Goal: Use online tool/utility: Use online tool/utility

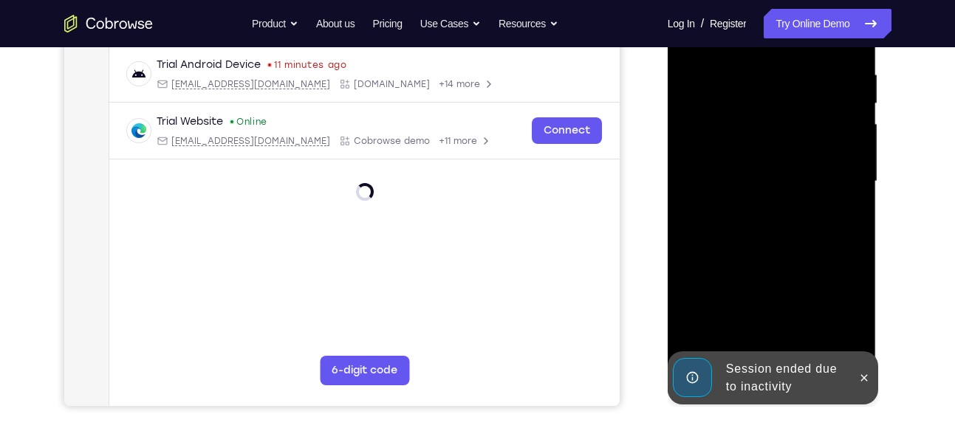
scroll to position [282, 0]
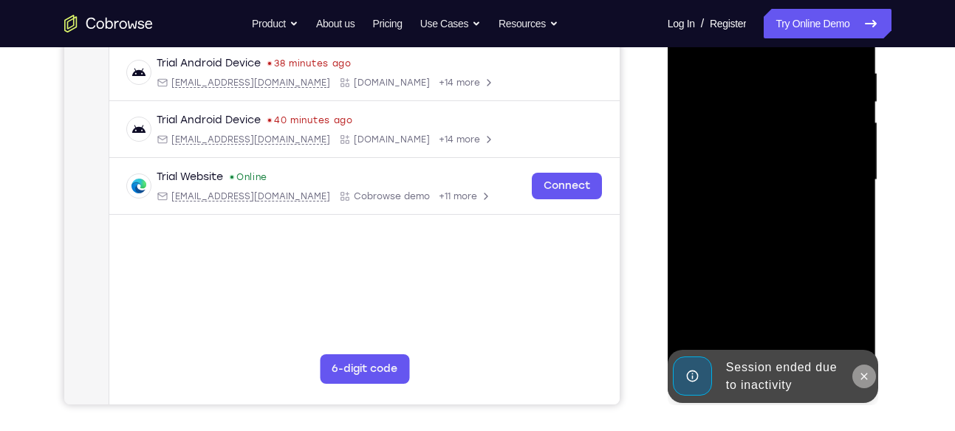
click at [864, 375] on icon at bounding box center [864, 376] width 7 height 7
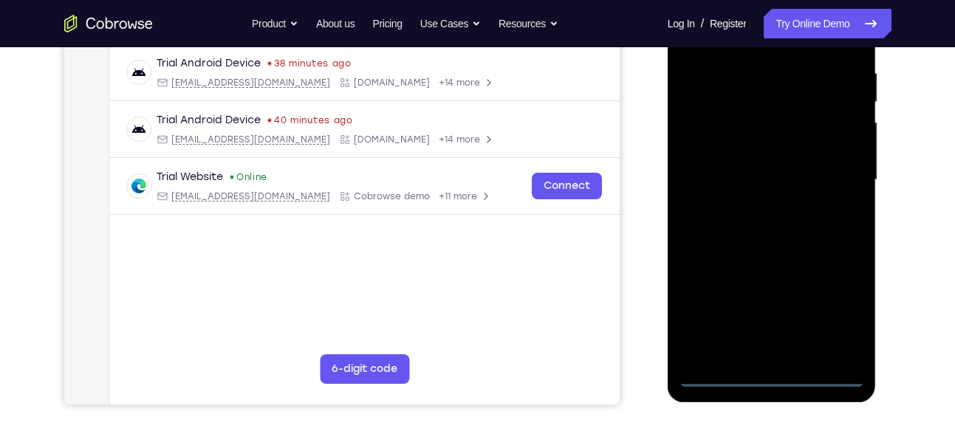
click at [773, 372] on div at bounding box center [772, 180] width 186 height 414
click at [837, 310] on div at bounding box center [772, 180] width 186 height 414
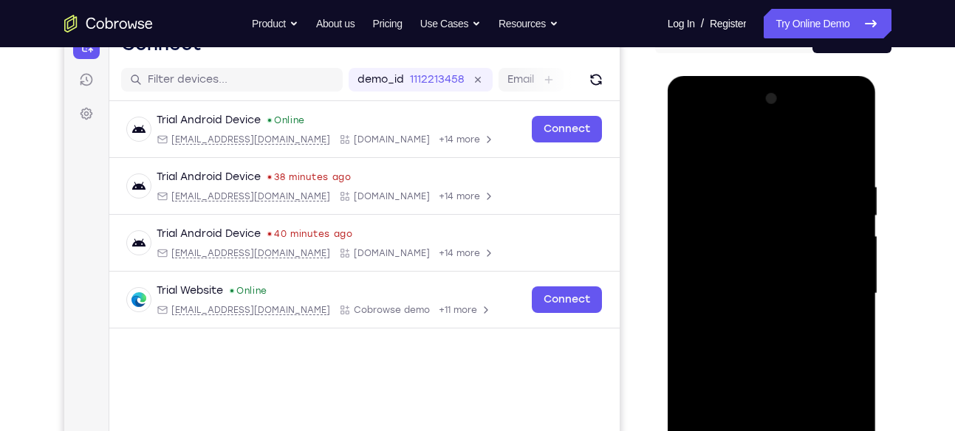
scroll to position [165, 0]
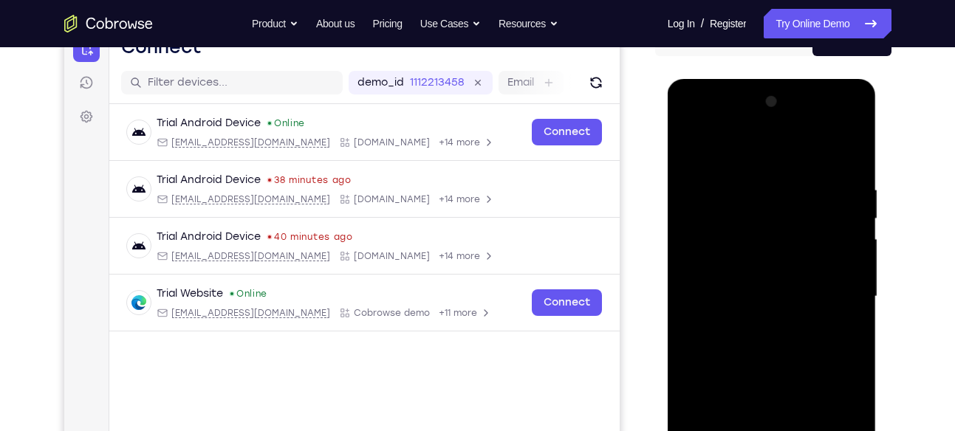
click at [694, 124] on div at bounding box center [772, 297] width 186 height 414
click at [835, 291] on div at bounding box center [772, 297] width 186 height 414
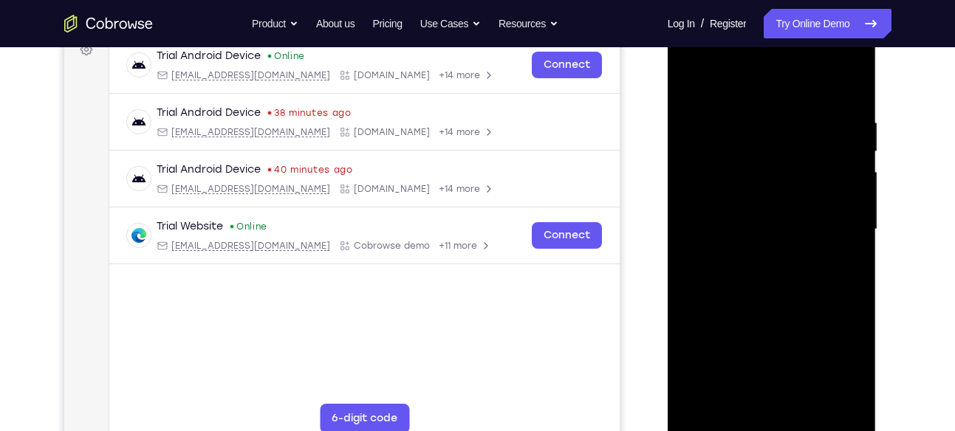
scroll to position [231, 0]
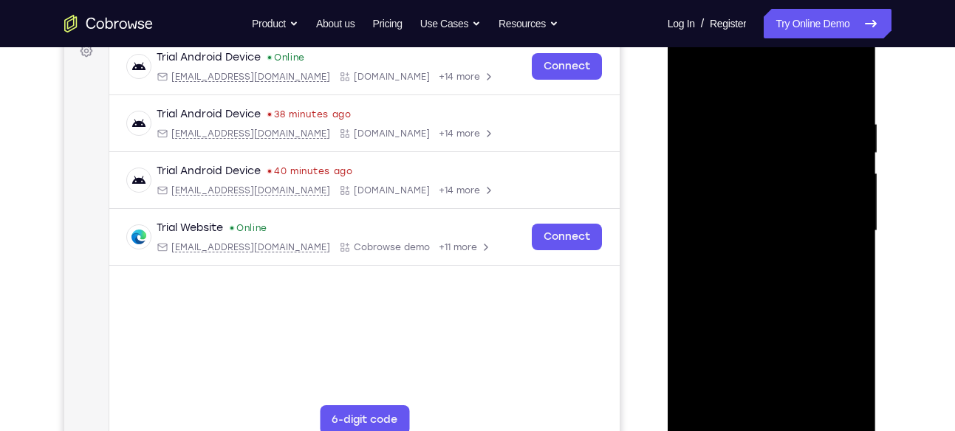
click at [757, 257] on div at bounding box center [772, 231] width 186 height 414
click at [780, 221] on div at bounding box center [772, 231] width 186 height 414
click at [776, 199] on div at bounding box center [772, 231] width 186 height 414
click at [767, 230] on div at bounding box center [772, 231] width 186 height 414
click at [759, 278] on div at bounding box center [772, 231] width 186 height 414
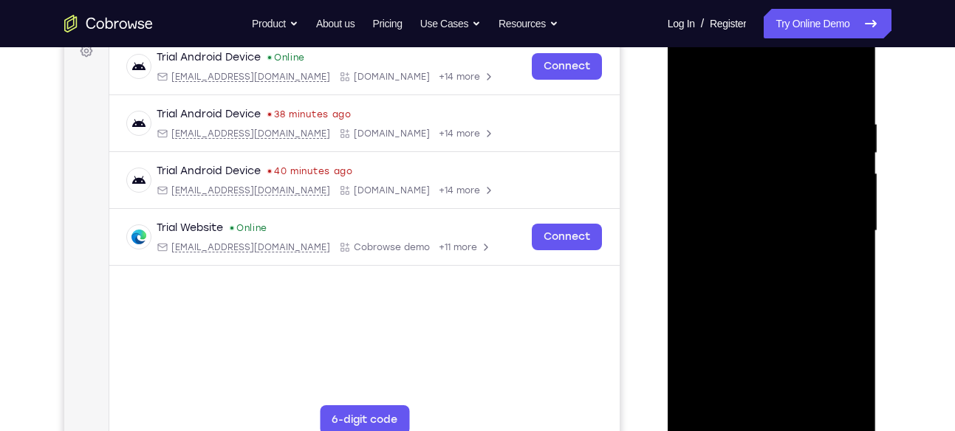
click at [852, 104] on div at bounding box center [772, 231] width 186 height 414
click at [810, 411] on div at bounding box center [772, 231] width 186 height 414
click at [770, 307] on div at bounding box center [772, 231] width 186 height 414
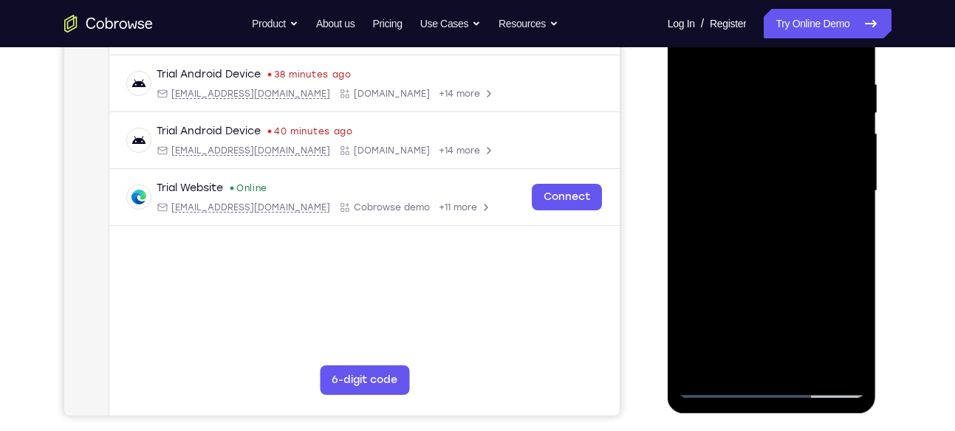
scroll to position [270, 0]
click at [719, 388] on div at bounding box center [772, 192] width 186 height 414
click at [852, 228] on div at bounding box center [772, 192] width 186 height 414
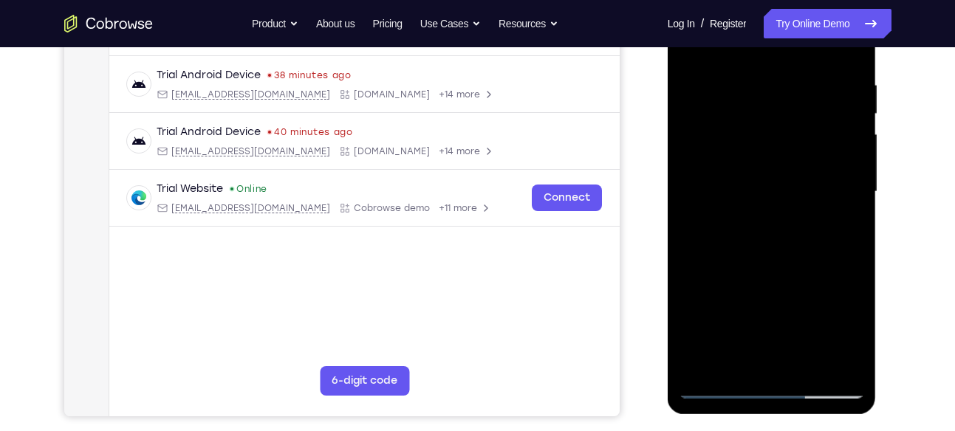
click at [852, 228] on div at bounding box center [772, 192] width 186 height 414
drag, startPoint x: 790, startPoint y: 252, endPoint x: 811, endPoint y: 296, distance: 48.9
click at [811, 296] on div at bounding box center [772, 192] width 186 height 414
click at [796, 76] on div at bounding box center [772, 192] width 186 height 414
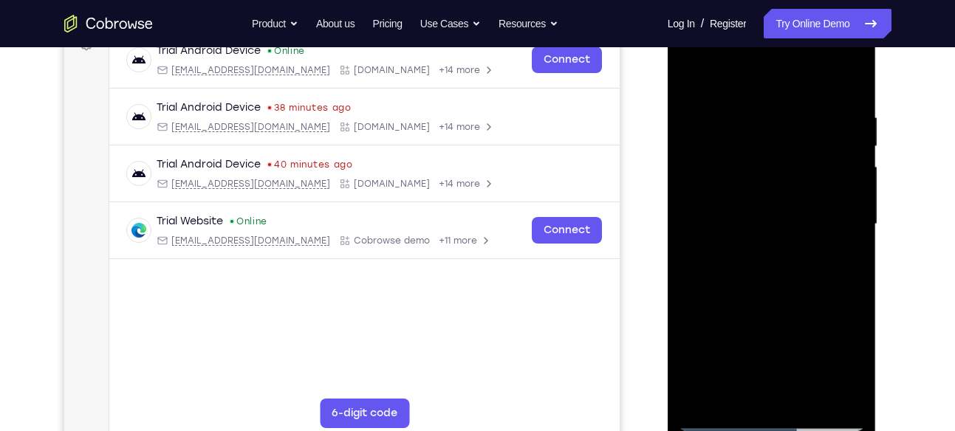
scroll to position [237, 0]
click at [843, 166] on div at bounding box center [772, 225] width 186 height 414
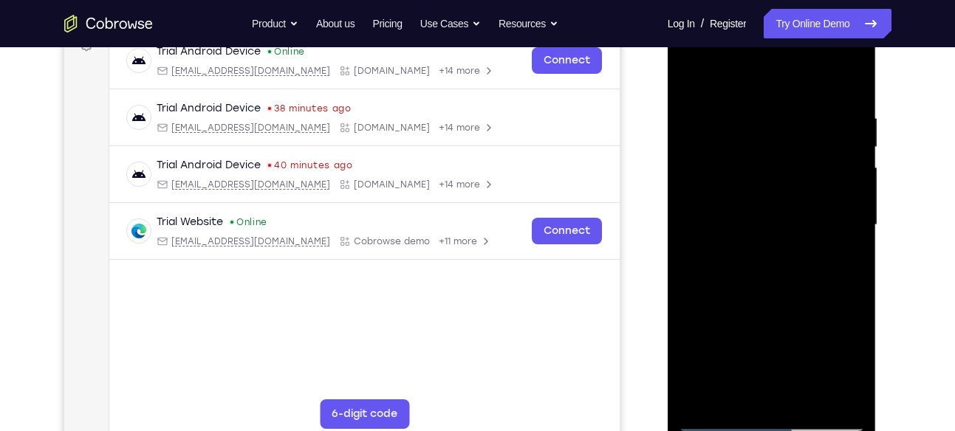
click at [843, 166] on div at bounding box center [772, 225] width 186 height 414
click at [841, 168] on div at bounding box center [772, 225] width 186 height 414
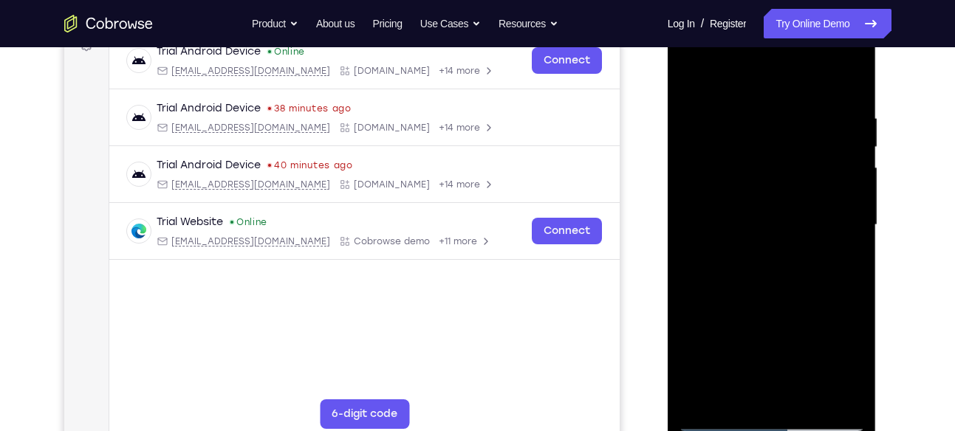
click at [841, 168] on div at bounding box center [772, 225] width 186 height 414
drag, startPoint x: 770, startPoint y: 196, endPoint x: 812, endPoint y: 196, distance: 42.1
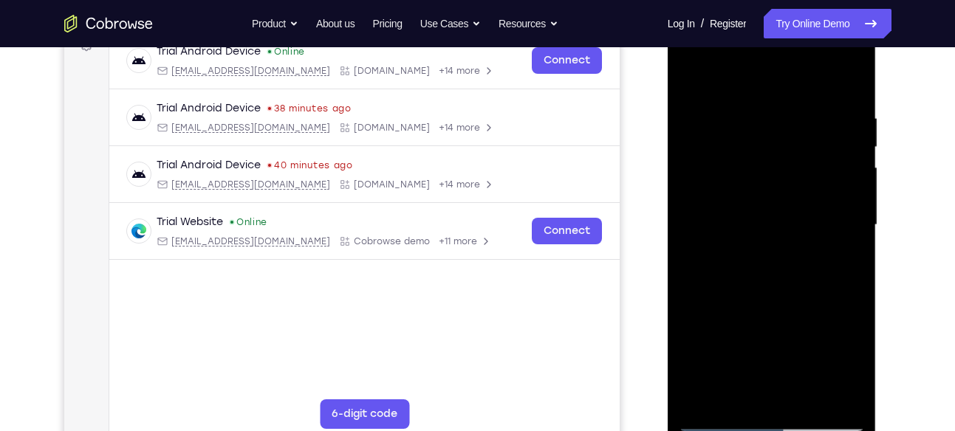
click at [812, 196] on div at bounding box center [772, 225] width 186 height 414
click at [852, 231] on div at bounding box center [772, 225] width 186 height 414
click at [847, 78] on div at bounding box center [772, 225] width 186 height 414
drag, startPoint x: 815, startPoint y: 109, endPoint x: 592, endPoint y: 121, distance: 222.7
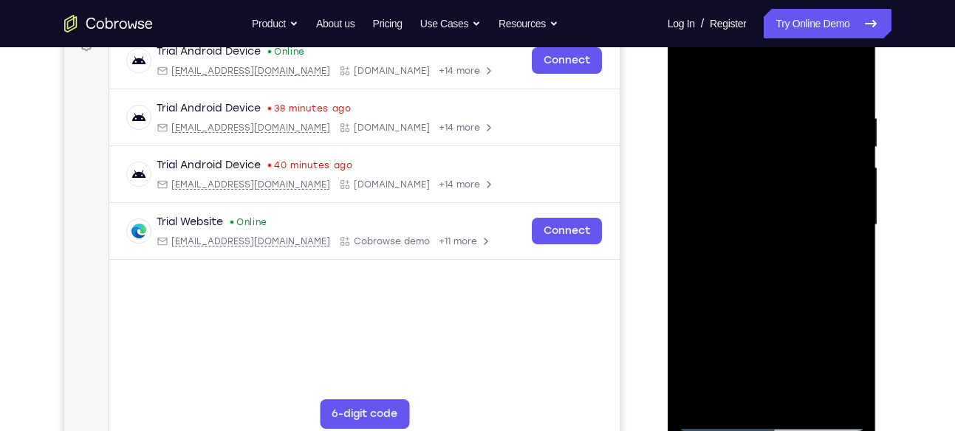
click at [668, 121] on html "Online web based iOS Simulators and Android Emulators. Run iPhone, iPad, Mobile…" at bounding box center [773, 228] width 211 height 443
drag, startPoint x: 798, startPoint y: 107, endPoint x: 588, endPoint y: 145, distance: 213.1
click at [668, 145] on html "Online web based iOS Simulators and Android Emulators. Run iPhone, iPad, Mobile…" at bounding box center [773, 228] width 211 height 443
drag, startPoint x: 806, startPoint y: 103, endPoint x: 678, endPoint y: 106, distance: 127.8
click at [678, 106] on div at bounding box center [772, 227] width 209 height 440
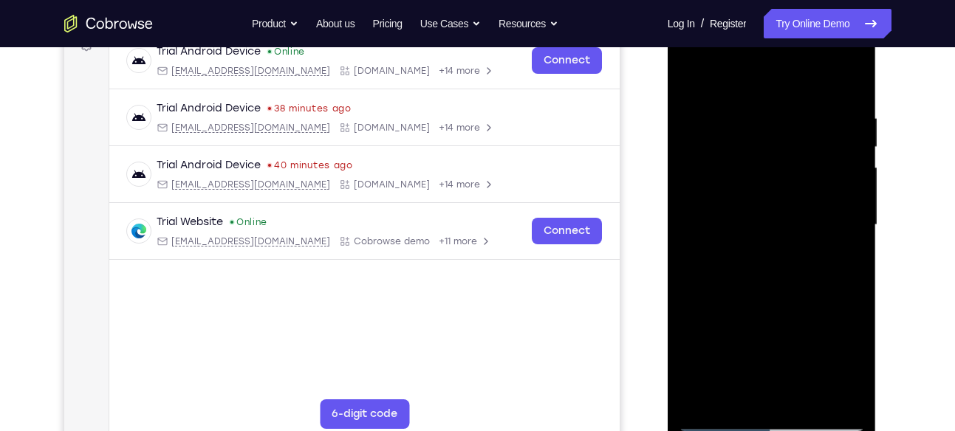
drag, startPoint x: 847, startPoint y: 108, endPoint x: 724, endPoint y: 122, distance: 123.4
click at [724, 122] on div at bounding box center [772, 225] width 186 height 414
click at [699, 399] on div at bounding box center [772, 225] width 186 height 414
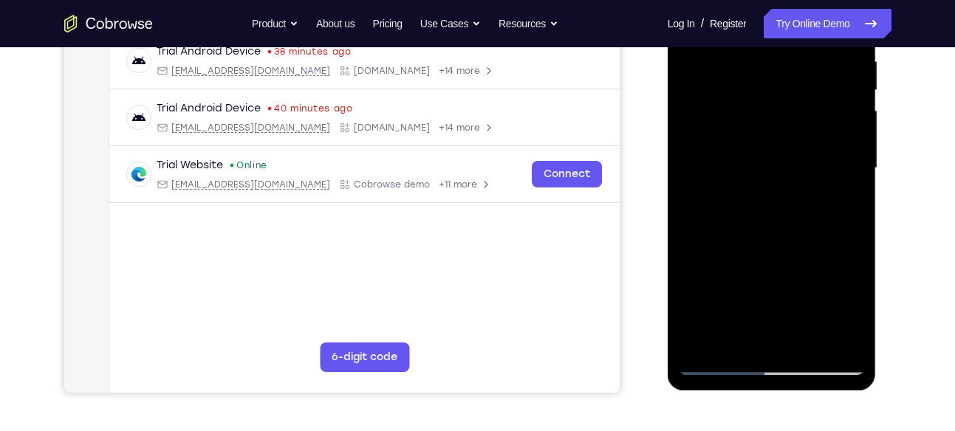
scroll to position [239, 0]
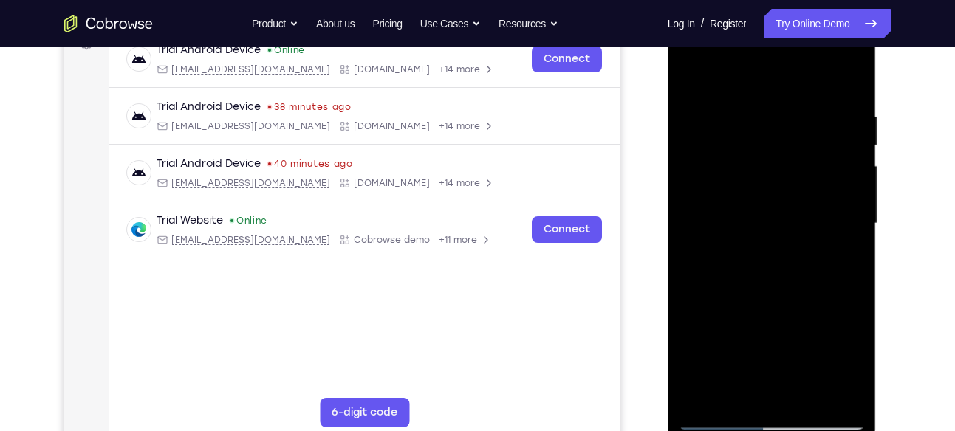
drag, startPoint x: 775, startPoint y: 148, endPoint x: 786, endPoint y: 392, distance: 244.7
click at [786, 392] on div at bounding box center [772, 224] width 186 height 414
click at [746, 109] on div at bounding box center [772, 224] width 186 height 414
click at [849, 79] on div at bounding box center [772, 224] width 186 height 414
click at [739, 107] on div at bounding box center [772, 224] width 186 height 414
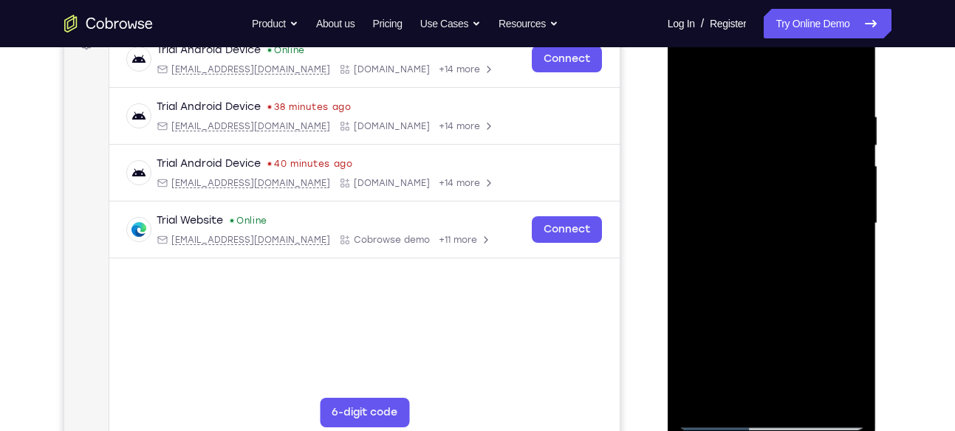
click at [830, 390] on div at bounding box center [772, 224] width 186 height 414
click at [846, 83] on div at bounding box center [772, 224] width 186 height 414
click at [849, 100] on div at bounding box center [772, 224] width 186 height 414
click at [841, 118] on div at bounding box center [772, 224] width 186 height 414
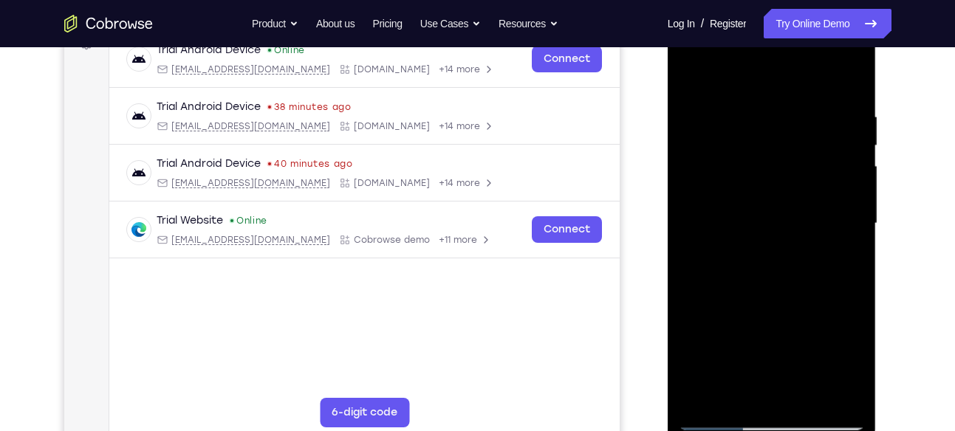
drag, startPoint x: 841, startPoint y: 118, endPoint x: 766, endPoint y: 132, distance: 76.6
click at [766, 132] on div at bounding box center [772, 224] width 186 height 414
click at [842, 165] on div at bounding box center [772, 224] width 186 height 414
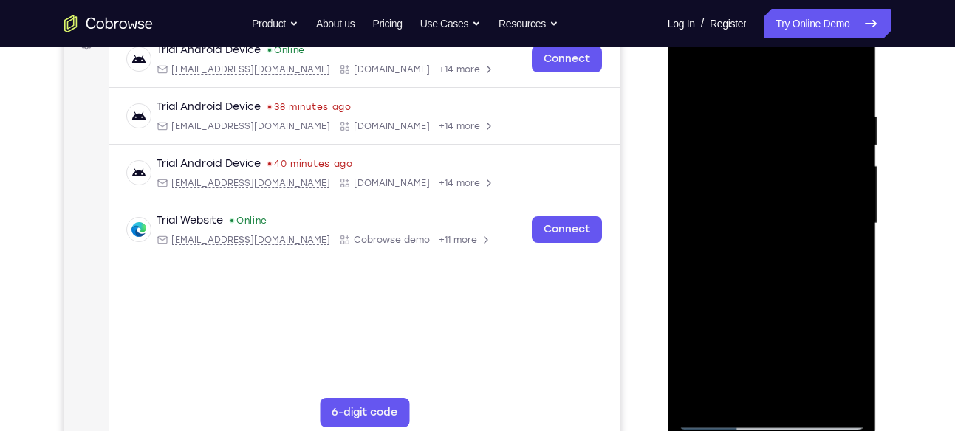
click at [848, 81] on div at bounding box center [772, 224] width 186 height 414
drag, startPoint x: 844, startPoint y: 103, endPoint x: 564, endPoint y: 189, distance: 293.7
click at [668, 189] on html "Online web based iOS Simulators and Android Emulators. Run iPhone, iPad, Mobile…" at bounding box center [773, 227] width 211 height 443
drag, startPoint x: 815, startPoint y: 108, endPoint x: 632, endPoint y: 142, distance: 186.3
click at [668, 142] on html "Online web based iOS Simulators and Android Emulators. Run iPhone, iPad, Mobile…" at bounding box center [773, 227] width 211 height 443
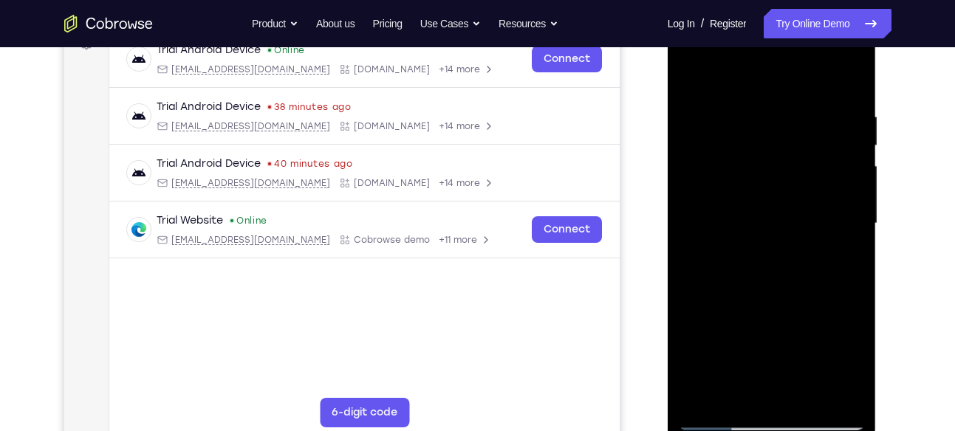
drag, startPoint x: 795, startPoint y: 105, endPoint x: 1222, endPoint y: 195, distance: 437.1
click at [668, 143] on html "Online web based iOS Simulators and Android Emulators. Run iPhone, iPad, Mobile…" at bounding box center [773, 227] width 211 height 443
drag, startPoint x: 809, startPoint y: 199, endPoint x: 762, endPoint y: 7, distance: 198.3
click at [762, 7] on div at bounding box center [772, 226] width 209 height 440
drag, startPoint x: 770, startPoint y: 318, endPoint x: 755, endPoint y: 140, distance: 178.7
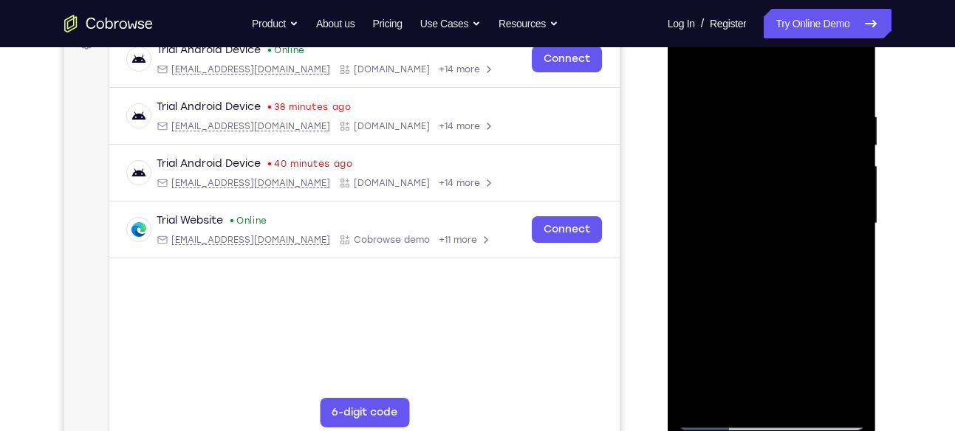
click at [755, 140] on div at bounding box center [772, 224] width 186 height 414
drag, startPoint x: 776, startPoint y: 276, endPoint x: 764, endPoint y: 117, distance: 159.3
click at [764, 117] on div at bounding box center [772, 224] width 186 height 414
drag, startPoint x: 804, startPoint y: 332, endPoint x: 766, endPoint y: 115, distance: 220.4
click at [766, 115] on div at bounding box center [772, 224] width 186 height 414
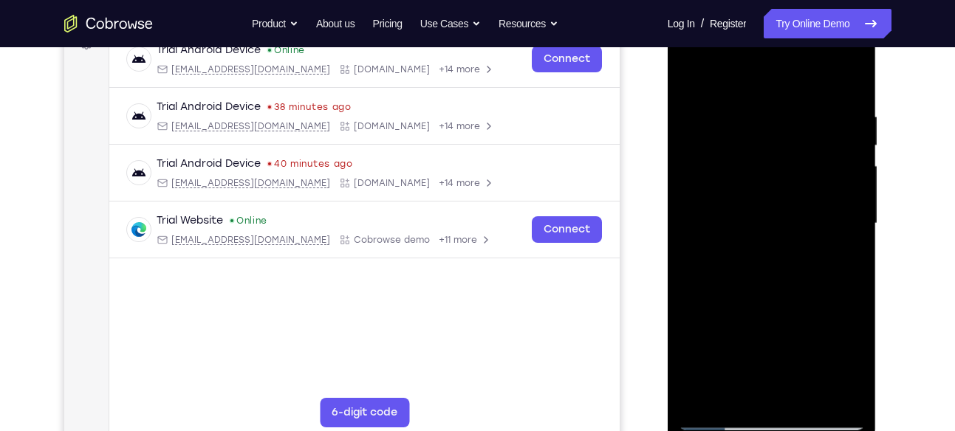
click at [808, 395] on div at bounding box center [772, 224] width 186 height 414
click at [759, 208] on div at bounding box center [772, 224] width 186 height 414
drag, startPoint x: 731, startPoint y: 206, endPoint x: 722, endPoint y: 165, distance: 42.3
click at [722, 165] on div at bounding box center [772, 224] width 186 height 414
drag, startPoint x: 721, startPoint y: 237, endPoint x: 701, endPoint y: 128, distance: 111.1
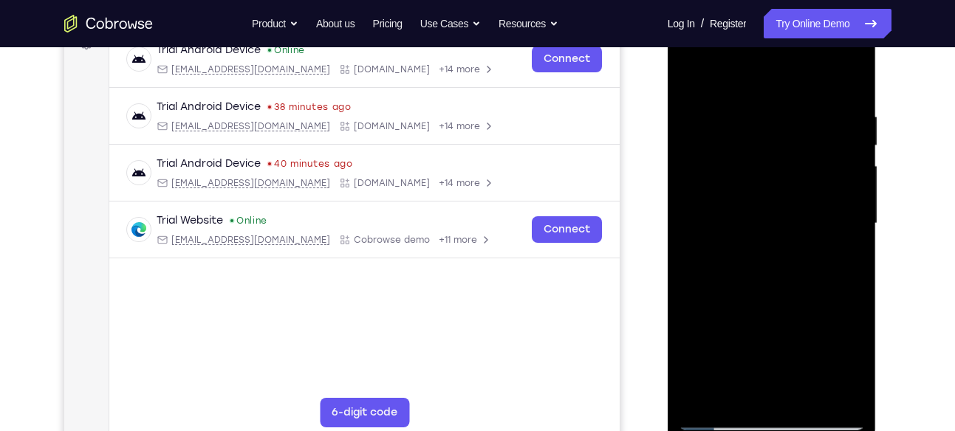
click at [701, 128] on div at bounding box center [772, 224] width 186 height 414
click at [756, 337] on div at bounding box center [772, 224] width 186 height 414
click at [780, 346] on div at bounding box center [772, 224] width 186 height 414
click at [788, 331] on div at bounding box center [772, 224] width 186 height 414
click at [723, 419] on div at bounding box center [772, 224] width 186 height 414
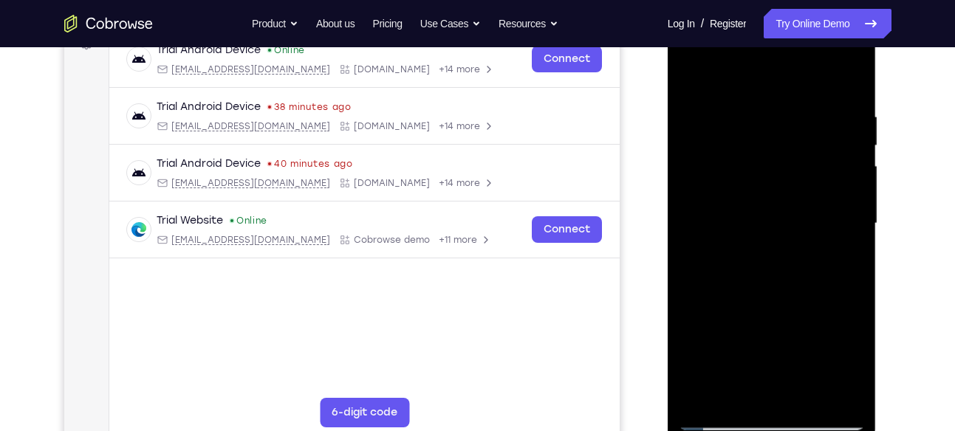
click at [806, 137] on div at bounding box center [772, 224] width 186 height 414
click at [801, 194] on div at bounding box center [772, 224] width 186 height 414
drag, startPoint x: 822, startPoint y: 140, endPoint x: 672, endPoint y: 177, distance: 154.4
click at [672, 177] on div at bounding box center [772, 226] width 209 height 440
click at [858, 142] on div at bounding box center [772, 224] width 186 height 414
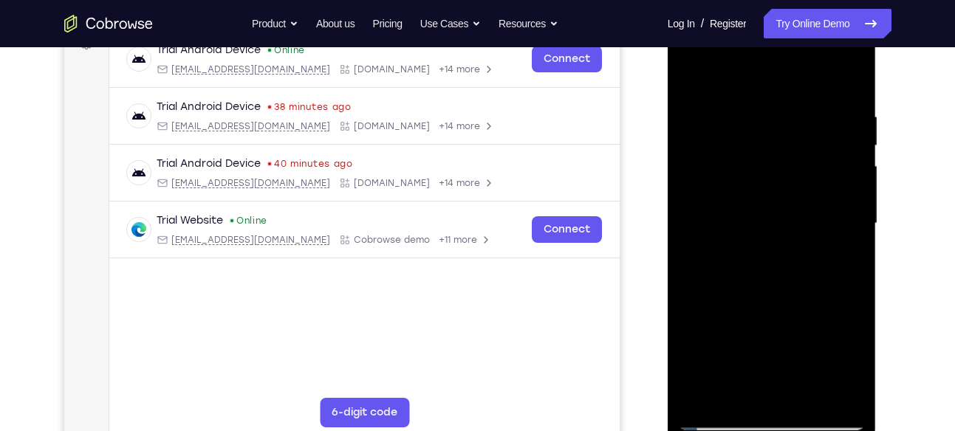
click at [858, 142] on div at bounding box center [772, 224] width 186 height 414
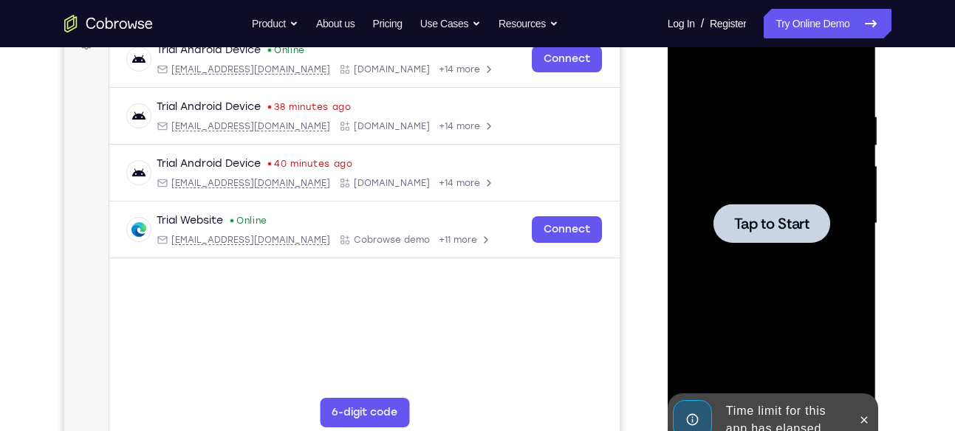
click at [858, 142] on div at bounding box center [772, 224] width 186 height 414
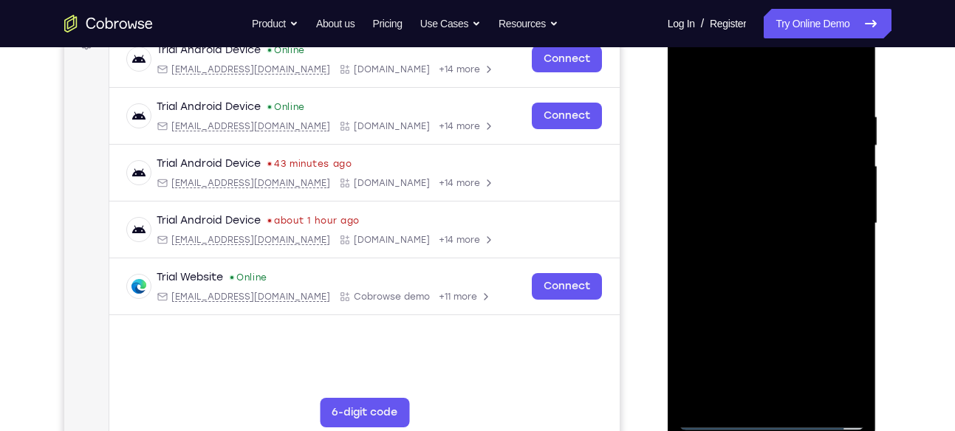
click at [776, 414] on div at bounding box center [772, 224] width 186 height 414
click at [844, 371] on div at bounding box center [772, 224] width 186 height 414
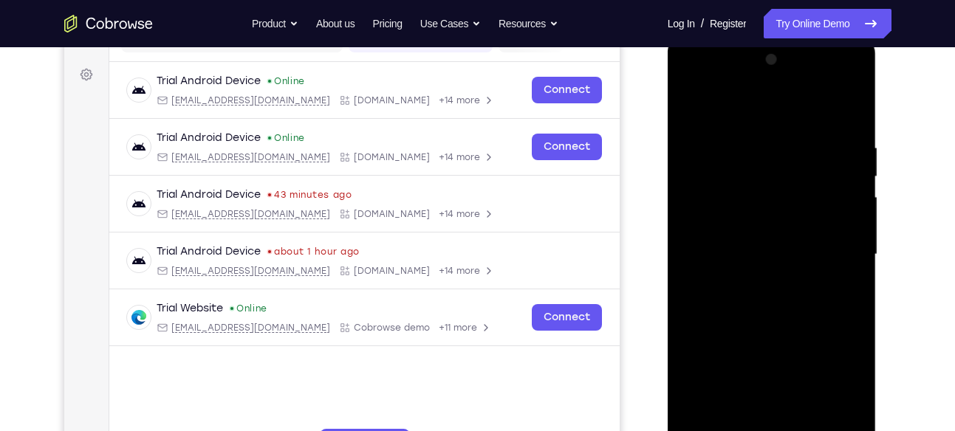
scroll to position [207, 0]
click at [694, 86] on div at bounding box center [772, 256] width 186 height 414
click at [831, 242] on div at bounding box center [772, 256] width 186 height 414
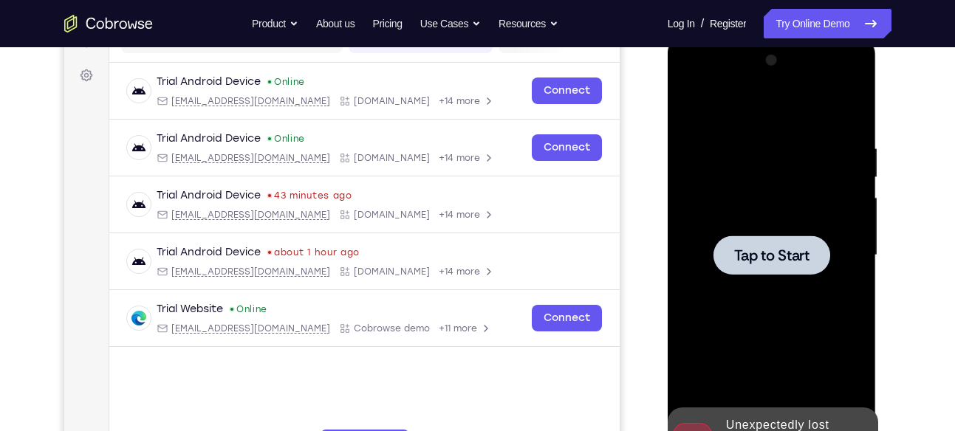
click at [835, 255] on div at bounding box center [772, 256] width 186 height 414
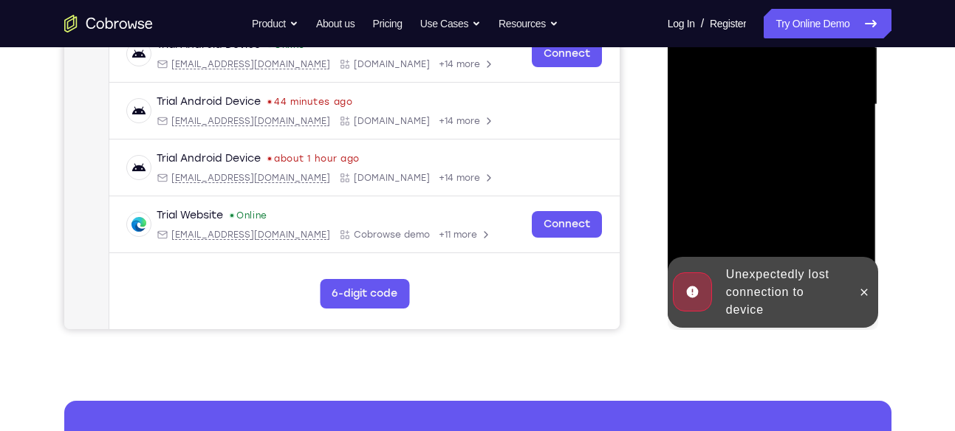
scroll to position [358, 0]
click at [863, 293] on icon at bounding box center [864, 292] width 12 height 12
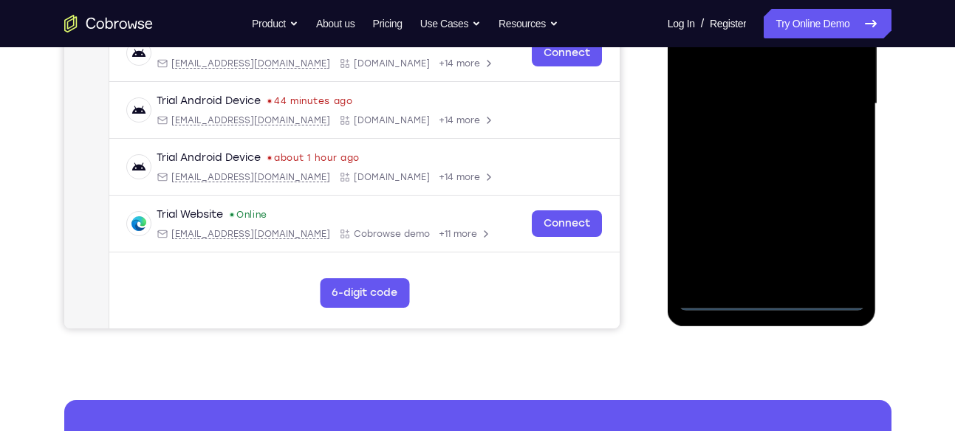
click at [769, 293] on div at bounding box center [772, 104] width 186 height 414
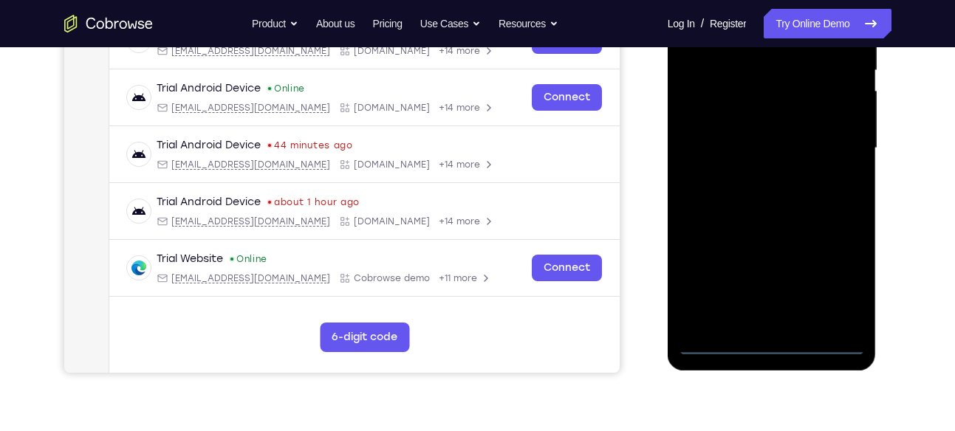
scroll to position [304, 0]
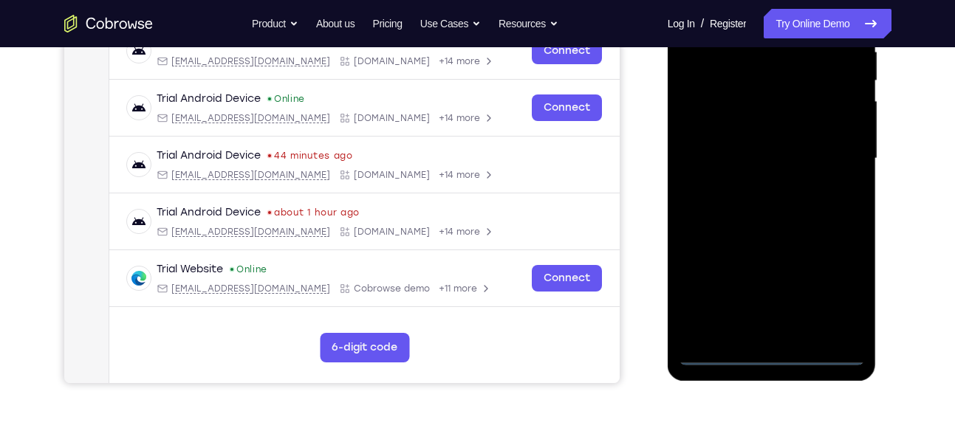
click at [775, 350] on div at bounding box center [772, 159] width 186 height 414
click at [845, 278] on div at bounding box center [772, 159] width 186 height 414
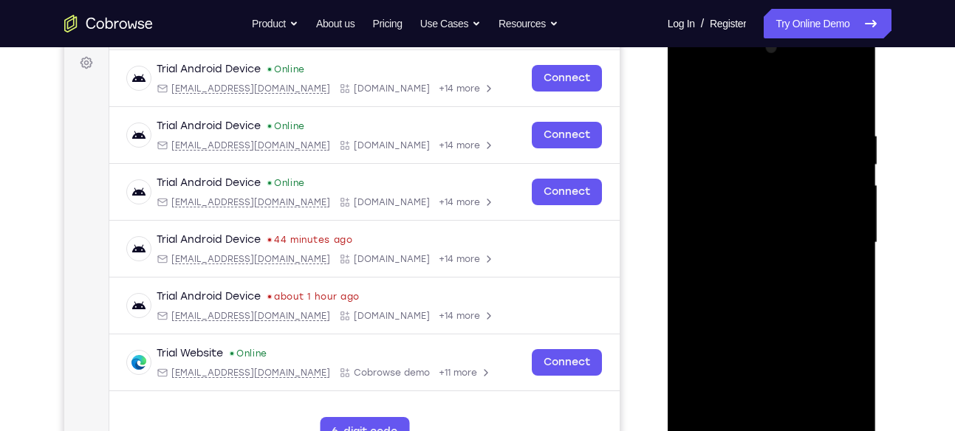
scroll to position [216, 0]
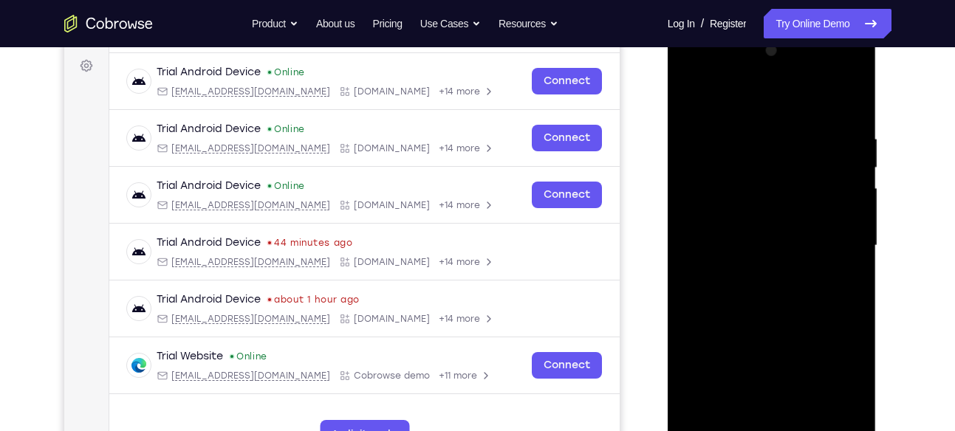
click at [722, 70] on div at bounding box center [772, 246] width 186 height 414
click at [838, 238] on div at bounding box center [772, 246] width 186 height 414
click at [759, 267] on div at bounding box center [772, 246] width 186 height 414
click at [753, 228] on div at bounding box center [772, 246] width 186 height 414
click at [752, 222] on div at bounding box center [772, 246] width 186 height 414
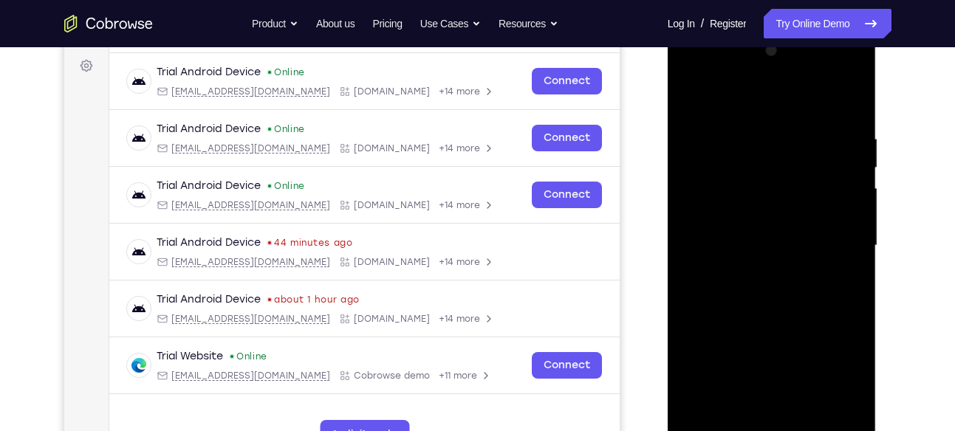
click at [757, 245] on div at bounding box center [772, 246] width 186 height 414
click at [810, 424] on div at bounding box center [772, 246] width 186 height 414
click at [784, 301] on div at bounding box center [772, 246] width 186 height 414
click at [810, 423] on div at bounding box center [772, 246] width 186 height 414
click at [780, 326] on div at bounding box center [772, 246] width 186 height 414
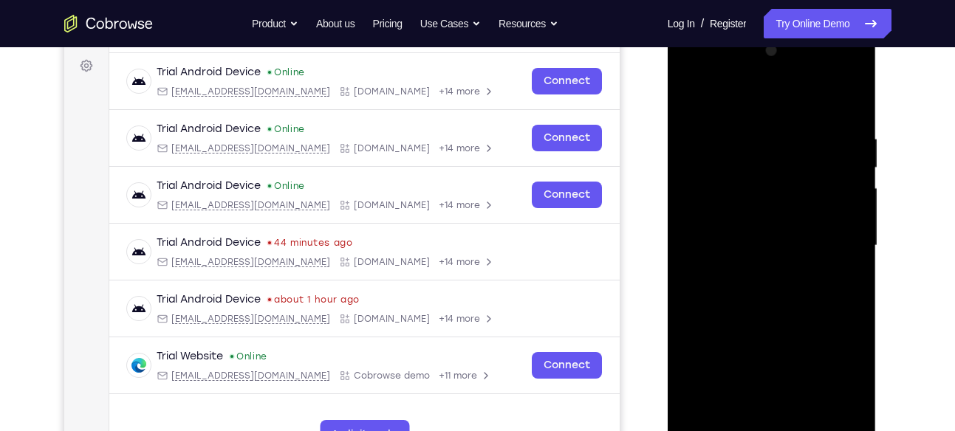
drag, startPoint x: 776, startPoint y: 346, endPoint x: 766, endPoint y: 246, distance: 100.3
click at [766, 246] on div at bounding box center [772, 246] width 186 height 414
click at [749, 287] on div at bounding box center [772, 246] width 186 height 414
drag, startPoint x: 739, startPoint y: 98, endPoint x: 743, endPoint y: 52, distance: 45.9
click at [743, 52] on div at bounding box center [772, 246] width 186 height 414
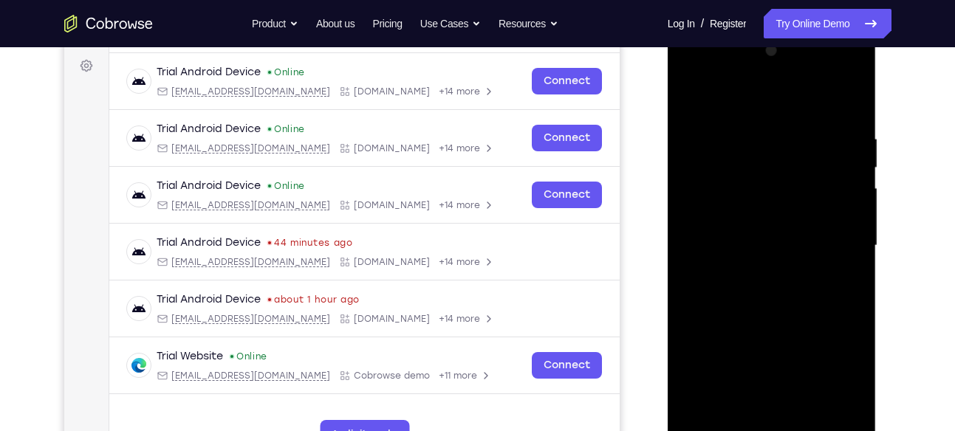
click at [697, 95] on div at bounding box center [772, 246] width 186 height 414
click at [746, 326] on div at bounding box center [772, 246] width 186 height 414
drag, startPoint x: 818, startPoint y: 198, endPoint x: 832, endPoint y: 442, distance: 244.9
click at [832, 431] on div at bounding box center [772, 246] width 186 height 414
drag, startPoint x: 851, startPoint y: 201, endPoint x: 841, endPoint y: 370, distance: 169.5
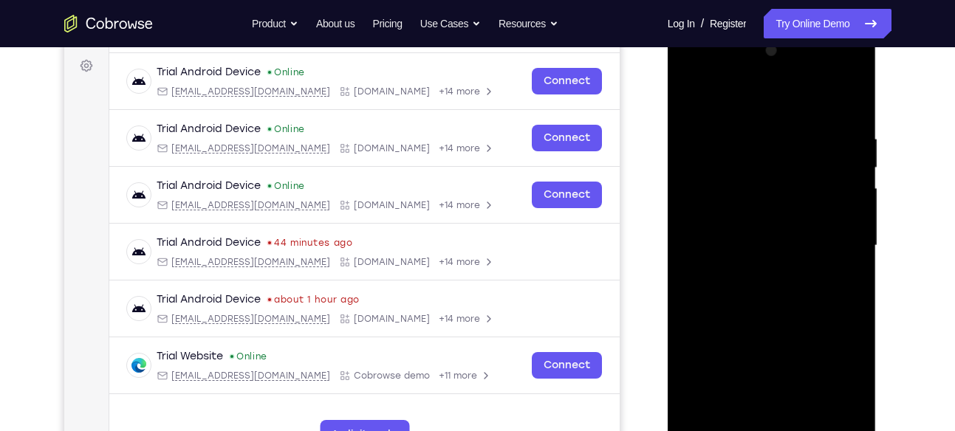
click at [841, 370] on div at bounding box center [772, 246] width 186 height 414
drag, startPoint x: 833, startPoint y: 236, endPoint x: 819, endPoint y: 421, distance: 185.9
click at [819, 421] on div at bounding box center [772, 246] width 186 height 414
drag, startPoint x: 822, startPoint y: 234, endPoint x: 804, endPoint y: 396, distance: 162.7
click at [804, 396] on div at bounding box center [772, 246] width 186 height 414
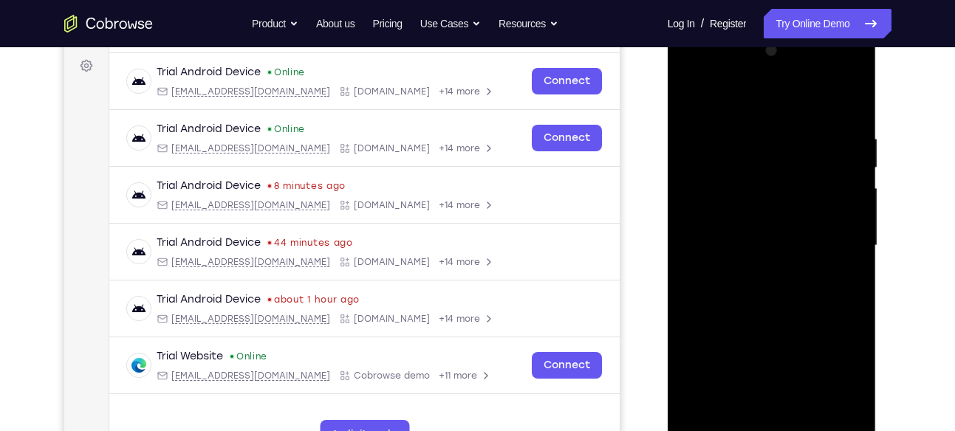
drag, startPoint x: 816, startPoint y: 244, endPoint x: 817, endPoint y: 411, distance: 167.7
click at [817, 411] on div at bounding box center [772, 246] width 186 height 414
drag, startPoint x: 824, startPoint y: 205, endPoint x: 835, endPoint y: 468, distance: 263.2
click at [835, 431] on div at bounding box center [773, 249] width 211 height 443
drag, startPoint x: 830, startPoint y: 249, endPoint x: 843, endPoint y: 468, distance: 219.8
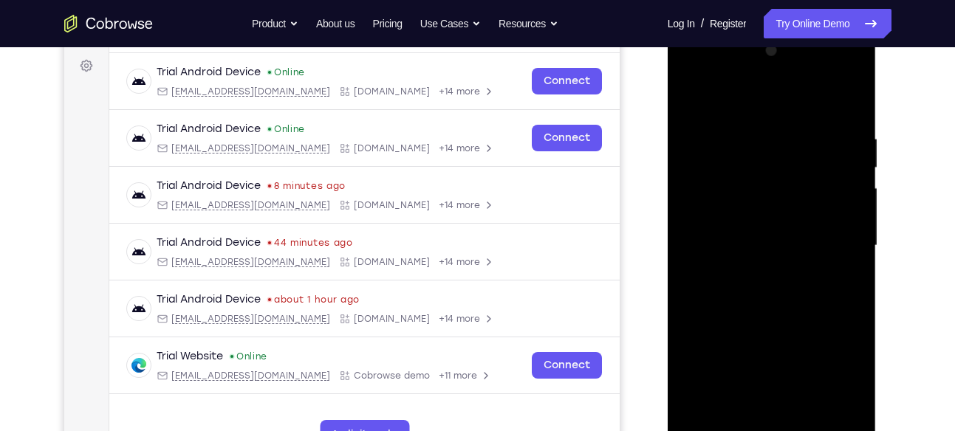
click at [843, 431] on div at bounding box center [773, 249] width 211 height 443
drag, startPoint x: 832, startPoint y: 237, endPoint x: 832, endPoint y: 363, distance: 125.6
click at [832, 363] on div at bounding box center [772, 246] width 186 height 414
drag, startPoint x: 829, startPoint y: 231, endPoint x: 840, endPoint y: 390, distance: 159.2
click at [840, 390] on div at bounding box center [772, 246] width 186 height 414
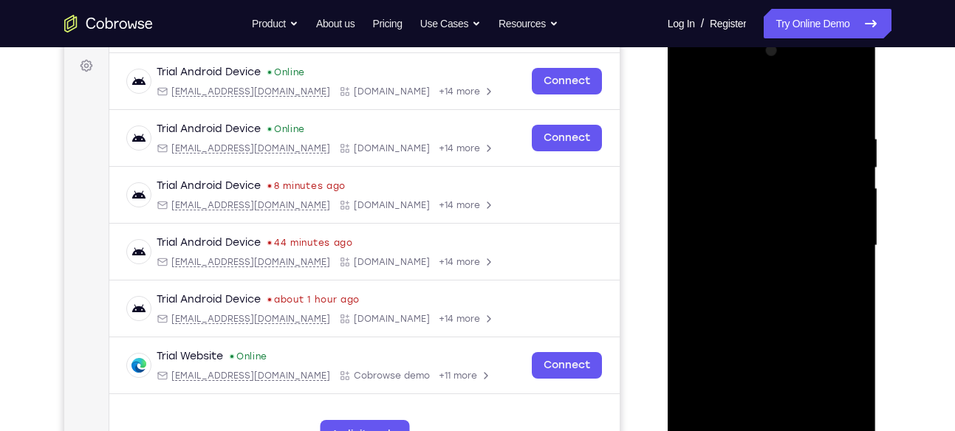
drag, startPoint x: 835, startPoint y: 225, endPoint x: 832, endPoint y: 270, distance: 45.1
click at [832, 270] on div at bounding box center [772, 246] width 186 height 414
drag, startPoint x: 832, startPoint y: 270, endPoint x: 812, endPoint y: 448, distance: 178.5
click at [812, 431] on div at bounding box center [772, 246] width 186 height 414
drag, startPoint x: 783, startPoint y: 212, endPoint x: 762, endPoint y: 359, distance: 148.4
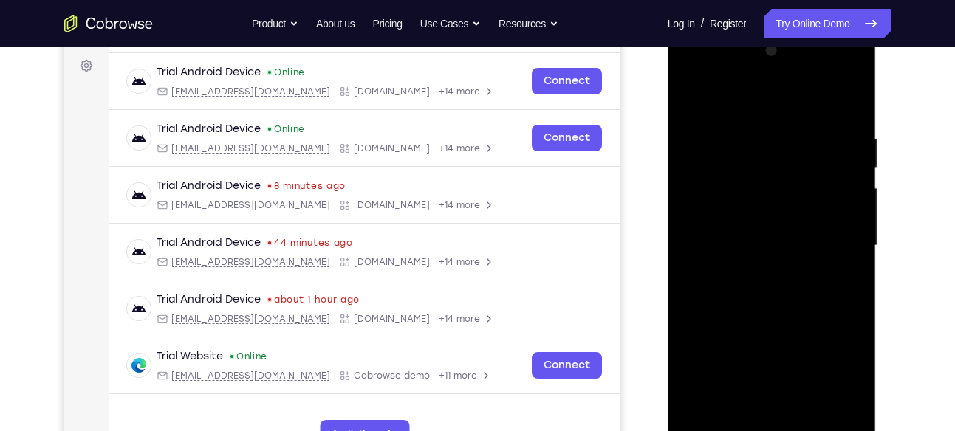
click at [762, 359] on div at bounding box center [772, 246] width 186 height 414
drag, startPoint x: 779, startPoint y: 208, endPoint x: 762, endPoint y: 363, distance: 156.0
click at [762, 363] on div at bounding box center [772, 246] width 186 height 414
drag, startPoint x: 759, startPoint y: 251, endPoint x: 762, endPoint y: 370, distance: 119.0
click at [762, 370] on div at bounding box center [772, 246] width 186 height 414
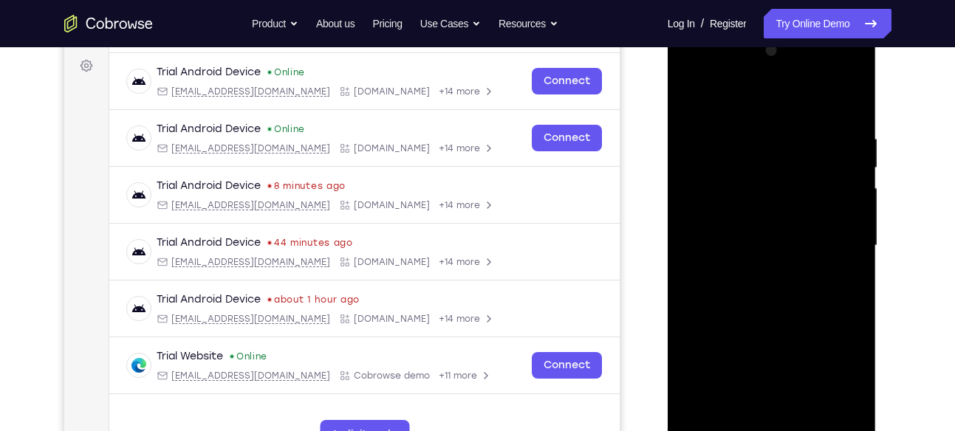
drag, startPoint x: 769, startPoint y: 233, endPoint x: 774, endPoint y: 388, distance: 154.5
click at [774, 388] on div at bounding box center [772, 246] width 186 height 414
drag, startPoint x: 796, startPoint y: 259, endPoint x: 768, endPoint y: 408, distance: 152.4
click at [768, 408] on div at bounding box center [772, 246] width 186 height 414
drag, startPoint x: 755, startPoint y: 288, endPoint x: 742, endPoint y: 443, distance: 155.6
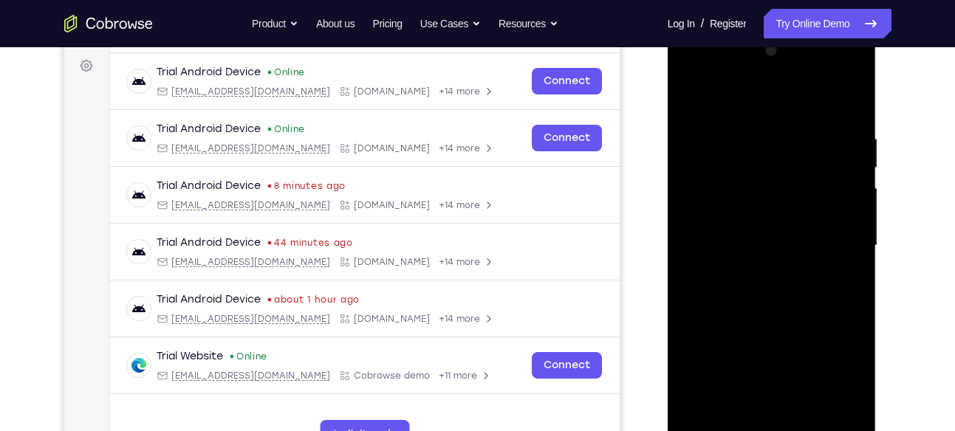
click at [742, 431] on div at bounding box center [772, 246] width 186 height 414
drag, startPoint x: 804, startPoint y: 242, endPoint x: 799, endPoint y: 281, distance: 40.1
click at [799, 281] on div at bounding box center [772, 246] width 186 height 414
click at [744, 246] on div at bounding box center [772, 246] width 186 height 414
click at [690, 229] on div at bounding box center [772, 246] width 186 height 414
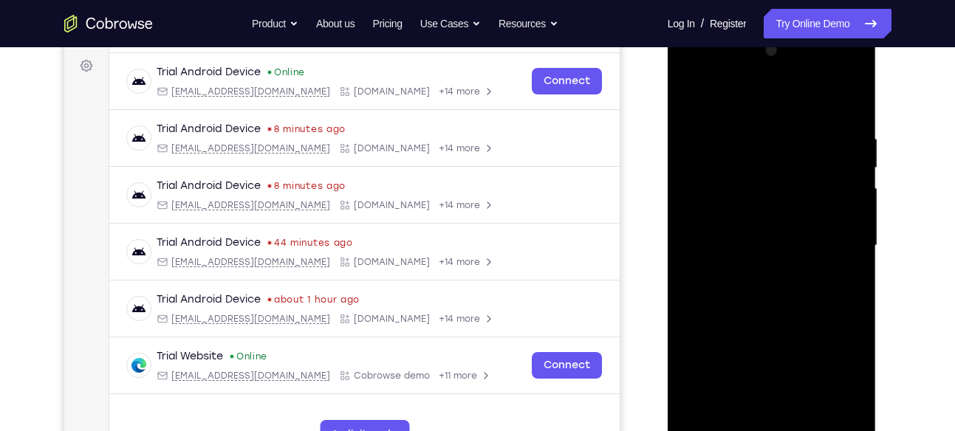
drag, startPoint x: 820, startPoint y: 245, endPoint x: 821, endPoint y: 402, distance: 156.6
click at [821, 402] on div at bounding box center [772, 246] width 186 height 414
drag, startPoint x: 795, startPoint y: 286, endPoint x: 807, endPoint y: 410, distance: 124.7
click at [807, 410] on div at bounding box center [772, 246] width 186 height 414
drag, startPoint x: 795, startPoint y: 343, endPoint x: 809, endPoint y: 468, distance: 125.6
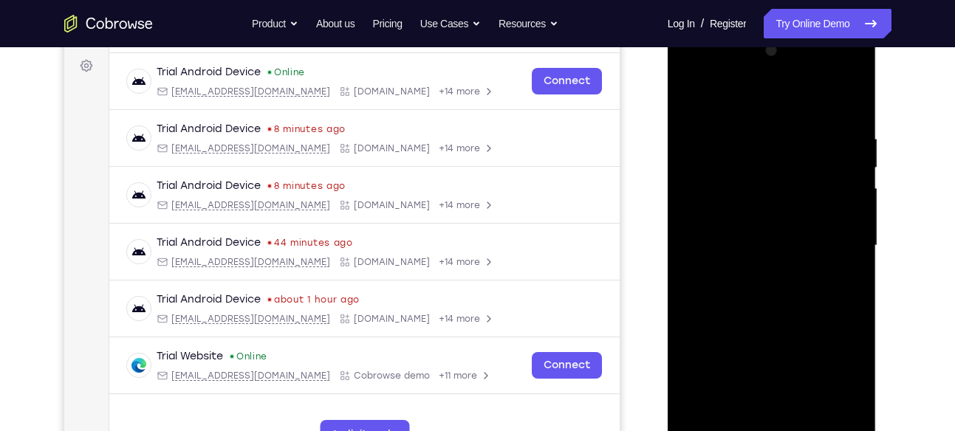
click at [809, 431] on div at bounding box center [773, 249] width 211 height 443
drag, startPoint x: 746, startPoint y: 198, endPoint x: 760, endPoint y: 318, distance: 120.5
click at [760, 318] on div at bounding box center [772, 246] width 186 height 414
drag, startPoint x: 798, startPoint y: 250, endPoint x: 806, endPoint y: 374, distance: 123.6
click at [806, 374] on div at bounding box center [772, 246] width 186 height 414
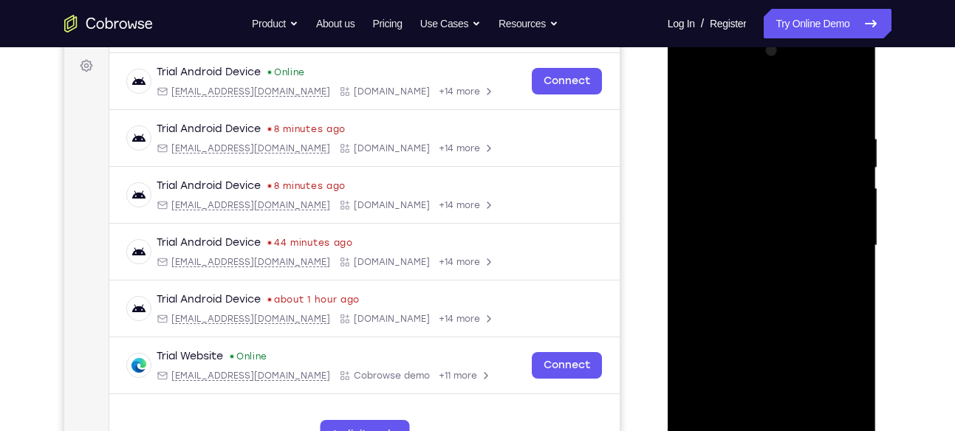
drag, startPoint x: 773, startPoint y: 221, endPoint x: 782, endPoint y: 391, distance: 170.1
click at [782, 391] on div at bounding box center [772, 246] width 186 height 414
drag, startPoint x: 742, startPoint y: 230, endPoint x: 750, endPoint y: 355, distance: 125.8
click at [750, 355] on div at bounding box center [772, 246] width 186 height 414
drag, startPoint x: 776, startPoint y: 219, endPoint x: 778, endPoint y: 358, distance: 139.6
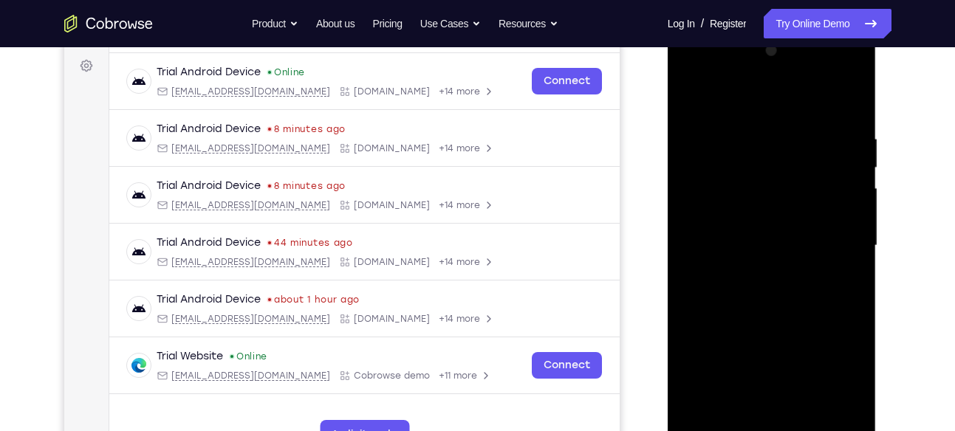
click at [778, 358] on div at bounding box center [772, 246] width 186 height 414
drag, startPoint x: 750, startPoint y: 262, endPoint x: 743, endPoint y: 422, distance: 159.7
click at [743, 422] on div at bounding box center [772, 246] width 186 height 414
drag, startPoint x: 714, startPoint y: 255, endPoint x: 729, endPoint y: 442, distance: 188.3
click at [729, 431] on div at bounding box center [772, 246] width 186 height 414
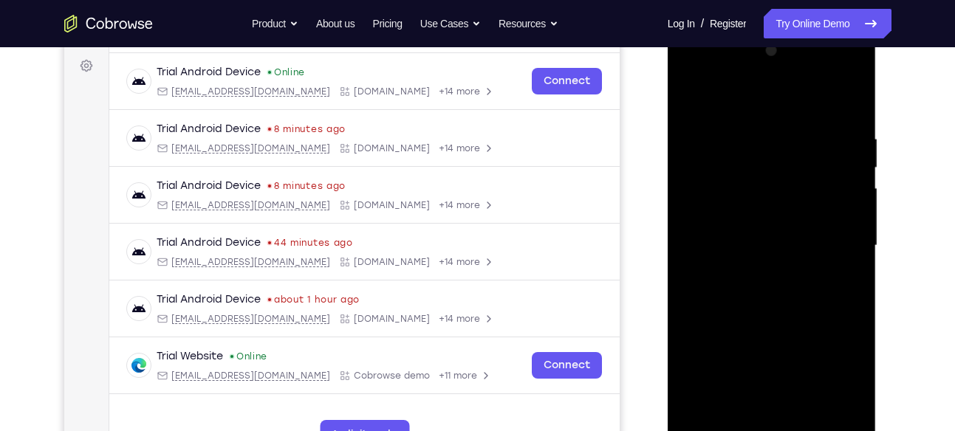
drag, startPoint x: 705, startPoint y: 261, endPoint x: 714, endPoint y: 412, distance: 151.0
click at [714, 412] on div at bounding box center [772, 246] width 186 height 414
drag, startPoint x: 708, startPoint y: 222, endPoint x: 724, endPoint y: 384, distance: 163.3
click at [724, 384] on div at bounding box center [772, 246] width 186 height 414
drag, startPoint x: 697, startPoint y: 239, endPoint x: 707, endPoint y: 381, distance: 142.1
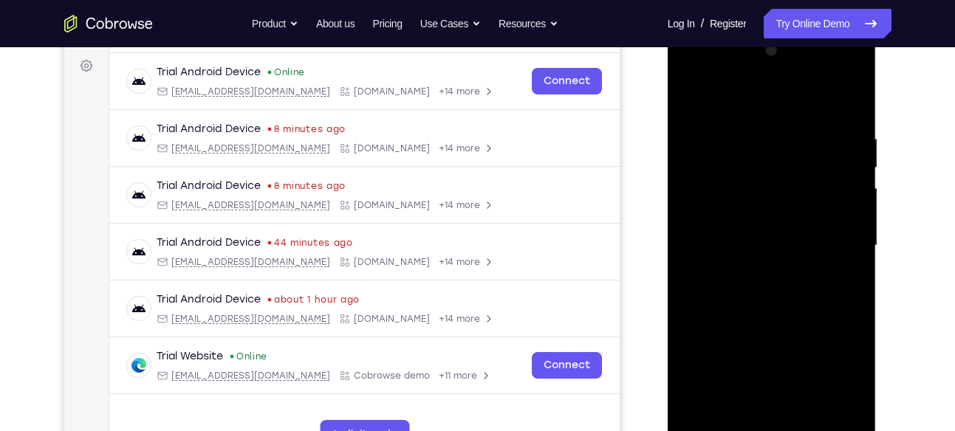
click at [707, 381] on div at bounding box center [772, 246] width 186 height 414
drag, startPoint x: 721, startPoint y: 263, endPoint x: 728, endPoint y: 401, distance: 138.3
click at [728, 401] on div at bounding box center [772, 246] width 186 height 414
drag, startPoint x: 725, startPoint y: 239, endPoint x: 736, endPoint y: 403, distance: 163.6
click at [736, 403] on div at bounding box center [772, 246] width 186 height 414
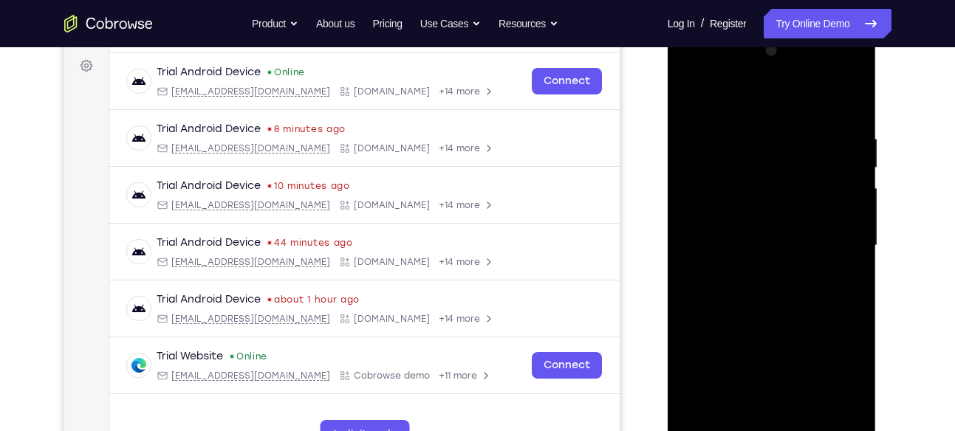
drag, startPoint x: 742, startPoint y: 206, endPoint x: 742, endPoint y: 269, distance: 62.8
click at [742, 269] on div at bounding box center [772, 246] width 186 height 414
drag, startPoint x: 738, startPoint y: 205, endPoint x: 735, endPoint y: 411, distance: 206.1
click at [735, 411] on div at bounding box center [772, 246] width 186 height 414
drag, startPoint x: 793, startPoint y: 309, endPoint x: 803, endPoint y: 463, distance: 153.9
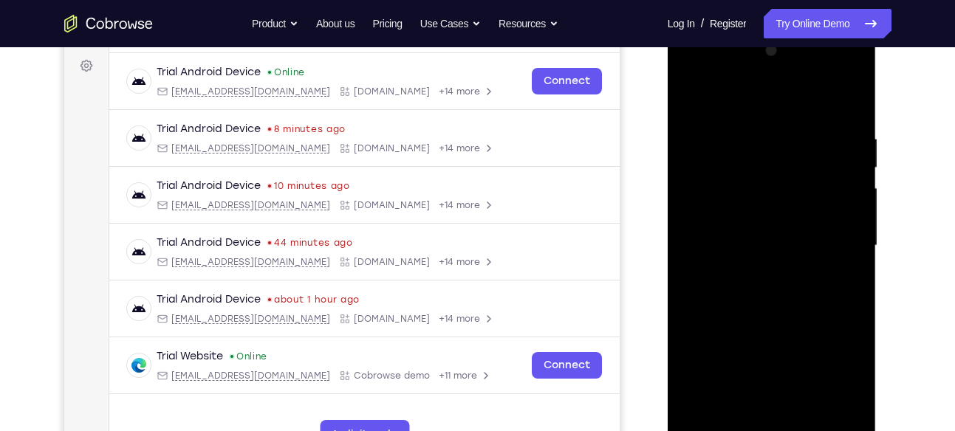
click at [803, 431] on div at bounding box center [772, 248] width 209 height 440
drag, startPoint x: 733, startPoint y: 276, endPoint x: 749, endPoint y: 408, distance: 133.1
click at [749, 408] on div at bounding box center [772, 246] width 186 height 414
drag, startPoint x: 749, startPoint y: 219, endPoint x: 756, endPoint y: 324, distance: 105.9
click at [756, 324] on div at bounding box center [772, 246] width 186 height 414
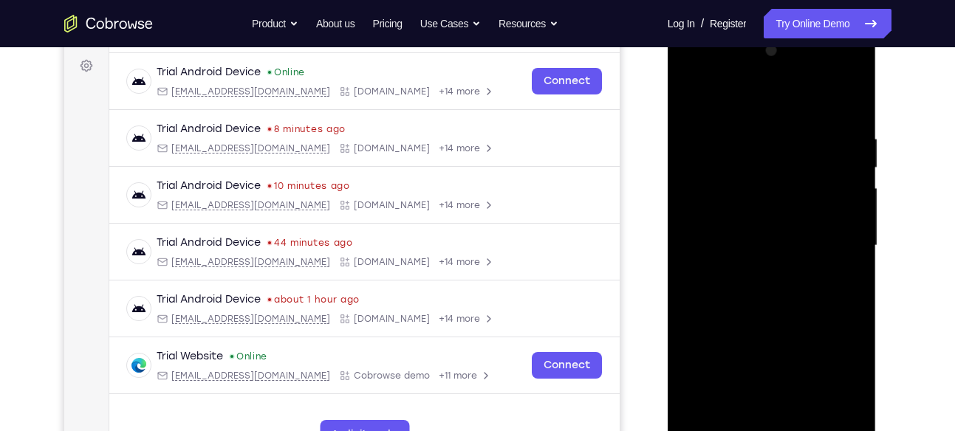
drag, startPoint x: 795, startPoint y: 240, endPoint x: 801, endPoint y: 352, distance: 111.7
click at [801, 352] on div at bounding box center [772, 246] width 186 height 414
drag, startPoint x: 729, startPoint y: 265, endPoint x: 744, endPoint y: 366, distance: 102.3
click at [744, 366] on div at bounding box center [772, 246] width 186 height 414
drag, startPoint x: 728, startPoint y: 298, endPoint x: 747, endPoint y: 419, distance: 121.8
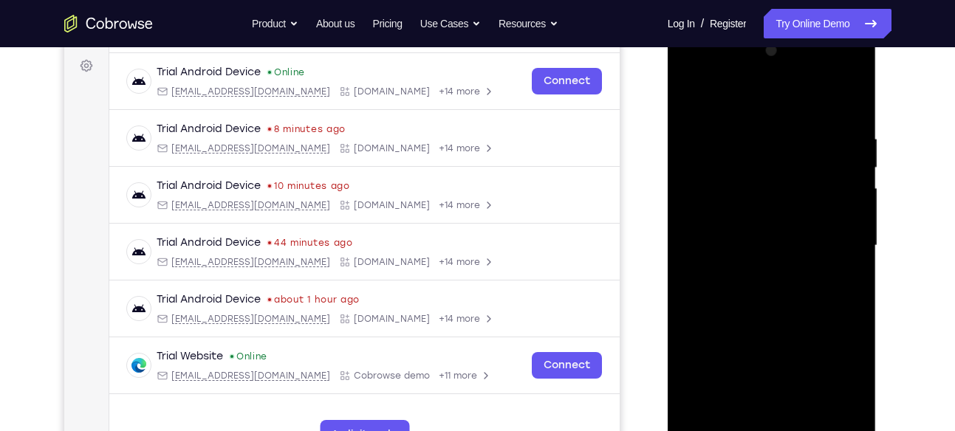
click at [747, 419] on div at bounding box center [772, 246] width 186 height 414
drag, startPoint x: 741, startPoint y: 254, endPoint x: 762, endPoint y: 414, distance: 161.0
click at [762, 414] on div at bounding box center [772, 246] width 186 height 414
drag, startPoint x: 736, startPoint y: 278, endPoint x: 759, endPoint y: 427, distance: 150.2
click at [759, 427] on div at bounding box center [772, 246] width 186 height 414
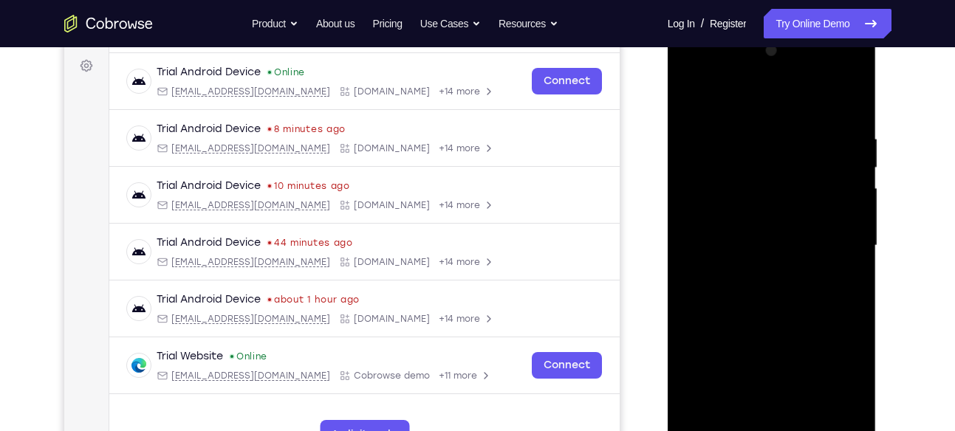
drag, startPoint x: 789, startPoint y: 213, endPoint x: 795, endPoint y: 349, distance: 136.0
click at [795, 349] on div at bounding box center [772, 246] width 186 height 414
drag, startPoint x: 761, startPoint y: 211, endPoint x: 777, endPoint y: 422, distance: 211.9
click at [777, 422] on div at bounding box center [772, 246] width 186 height 414
drag, startPoint x: 782, startPoint y: 253, endPoint x: 786, endPoint y: 468, distance: 215.0
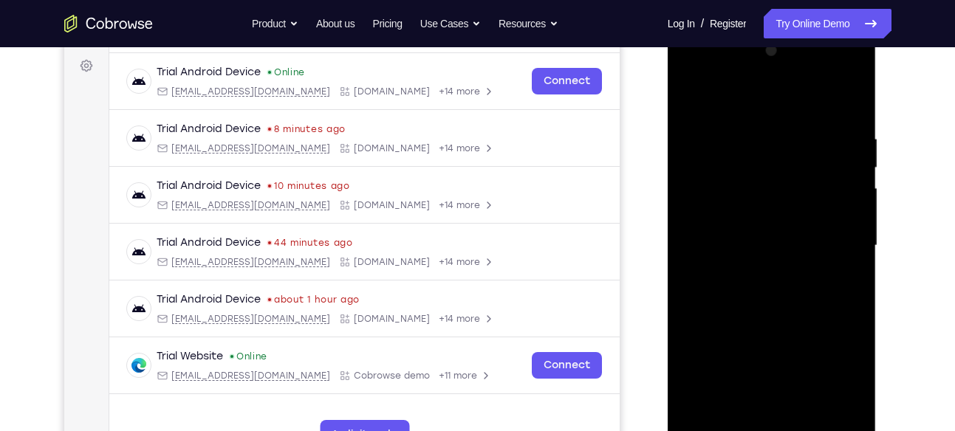
click at [786, 431] on div at bounding box center [773, 249] width 211 height 443
drag, startPoint x: 783, startPoint y: 206, endPoint x: 774, endPoint y: 425, distance: 218.8
click at [774, 425] on div at bounding box center [772, 246] width 186 height 414
drag, startPoint x: 758, startPoint y: 216, endPoint x: 776, endPoint y: 400, distance: 184.8
click at [776, 400] on div at bounding box center [772, 246] width 186 height 414
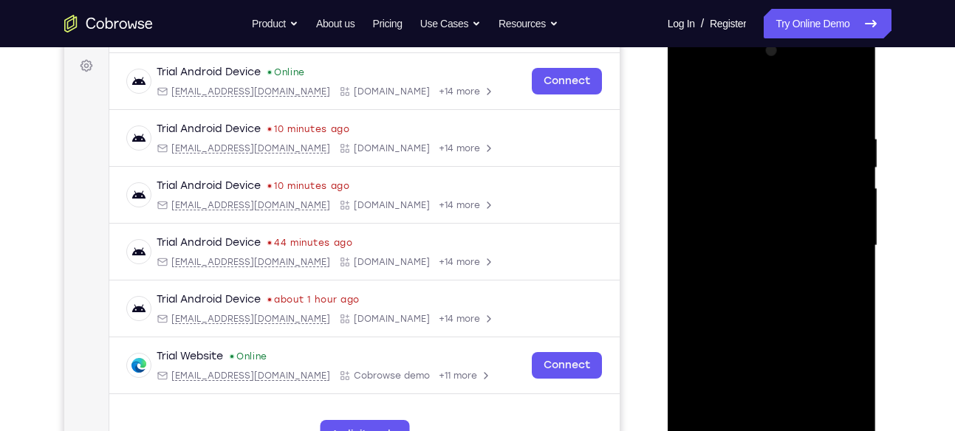
drag, startPoint x: 772, startPoint y: 245, endPoint x: 774, endPoint y: 400, distance: 154.4
click at [774, 400] on div at bounding box center [772, 246] width 186 height 414
drag, startPoint x: 770, startPoint y: 250, endPoint x: 767, endPoint y: 422, distance: 172.1
click at [767, 422] on div at bounding box center [772, 246] width 186 height 414
drag, startPoint x: 760, startPoint y: 208, endPoint x: 769, endPoint y: 377, distance: 169.4
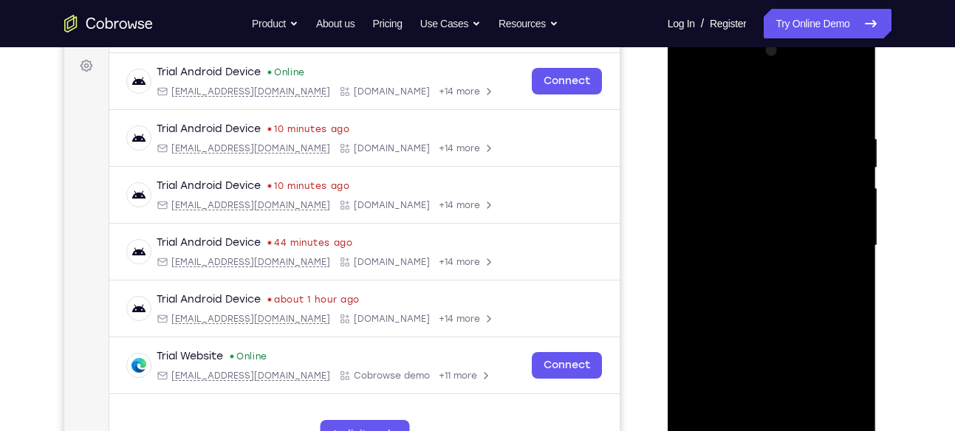
click at [769, 377] on div at bounding box center [772, 246] width 186 height 414
drag, startPoint x: 805, startPoint y: 211, endPoint x: 798, endPoint y: 343, distance: 133.1
click at [798, 343] on div at bounding box center [772, 246] width 186 height 414
drag, startPoint x: 752, startPoint y: 285, endPoint x: 794, endPoint y: 405, distance: 126.9
click at [794, 405] on div at bounding box center [772, 246] width 186 height 414
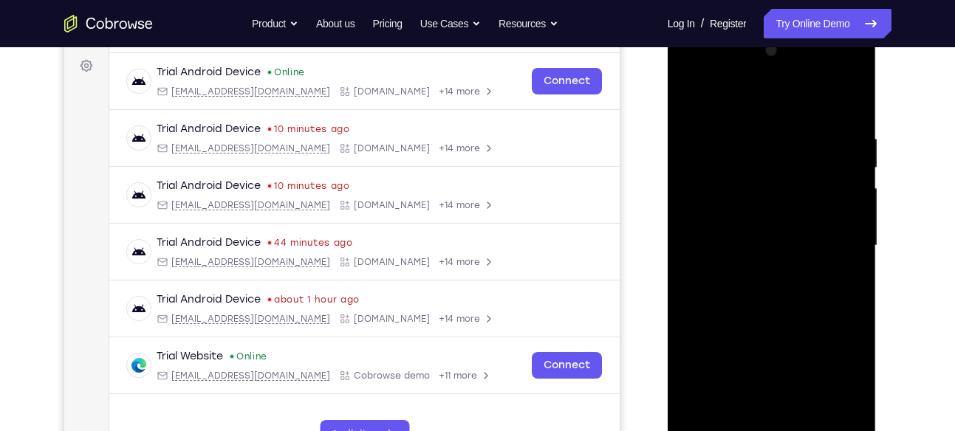
drag, startPoint x: 816, startPoint y: 211, endPoint x: 821, endPoint y: 386, distance: 174.4
click at [821, 386] on div at bounding box center [772, 246] width 186 height 414
drag, startPoint x: 814, startPoint y: 230, endPoint x: 825, endPoint y: 397, distance: 167.3
click at [825, 397] on div at bounding box center [772, 246] width 186 height 414
drag, startPoint x: 782, startPoint y: 259, endPoint x: 792, endPoint y: 352, distance: 93.6
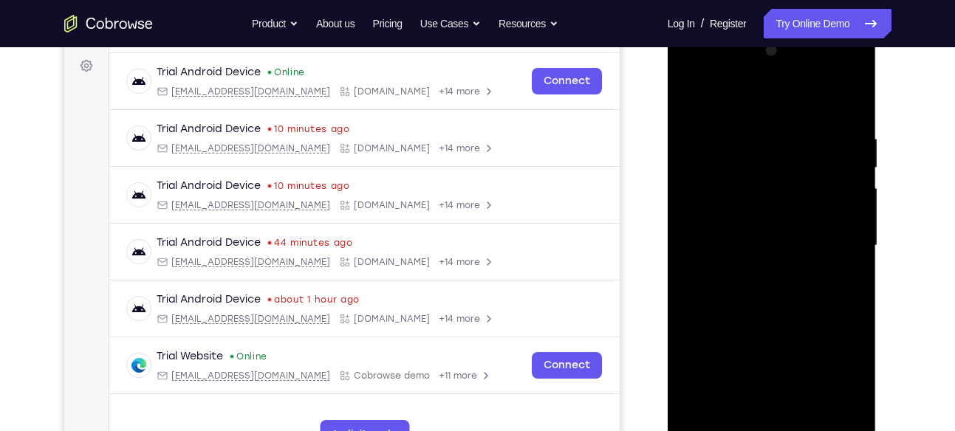
click at [792, 352] on div at bounding box center [772, 246] width 186 height 414
drag, startPoint x: 736, startPoint y: 227, endPoint x: 736, endPoint y: 332, distance: 104.9
click at [736, 332] on div at bounding box center [772, 246] width 186 height 414
drag, startPoint x: 742, startPoint y: 225, endPoint x: 745, endPoint y: 310, distance: 85.0
click at [745, 310] on div at bounding box center [772, 246] width 186 height 414
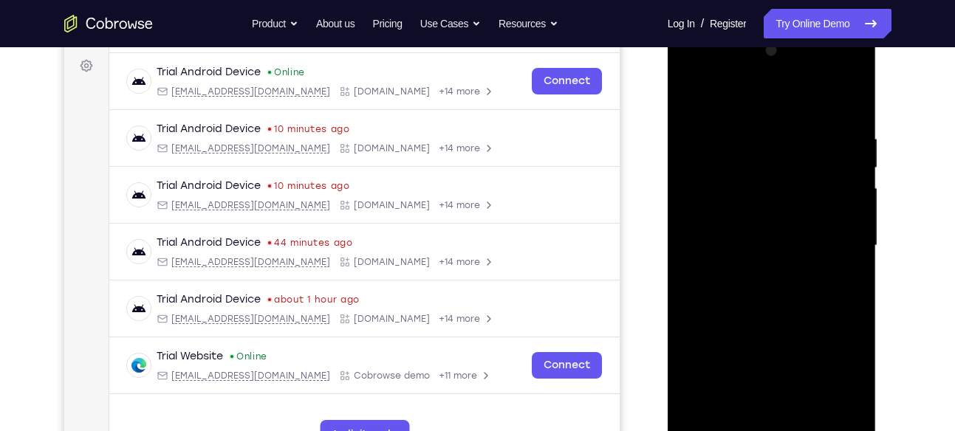
drag, startPoint x: 717, startPoint y: 267, endPoint x: 715, endPoint y: 417, distance: 150.0
click at [715, 417] on div at bounding box center [772, 246] width 186 height 414
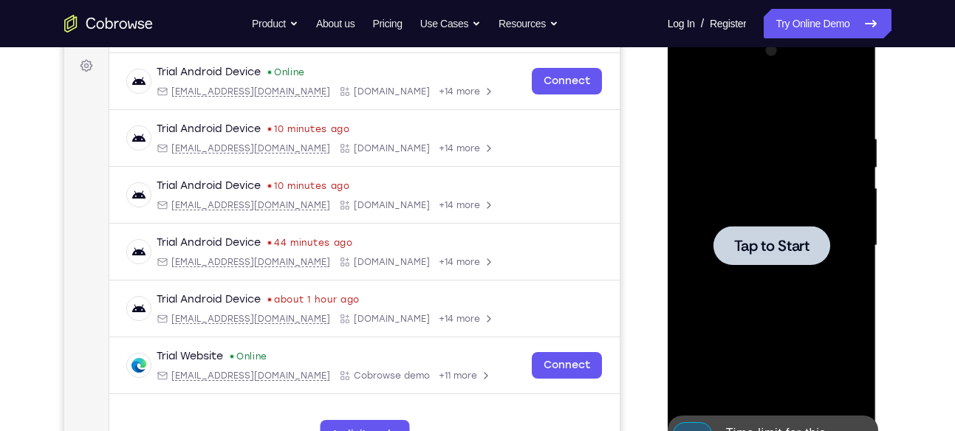
drag, startPoint x: 731, startPoint y: 235, endPoint x: 728, endPoint y: 397, distance: 162.5
click at [728, 28] on div "Tap to Start" at bounding box center [772, 28] width 209 height 0
click at [767, 214] on div at bounding box center [772, 246] width 186 height 414
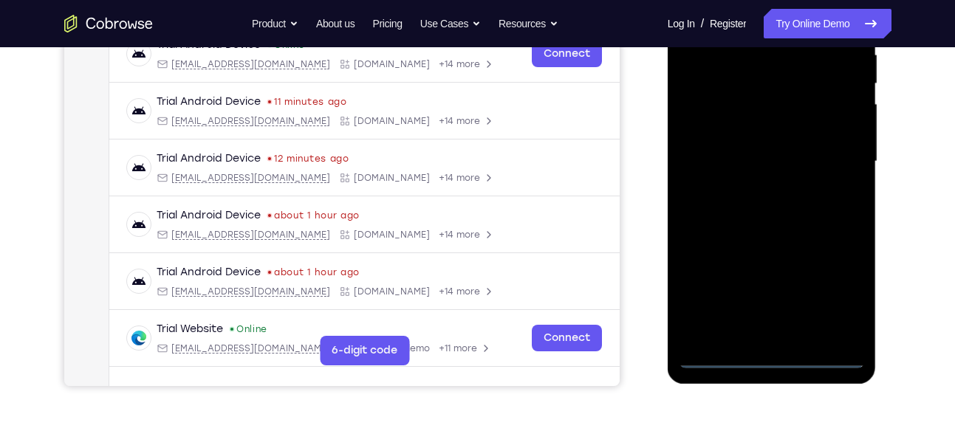
scroll to position [314, 0]
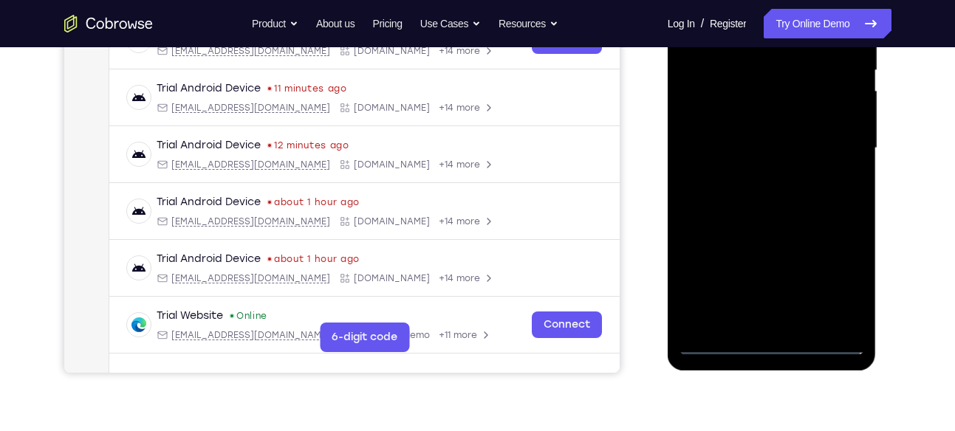
click at [776, 343] on div at bounding box center [772, 149] width 186 height 414
click at [837, 279] on div at bounding box center [772, 149] width 186 height 414
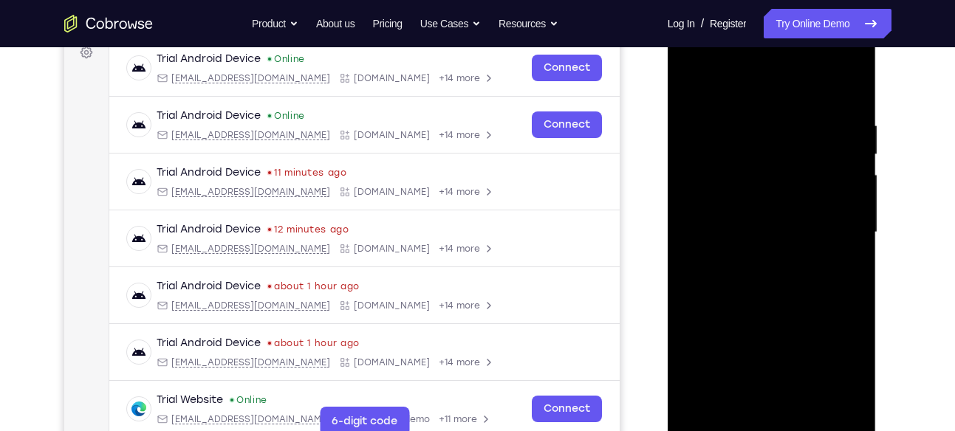
scroll to position [229, 0]
click at [722, 58] on div at bounding box center [772, 234] width 186 height 414
click at [838, 232] on div at bounding box center [772, 234] width 186 height 414
click at [742, 369] on div at bounding box center [772, 234] width 186 height 414
click at [752, 257] on div at bounding box center [772, 234] width 186 height 414
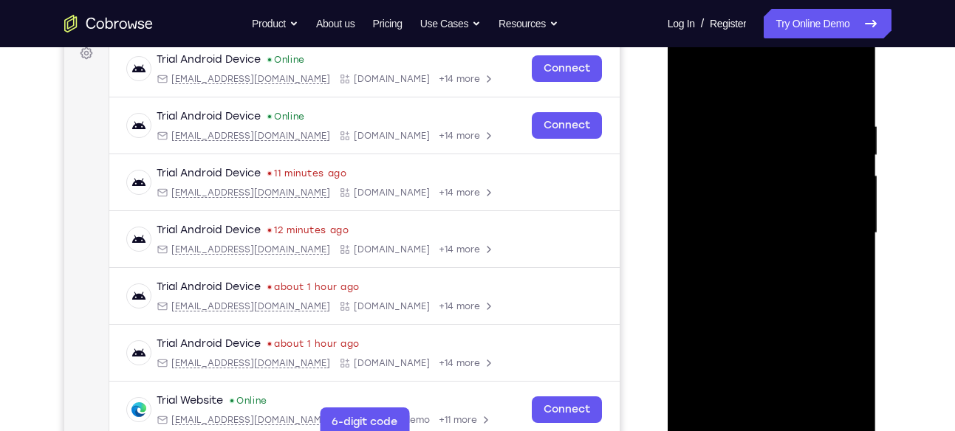
click at [700, 217] on div at bounding box center [772, 234] width 186 height 414
click at [723, 196] on div at bounding box center [772, 234] width 186 height 414
click at [752, 230] on div at bounding box center [772, 234] width 186 height 414
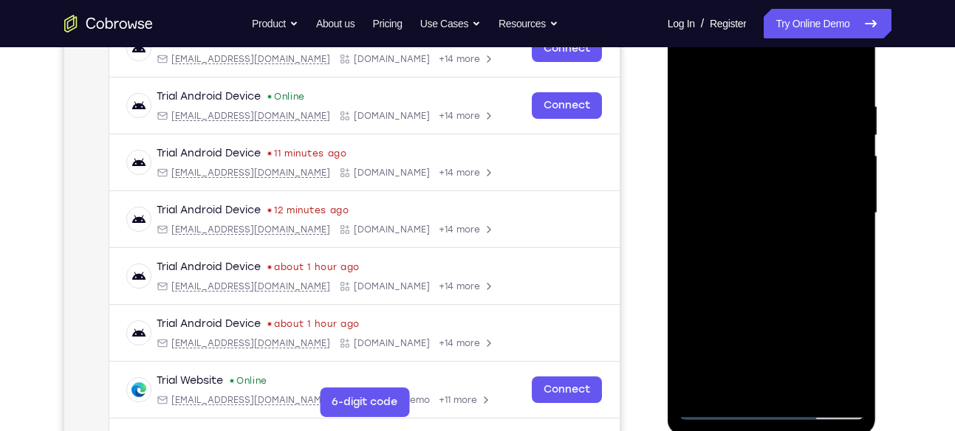
scroll to position [250, 0]
click at [779, 270] on div at bounding box center [772, 213] width 186 height 414
click at [810, 389] on div at bounding box center [772, 213] width 186 height 414
drag, startPoint x: 762, startPoint y: 69, endPoint x: 756, endPoint y: -2, distance: 71.9
click at [756, 0] on div at bounding box center [772, 215] width 209 height 440
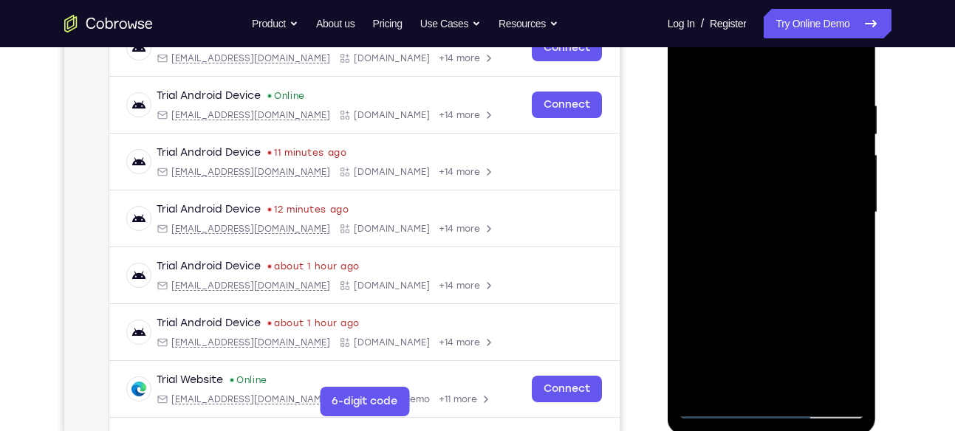
click at [773, 291] on div at bounding box center [772, 213] width 186 height 414
drag, startPoint x: 783, startPoint y: 362, endPoint x: 773, endPoint y: 238, distance: 124.5
click at [773, 238] on div at bounding box center [772, 213] width 186 height 414
click at [759, 267] on div at bounding box center [772, 213] width 186 height 414
drag, startPoint x: 838, startPoint y: 181, endPoint x: 852, endPoint y: 446, distance: 265.6
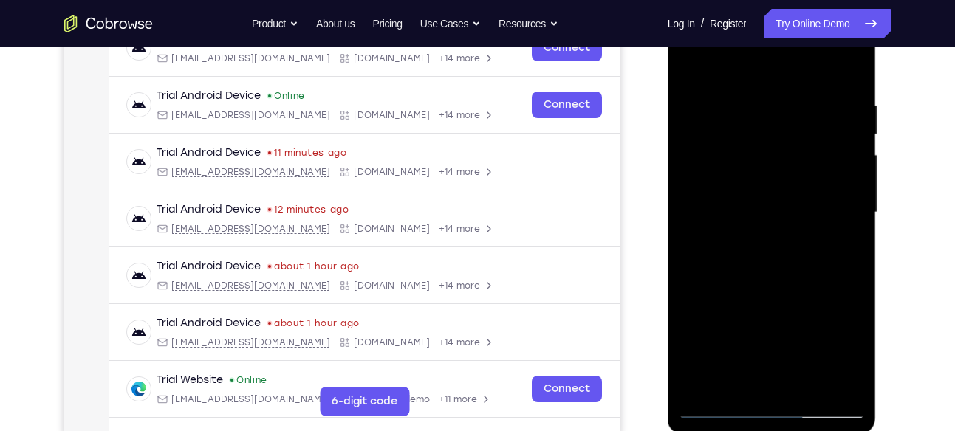
click at [852, 431] on html "Online web based iOS Simulators and Android Emulators. Run iPhone, iPad, Mobile…" at bounding box center [773, 216] width 211 height 443
drag, startPoint x: 839, startPoint y: 212, endPoint x: 824, endPoint y: 18, distance: 194.8
click at [824, 18] on div at bounding box center [772, 213] width 186 height 414
drag, startPoint x: 830, startPoint y: 265, endPoint x: 815, endPoint y: 114, distance: 152.2
click at [815, 114] on div at bounding box center [772, 213] width 186 height 414
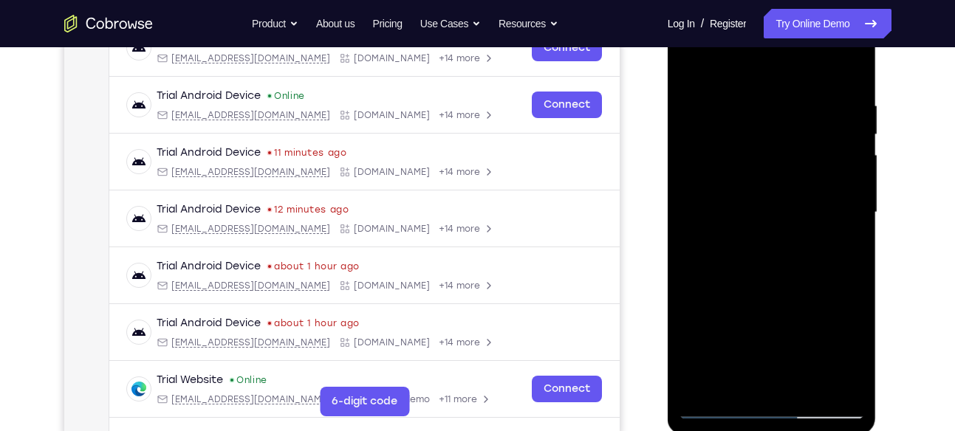
drag, startPoint x: 831, startPoint y: 156, endPoint x: 858, endPoint y: 376, distance: 221.7
click at [858, 376] on div at bounding box center [772, 213] width 186 height 414
drag, startPoint x: 849, startPoint y: 176, endPoint x: 852, endPoint y: 382, distance: 206.1
click at [852, 382] on div at bounding box center [772, 213] width 186 height 414
drag, startPoint x: 837, startPoint y: 236, endPoint x: 838, endPoint y: 386, distance: 150.0
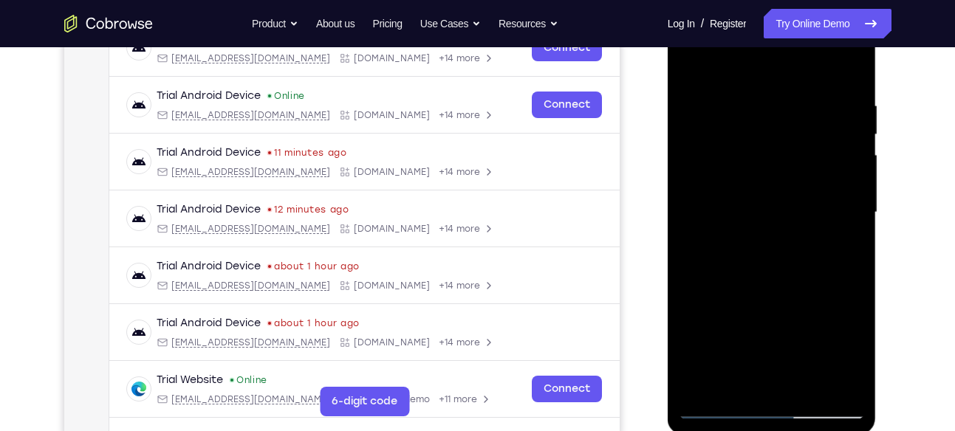
click at [838, 386] on div at bounding box center [772, 213] width 186 height 414
drag, startPoint x: 825, startPoint y: 250, endPoint x: 822, endPoint y: 95, distance: 154.4
click at [822, 95] on div at bounding box center [772, 213] width 186 height 414
click at [819, 137] on div at bounding box center [772, 213] width 186 height 414
drag, startPoint x: 848, startPoint y: 206, endPoint x: 832, endPoint y: 52, distance: 154.5
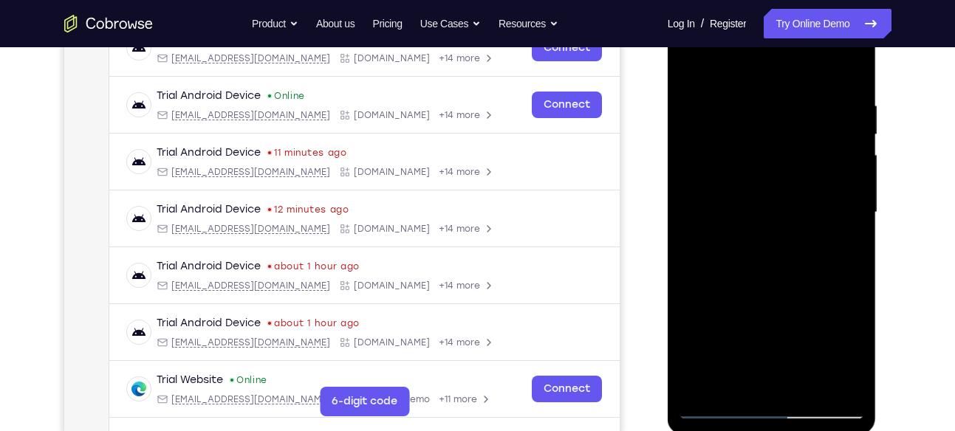
click at [832, 52] on div at bounding box center [772, 213] width 186 height 414
drag, startPoint x: 835, startPoint y: 246, endPoint x: 838, endPoint y: 41, distance: 205.4
click at [838, 41] on div at bounding box center [772, 213] width 186 height 414
drag, startPoint x: 838, startPoint y: 293, endPoint x: 847, endPoint y: 39, distance: 253.5
click at [847, 39] on div at bounding box center [772, 213] width 186 height 414
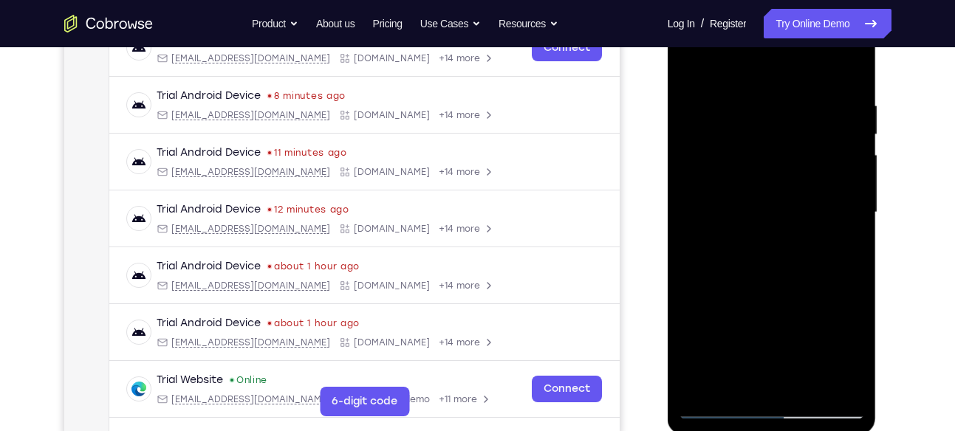
drag, startPoint x: 837, startPoint y: 275, endPoint x: 800, endPoint y: 21, distance: 256.0
click at [800, 21] on div at bounding box center [772, 213] width 186 height 414
drag, startPoint x: 829, startPoint y: 188, endPoint x: 833, endPoint y: 442, distance: 254.1
click at [833, 431] on html "Online web based iOS Simulators and Android Emulators. Run iPhone, iPad, Mobile…" at bounding box center [773, 216] width 211 height 443
drag, startPoint x: 822, startPoint y: 245, endPoint x: 828, endPoint y: 378, distance: 133.1
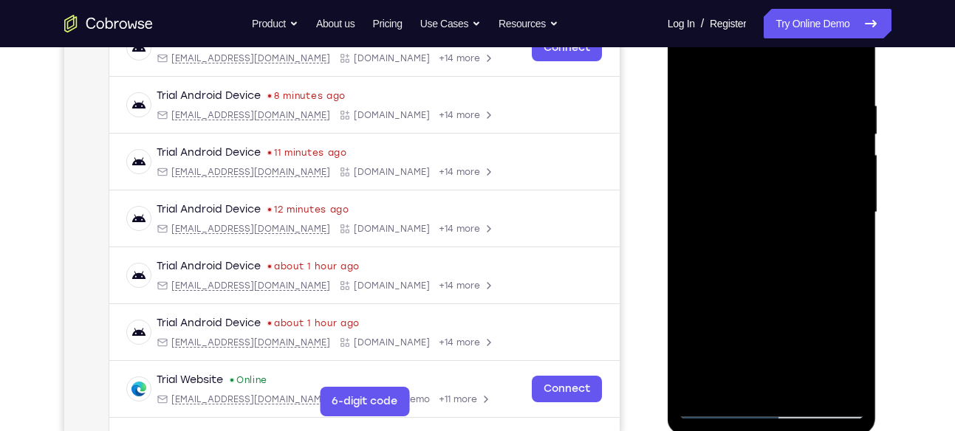
click at [828, 378] on div at bounding box center [772, 213] width 186 height 414
drag, startPoint x: 830, startPoint y: 198, endPoint x: 847, endPoint y: 349, distance: 151.6
click at [847, 349] on div at bounding box center [772, 213] width 186 height 414
drag, startPoint x: 834, startPoint y: 196, endPoint x: 829, endPoint y: 331, distance: 135.3
click at [829, 331] on div at bounding box center [772, 213] width 186 height 414
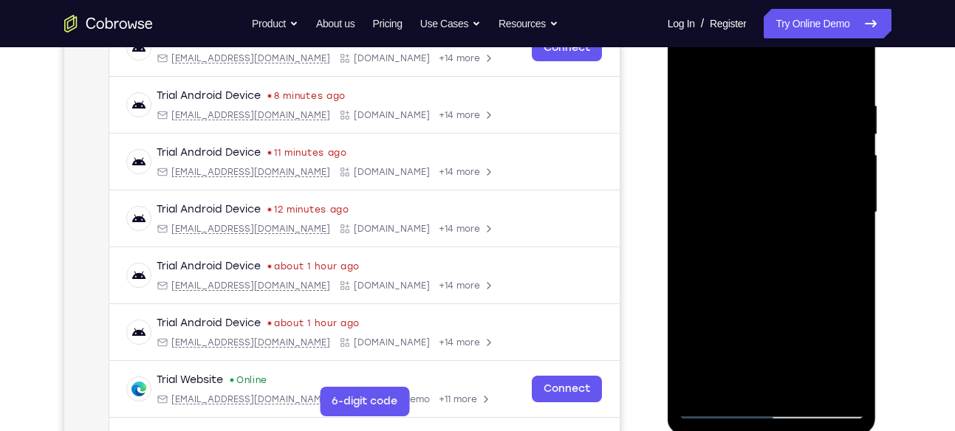
drag, startPoint x: 815, startPoint y: 196, endPoint x: 824, endPoint y: 345, distance: 148.8
click at [824, 345] on div at bounding box center [772, 213] width 186 height 414
drag, startPoint x: 830, startPoint y: 221, endPoint x: 833, endPoint y: 360, distance: 138.9
click at [833, 360] on div at bounding box center [772, 213] width 186 height 414
drag, startPoint x: 829, startPoint y: 242, endPoint x: 835, endPoint y: 401, distance: 158.9
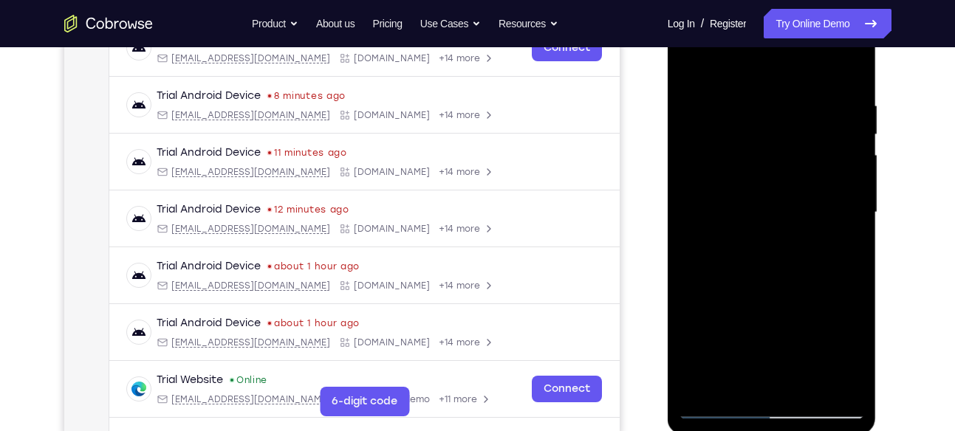
click at [835, 401] on div at bounding box center [772, 213] width 186 height 414
drag, startPoint x: 830, startPoint y: 174, endPoint x: 824, endPoint y: 373, distance: 198.8
click at [824, 373] on div at bounding box center [772, 213] width 186 height 414
drag, startPoint x: 819, startPoint y: 208, endPoint x: 835, endPoint y: 348, distance: 141.2
click at [835, 348] on div at bounding box center [772, 213] width 186 height 414
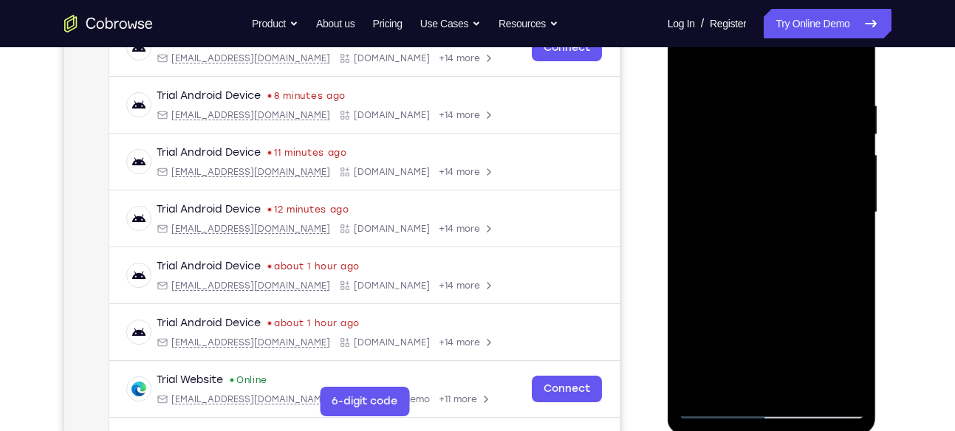
drag, startPoint x: 818, startPoint y: 237, endPoint x: 820, endPoint y: 468, distance: 231.2
click at [820, 431] on html "Online web based iOS Simulators and Android Emulators. Run iPhone, iPad, Mobile…" at bounding box center [773, 216] width 211 height 443
drag, startPoint x: 824, startPoint y: 191, endPoint x: 801, endPoint y: 468, distance: 278.7
click at [801, 431] on html "Online web based iOS Simulators and Android Emulators. Run iPhone, iPad, Mobile…" at bounding box center [773, 216] width 211 height 443
drag, startPoint x: 817, startPoint y: 195, endPoint x: 846, endPoint y: 468, distance: 274.8
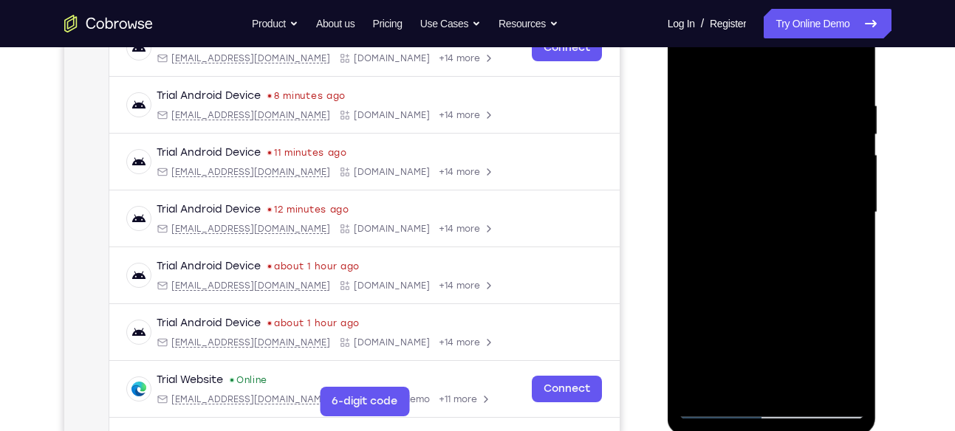
click at [846, 431] on html "Online web based iOS Simulators and Android Emulators. Run iPhone, iPad, Mobile…" at bounding box center [773, 216] width 211 height 443
drag, startPoint x: 813, startPoint y: 255, endPoint x: 807, endPoint y: 422, distance: 167.0
click at [807, 422] on div at bounding box center [772, 215] width 209 height 440
drag, startPoint x: 827, startPoint y: 170, endPoint x: 840, endPoint y: 468, distance: 298.7
click at [840, 431] on html "Online web based iOS Simulators and Android Emulators. Run iPhone, iPad, Mobile…" at bounding box center [773, 216] width 211 height 443
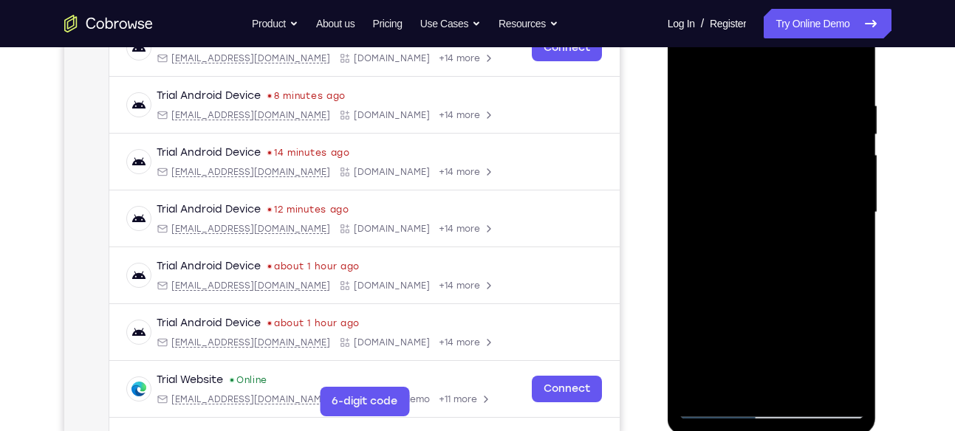
drag, startPoint x: 835, startPoint y: 237, endPoint x: 817, endPoint y: 369, distance: 132.7
click at [817, 369] on div at bounding box center [772, 213] width 186 height 414
drag, startPoint x: 784, startPoint y: 216, endPoint x: 773, endPoint y: 468, distance: 252.2
click at [773, 431] on html "Online web based iOS Simulators and Android Emulators. Run iPhone, iPad, Mobile…" at bounding box center [773, 216] width 211 height 443
drag, startPoint x: 760, startPoint y: 208, endPoint x: 780, endPoint y: 414, distance: 207.0
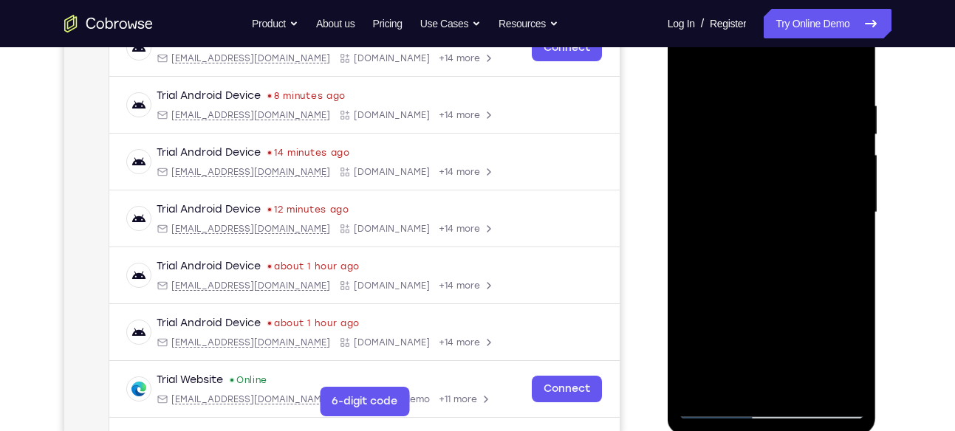
click at [780, 414] on div at bounding box center [772, 213] width 186 height 414
drag, startPoint x: 771, startPoint y: 231, endPoint x: 765, endPoint y: 441, distance: 209.9
click at [765, 431] on html "Online web based iOS Simulators and Android Emulators. Run iPhone, iPad, Mobile…" at bounding box center [773, 216] width 211 height 443
drag, startPoint x: 776, startPoint y: 318, endPoint x: 750, endPoint y: 468, distance: 152.8
click at [750, 431] on html "Online web based iOS Simulators and Android Emulators. Run iPhone, iPad, Mobile…" at bounding box center [773, 216] width 211 height 443
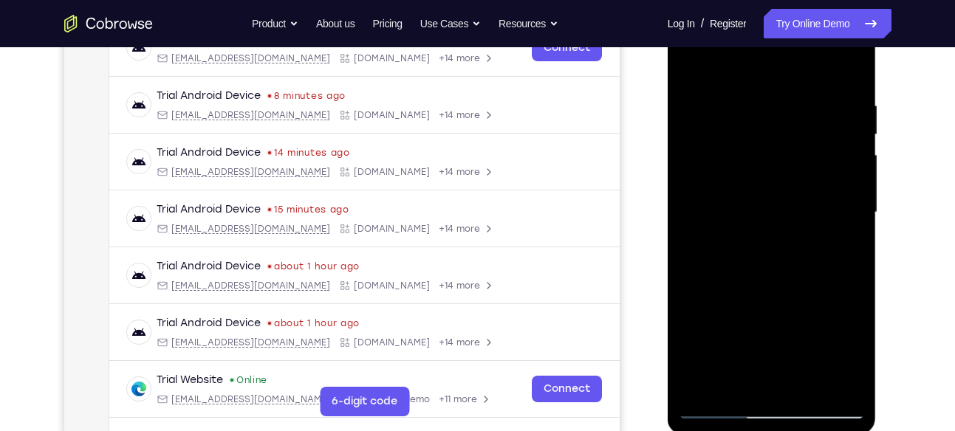
drag, startPoint x: 765, startPoint y: 269, endPoint x: 754, endPoint y: 464, distance: 195.3
click at [754, 431] on html "Online web based iOS Simulators and Android Emulators. Run iPhone, iPad, Mobile…" at bounding box center [773, 216] width 211 height 443
drag, startPoint x: 786, startPoint y: 204, endPoint x: 765, endPoint y: 438, distance: 235.1
click at [765, 431] on html "Online web based iOS Simulators and Android Emulators. Run iPhone, iPad, Mobile…" at bounding box center [773, 216] width 211 height 443
drag, startPoint x: 779, startPoint y: 181, endPoint x: 797, endPoint y: 383, distance: 203.2
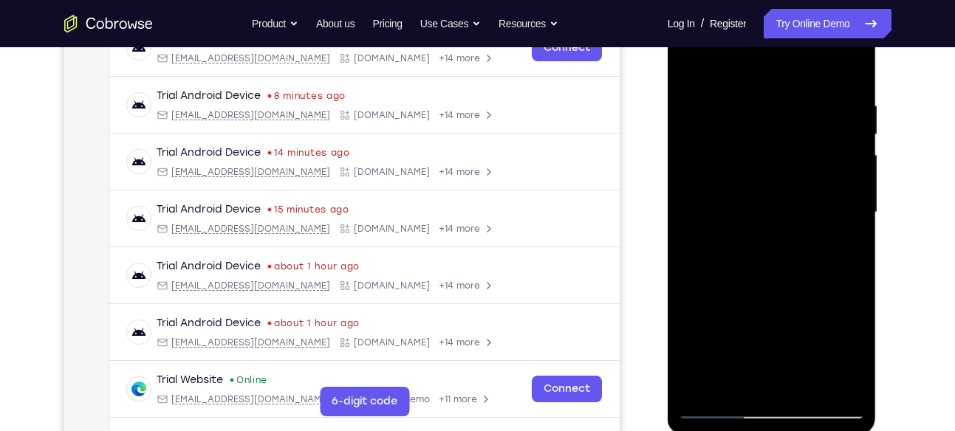
click at [797, 383] on div at bounding box center [772, 213] width 186 height 414
drag, startPoint x: 749, startPoint y: 196, endPoint x: 753, endPoint y: 324, distance: 128.6
click at [753, 324] on div at bounding box center [772, 213] width 186 height 414
drag, startPoint x: 775, startPoint y: 113, endPoint x: 762, endPoint y: 290, distance: 177.0
click at [762, 290] on div at bounding box center [772, 213] width 186 height 414
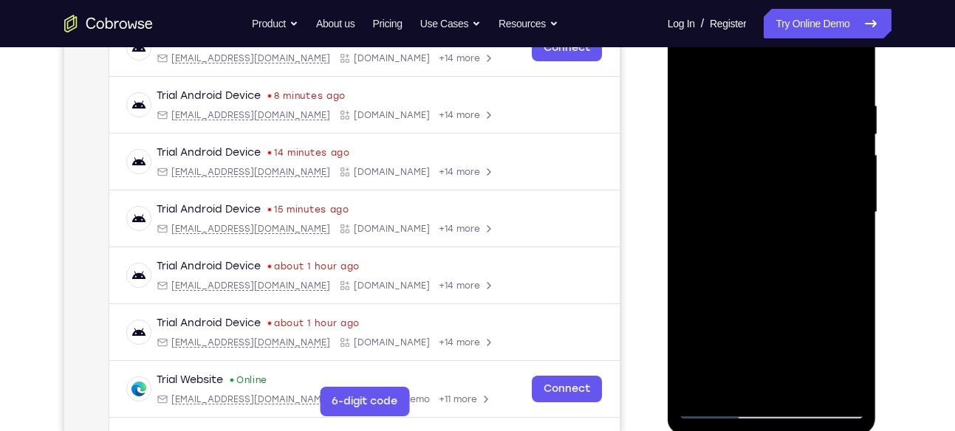
drag, startPoint x: 771, startPoint y: 123, endPoint x: 752, endPoint y: 299, distance: 177.6
click at [752, 299] on div at bounding box center [772, 213] width 186 height 414
drag, startPoint x: 776, startPoint y: 220, endPoint x: 790, endPoint y: 309, distance: 89.7
click at [790, 309] on div at bounding box center [772, 213] width 186 height 414
drag, startPoint x: 801, startPoint y: 246, endPoint x: 789, endPoint y: 159, distance: 88.1
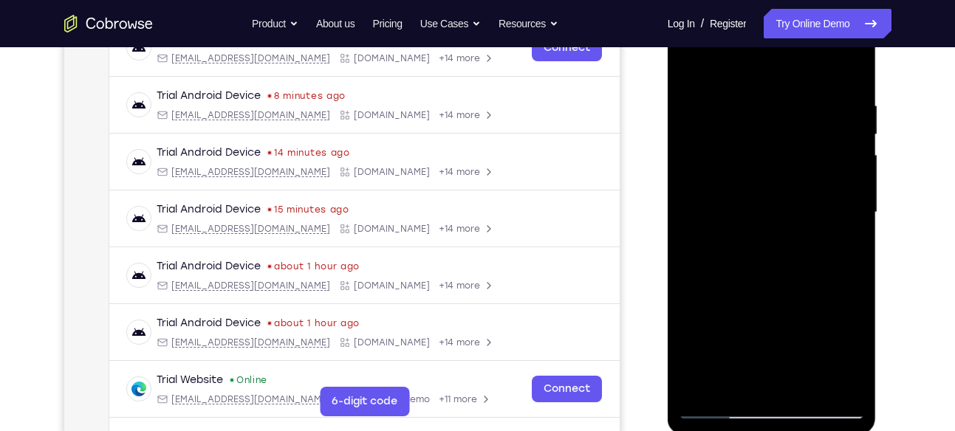
click at [789, 159] on div at bounding box center [772, 213] width 186 height 414
drag, startPoint x: 815, startPoint y: 274, endPoint x: 789, endPoint y: 143, distance: 133.4
click at [789, 143] on div at bounding box center [772, 213] width 186 height 414
drag, startPoint x: 811, startPoint y: 258, endPoint x: 788, endPoint y: 165, distance: 95.1
click at [788, 165] on div at bounding box center [772, 213] width 186 height 414
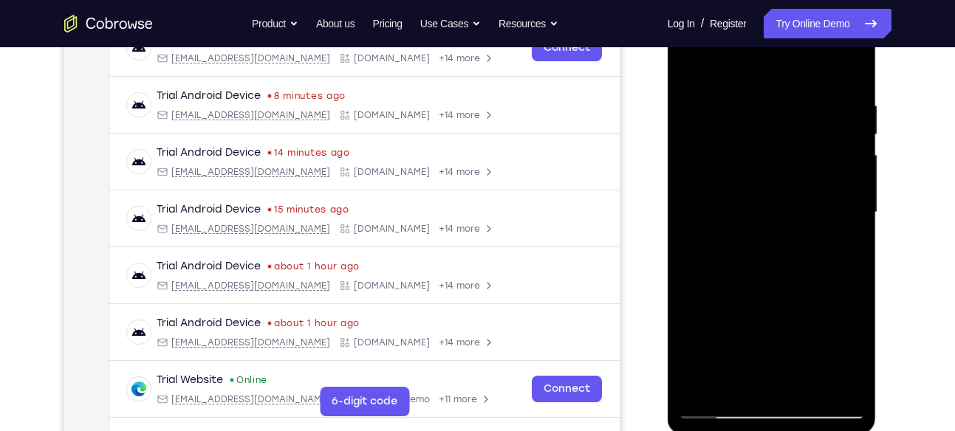
drag, startPoint x: 812, startPoint y: 239, endPoint x: 801, endPoint y: 165, distance: 75.3
click at [801, 165] on div at bounding box center [772, 213] width 186 height 414
drag, startPoint x: 785, startPoint y: 264, endPoint x: 790, endPoint y: 154, distance: 110.1
click at [790, 154] on div at bounding box center [772, 213] width 186 height 414
drag, startPoint x: 796, startPoint y: 312, endPoint x: 787, endPoint y: 196, distance: 115.6
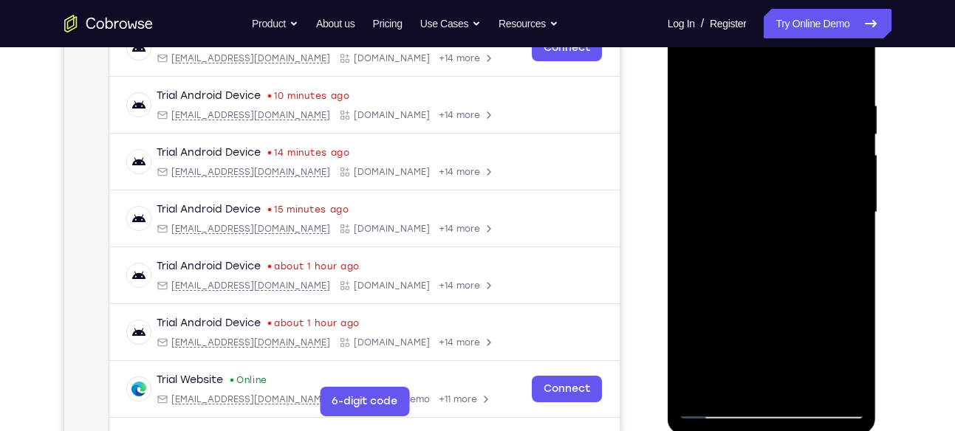
click at [787, 196] on div at bounding box center [772, 213] width 186 height 414
drag, startPoint x: 787, startPoint y: 196, endPoint x: 808, endPoint y: 366, distance: 171.2
click at [808, 366] on div at bounding box center [772, 213] width 186 height 414
drag, startPoint x: 803, startPoint y: 109, endPoint x: 807, endPoint y: 315, distance: 206.1
click at [807, 315] on div at bounding box center [772, 213] width 186 height 414
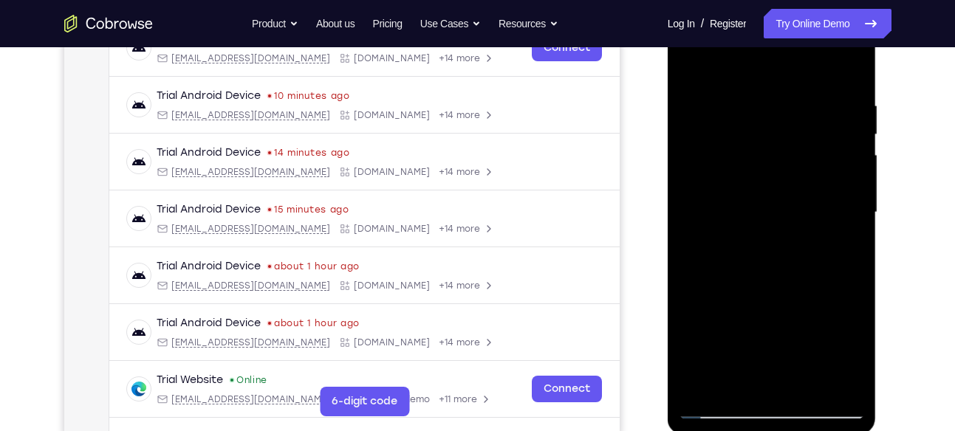
drag, startPoint x: 815, startPoint y: 148, endPoint x: 811, endPoint y: 322, distance: 174.4
click at [811, 322] on div at bounding box center [772, 213] width 186 height 414
drag, startPoint x: 794, startPoint y: 235, endPoint x: 787, endPoint y: 354, distance: 119.1
click at [787, 354] on div at bounding box center [772, 213] width 186 height 414
drag, startPoint x: 811, startPoint y: 201, endPoint x: 794, endPoint y: 348, distance: 148.0
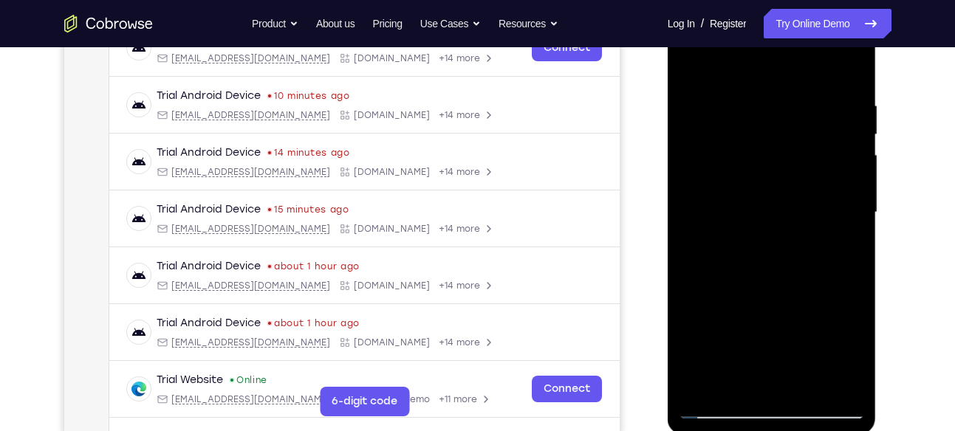
click at [794, 348] on div at bounding box center [772, 213] width 186 height 414
drag, startPoint x: 731, startPoint y: 214, endPoint x: 725, endPoint y: 359, distance: 144.9
click at [725, 359] on div at bounding box center [772, 213] width 186 height 414
drag, startPoint x: 719, startPoint y: 146, endPoint x: 703, endPoint y: 358, distance: 212.6
click at [703, 358] on div at bounding box center [772, 213] width 186 height 414
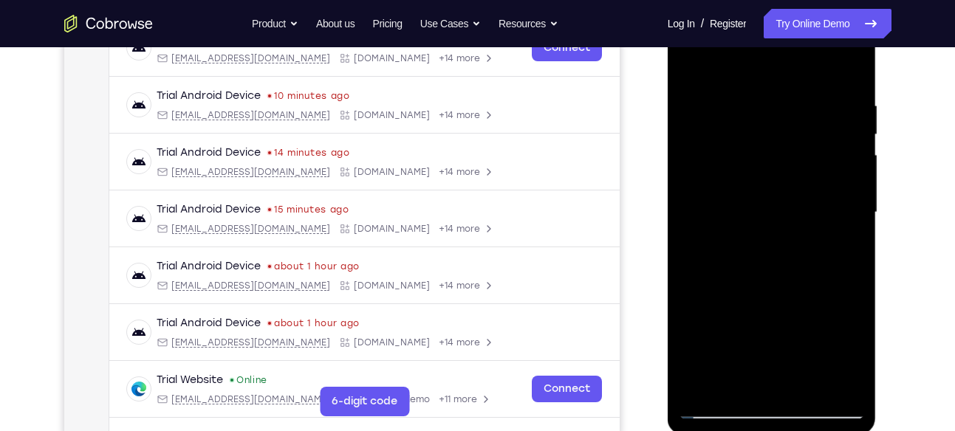
drag, startPoint x: 743, startPoint y: 234, endPoint x: 767, endPoint y: 453, distance: 219.9
click at [767, 431] on html "Online web based iOS Simulators and Android Emulators. Run iPhone, iPad, Mobile…" at bounding box center [773, 216] width 211 height 443
drag, startPoint x: 700, startPoint y: 264, endPoint x: 701, endPoint y: 411, distance: 147.0
click at [701, 411] on div at bounding box center [772, 213] width 186 height 414
drag, startPoint x: 719, startPoint y: 183, endPoint x: 714, endPoint y: 362, distance: 178.8
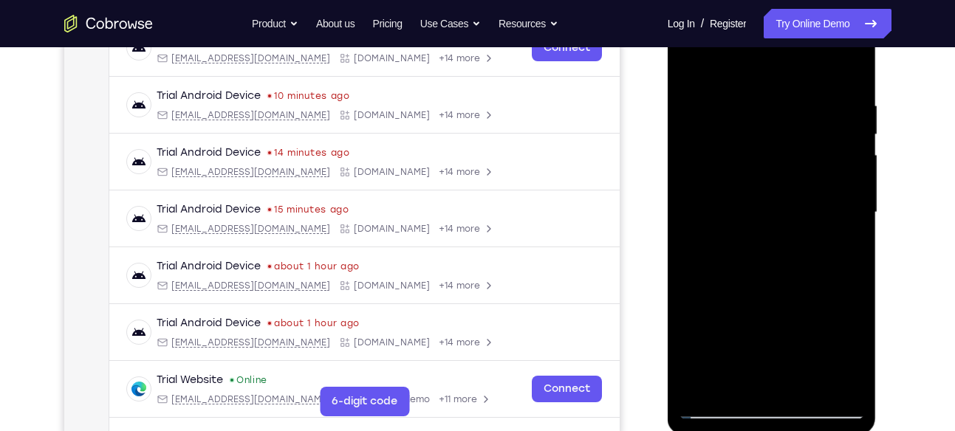
click at [714, 362] on div at bounding box center [772, 213] width 186 height 414
drag, startPoint x: 741, startPoint y: 164, endPoint x: 738, endPoint y: 358, distance: 194.3
click at [738, 358] on div at bounding box center [772, 213] width 186 height 414
drag, startPoint x: 735, startPoint y: 177, endPoint x: 737, endPoint y: 332, distance: 155.1
click at [737, 332] on div at bounding box center [772, 213] width 186 height 414
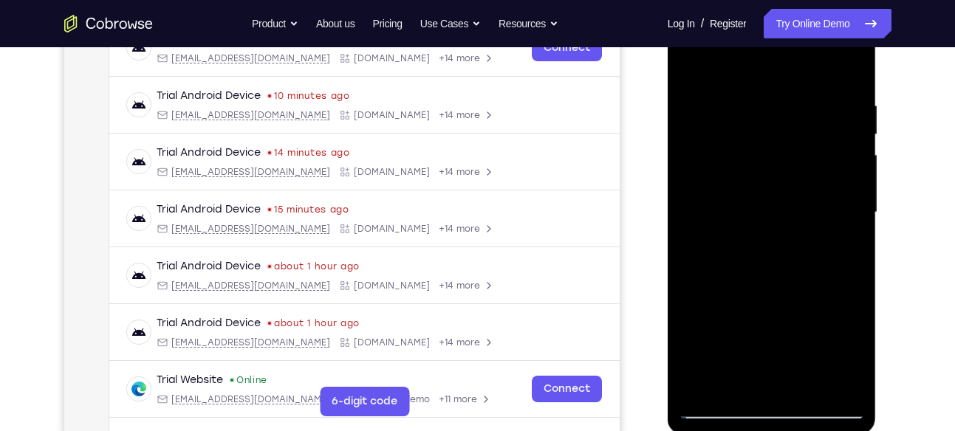
drag, startPoint x: 796, startPoint y: 276, endPoint x: 787, endPoint y: 355, distance: 79.5
click at [787, 355] on div at bounding box center [772, 213] width 186 height 414
drag, startPoint x: 721, startPoint y: 196, endPoint x: 726, endPoint y: 312, distance: 116.1
click at [726, 312] on div at bounding box center [772, 213] width 186 height 414
drag, startPoint x: 764, startPoint y: 228, endPoint x: 754, endPoint y: 330, distance: 103.1
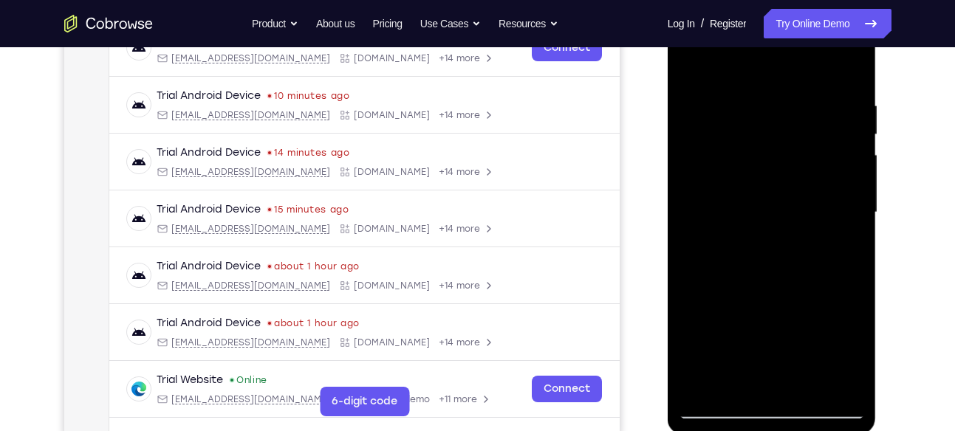
click at [754, 330] on div at bounding box center [772, 213] width 186 height 414
drag, startPoint x: 801, startPoint y: 136, endPoint x: 755, endPoint y: 335, distance: 203.9
click at [755, 335] on div at bounding box center [772, 213] width 186 height 414
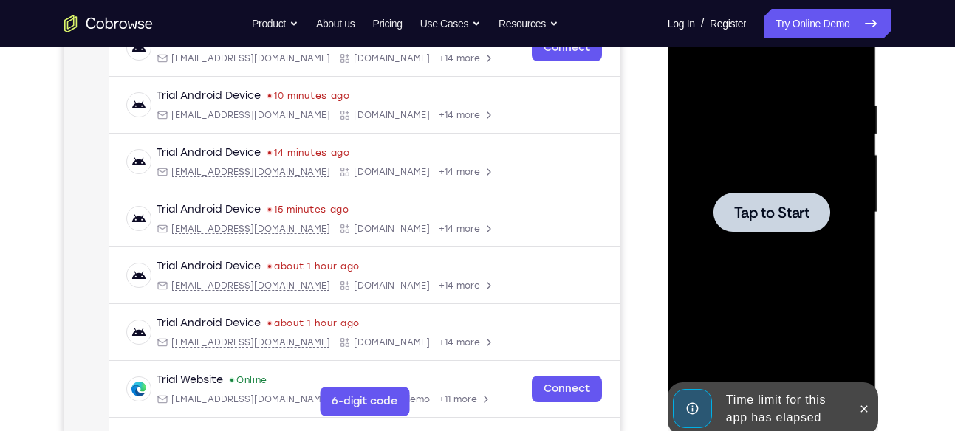
click at [759, 227] on div at bounding box center [772, 212] width 117 height 39
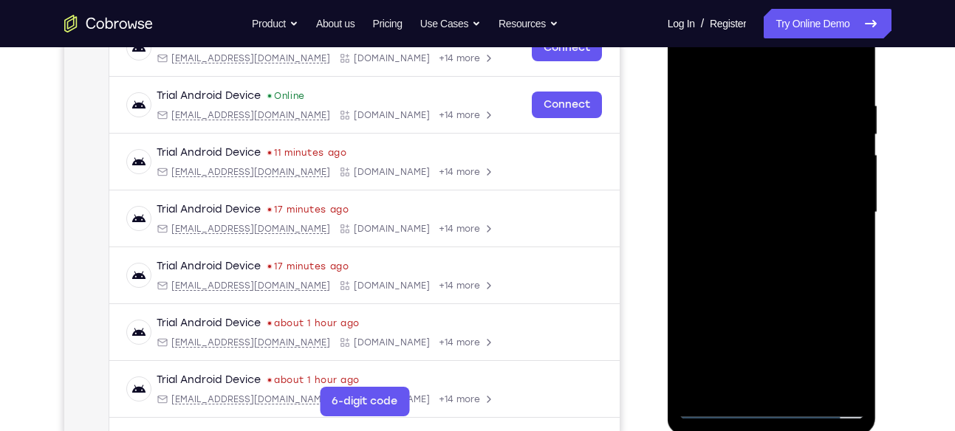
click at [771, 407] on div at bounding box center [772, 213] width 186 height 414
click at [847, 349] on div at bounding box center [772, 213] width 186 height 414
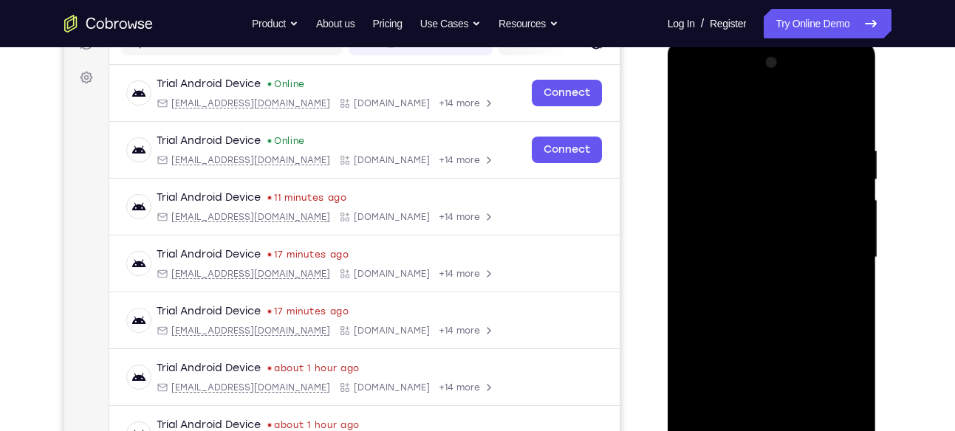
scroll to position [204, 0]
click at [708, 84] on div at bounding box center [772, 259] width 186 height 414
click at [835, 259] on div at bounding box center [772, 259] width 186 height 414
click at [759, 283] on div at bounding box center [772, 259] width 186 height 414
click at [740, 246] on div at bounding box center [772, 259] width 186 height 414
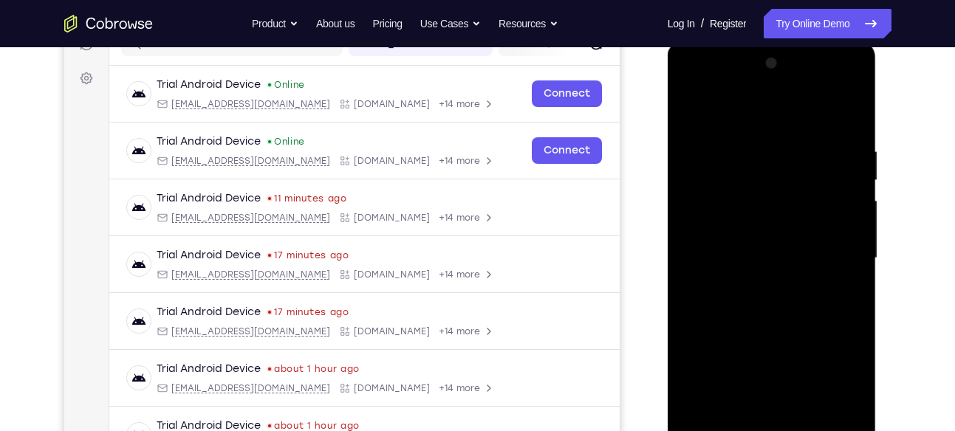
click at [740, 228] on div at bounding box center [772, 259] width 186 height 414
click at [750, 253] on div at bounding box center [772, 259] width 186 height 414
click at [759, 306] on div at bounding box center [772, 259] width 186 height 414
click at [765, 301] on div at bounding box center [772, 259] width 186 height 414
click at [782, 315] on div at bounding box center [772, 259] width 186 height 414
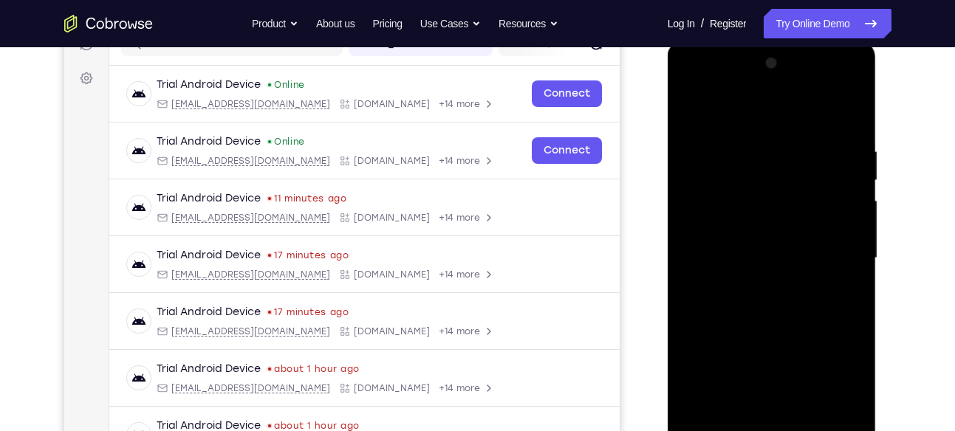
drag, startPoint x: 798, startPoint y: 192, endPoint x: 801, endPoint y: 144, distance: 48.1
click at [801, 144] on div at bounding box center [772, 259] width 186 height 414
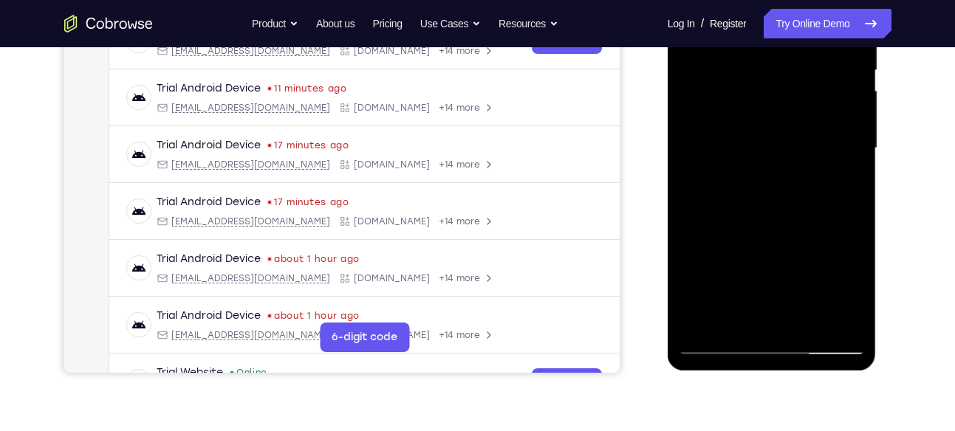
scroll to position [319, 0]
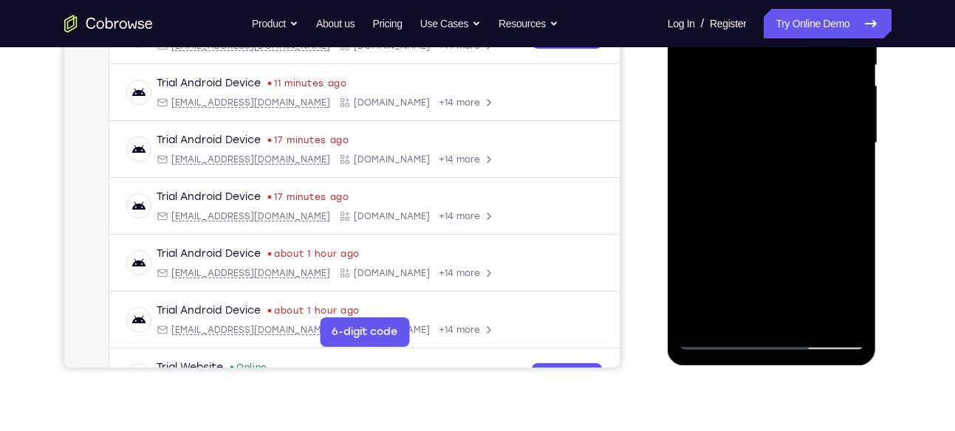
click at [804, 318] on div at bounding box center [772, 143] width 186 height 414
click at [766, 219] on div at bounding box center [772, 143] width 186 height 414
click at [754, 309] on div at bounding box center [772, 143] width 186 height 414
drag, startPoint x: 807, startPoint y: 179, endPoint x: 785, endPoint y: 343, distance: 165.4
click at [785, 343] on div at bounding box center [772, 143] width 186 height 414
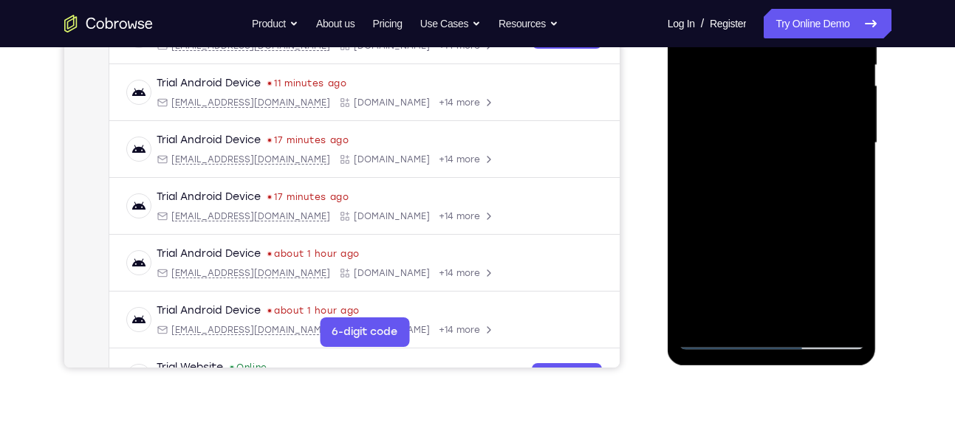
drag, startPoint x: 819, startPoint y: 120, endPoint x: 809, endPoint y: 318, distance: 198.2
click at [809, 318] on div at bounding box center [772, 143] width 186 height 414
drag, startPoint x: 836, startPoint y: 110, endPoint x: 804, endPoint y: 453, distance: 344.2
click at [804, 369] on html "Online web based iOS Simulators and Android Emulators. Run iPhone, iPad, Mobile…" at bounding box center [773, 146] width 211 height 443
drag, startPoint x: 817, startPoint y: 178, endPoint x: 782, endPoint y: 400, distance: 224.4
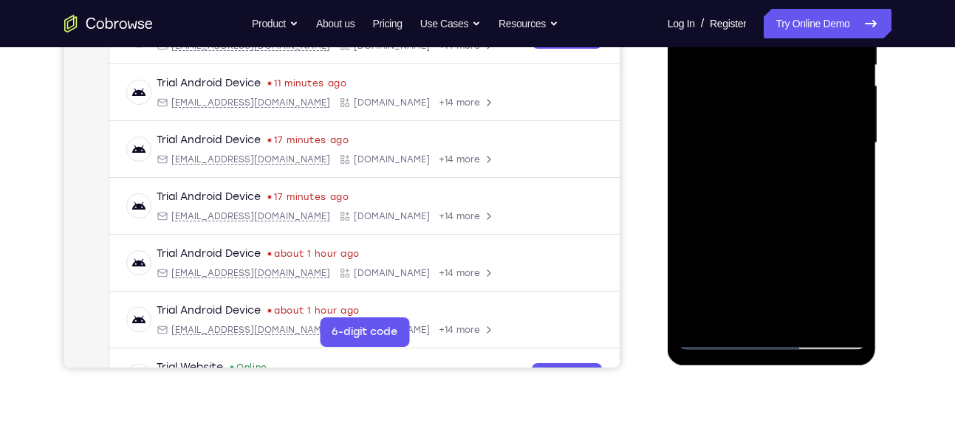
click at [782, 369] on html "Online web based iOS Simulators and Android Emulators. Run iPhone, iPad, Mobile…" at bounding box center [773, 146] width 211 height 443
drag, startPoint x: 826, startPoint y: 147, endPoint x: 746, endPoint y: 453, distance: 316.0
click at [746, 369] on html "Online web based iOS Simulators and Android Emulators. Run iPhone, iPad, Mobile…" at bounding box center [773, 146] width 211 height 443
drag, startPoint x: 821, startPoint y: 129, endPoint x: 817, endPoint y: 414, distance: 285.1
click at [817, 369] on html "Online web based iOS Simulators and Android Emulators. Run iPhone, iPad, Mobile…" at bounding box center [773, 146] width 211 height 443
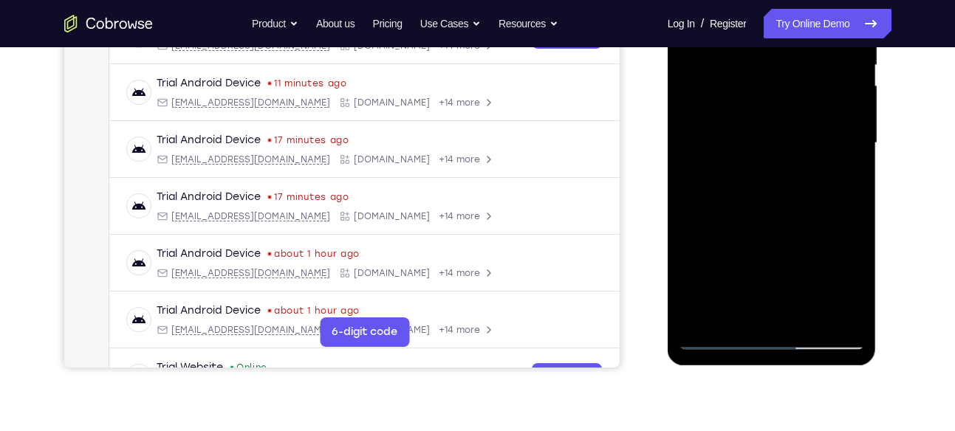
click at [817, 141] on div at bounding box center [772, 143] width 186 height 414
drag, startPoint x: 821, startPoint y: 140, endPoint x: 808, endPoint y: 219, distance: 80.9
click at [808, 219] on div at bounding box center [772, 143] width 186 height 414
drag, startPoint x: 805, startPoint y: 100, endPoint x: 809, endPoint y: 236, distance: 136.0
click at [809, 236] on div at bounding box center [772, 143] width 186 height 414
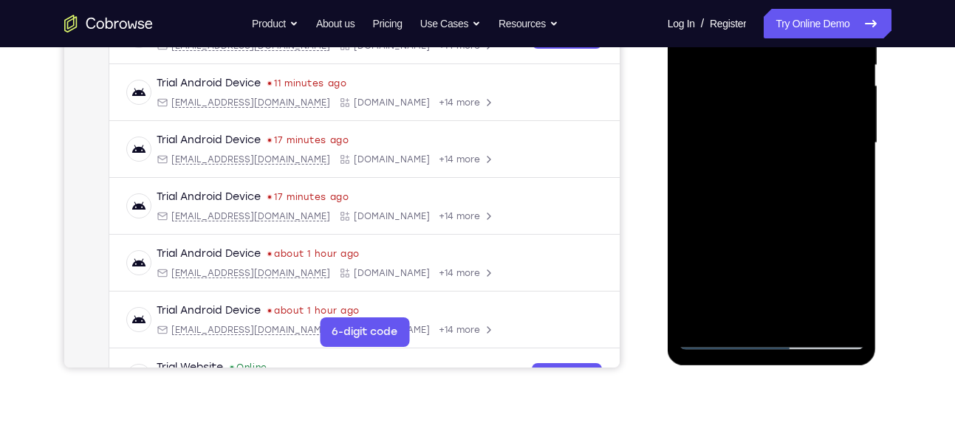
drag, startPoint x: 813, startPoint y: 151, endPoint x: 801, endPoint y: 329, distance: 178.4
click at [801, 329] on div at bounding box center [772, 143] width 186 height 414
drag, startPoint x: 779, startPoint y: 171, endPoint x: 792, endPoint y: 377, distance: 207.2
click at [792, 369] on html "Online web based iOS Simulators and Android Emulators. Run iPhone, iPad, Mobile…" at bounding box center [773, 146] width 211 height 443
drag, startPoint x: 765, startPoint y: 130, endPoint x: 764, endPoint y: 256, distance: 125.6
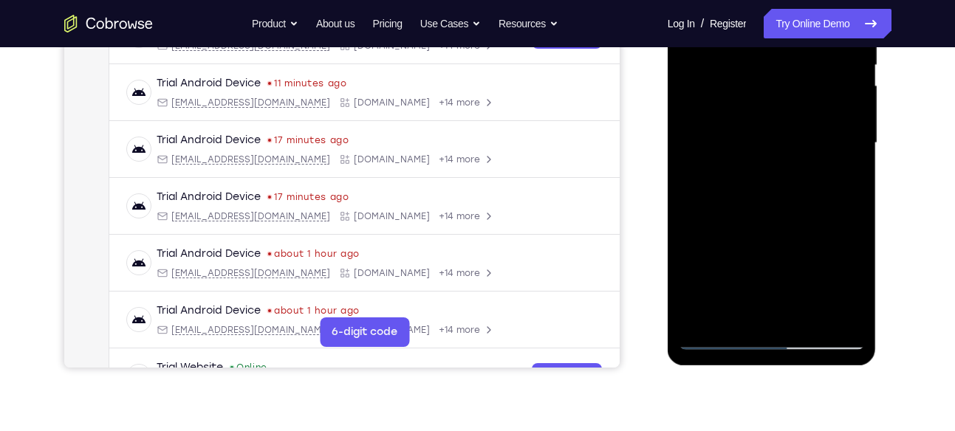
click at [764, 256] on div at bounding box center [772, 143] width 186 height 414
drag, startPoint x: 765, startPoint y: 128, endPoint x: 756, endPoint y: 224, distance: 96.5
click at [756, 224] on div at bounding box center [772, 143] width 186 height 414
drag, startPoint x: 776, startPoint y: 153, endPoint x: 775, endPoint y: 227, distance: 73.9
click at [775, 227] on div at bounding box center [772, 143] width 186 height 414
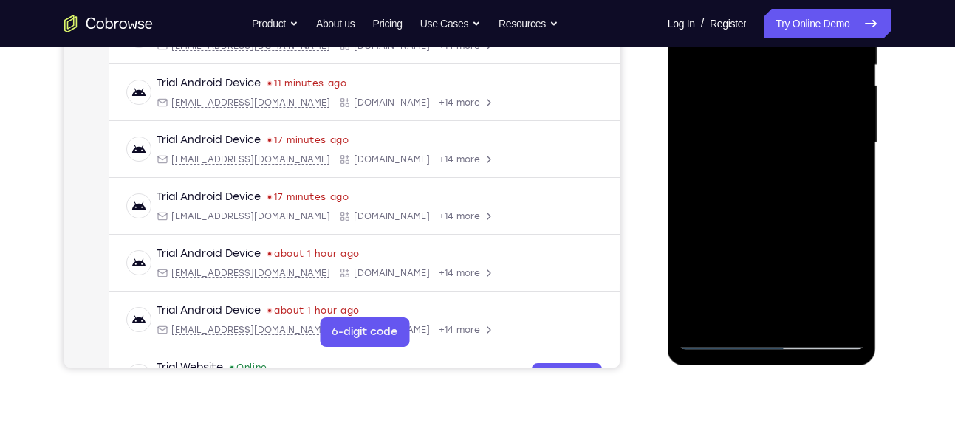
drag, startPoint x: 790, startPoint y: 189, endPoint x: 779, endPoint y: 257, distance: 69.0
click at [779, 257] on div at bounding box center [772, 143] width 186 height 414
drag, startPoint x: 800, startPoint y: 192, endPoint x: 790, endPoint y: 290, distance: 98.7
click at [790, 290] on div at bounding box center [772, 143] width 186 height 414
drag, startPoint x: 770, startPoint y: 192, endPoint x: 750, endPoint y: 350, distance: 159.4
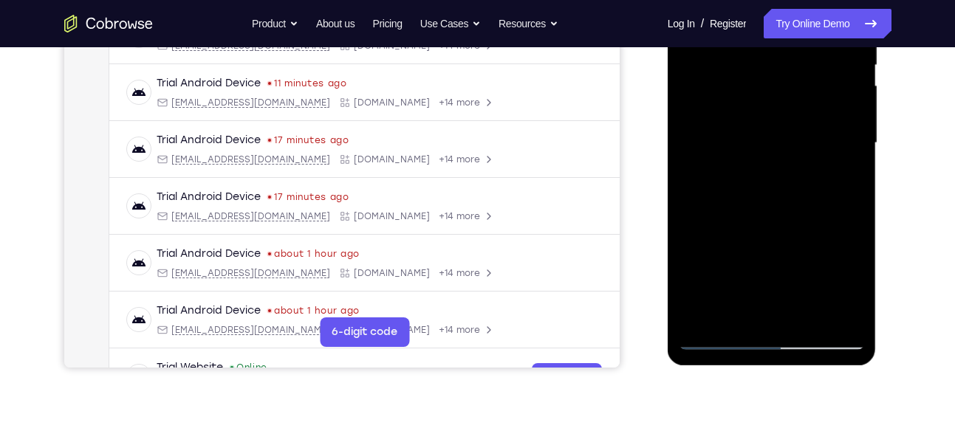
click at [750, 350] on div at bounding box center [772, 145] width 209 height 440
drag, startPoint x: 762, startPoint y: 185, endPoint x: 748, endPoint y: 363, distance: 178.5
click at [748, 363] on div at bounding box center [772, 145] width 209 height 440
drag, startPoint x: 768, startPoint y: 112, endPoint x: 776, endPoint y: 372, distance: 260.1
click at [776, 369] on html "Online web based iOS Simulators and Android Emulators. Run iPhone, iPad, Mobile…" at bounding box center [773, 146] width 211 height 443
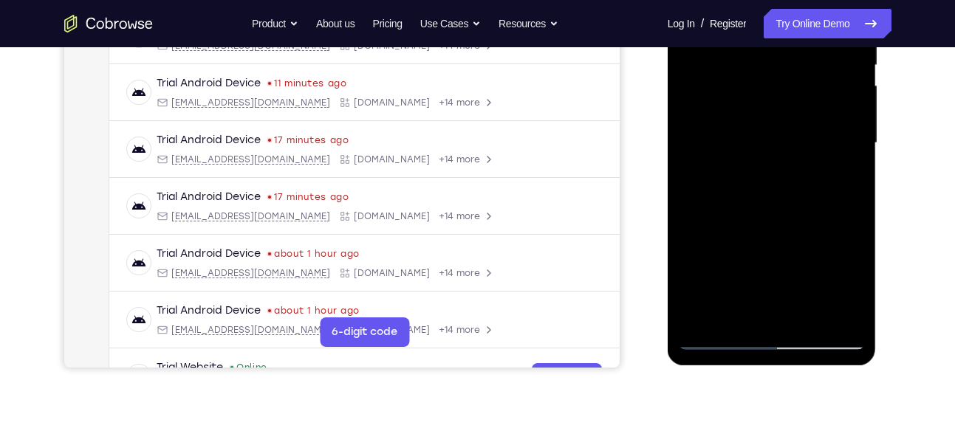
drag, startPoint x: 708, startPoint y: 170, endPoint x: 707, endPoint y: 436, distance: 265.9
click at [707, 369] on html "Online web based iOS Simulators and Android Emulators. Run iPhone, iPad, Mobile…" at bounding box center [773, 146] width 211 height 443
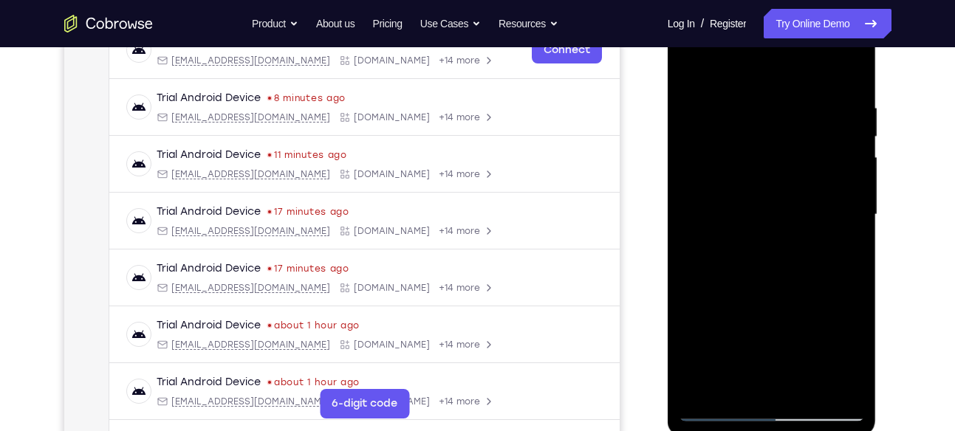
scroll to position [244, 0]
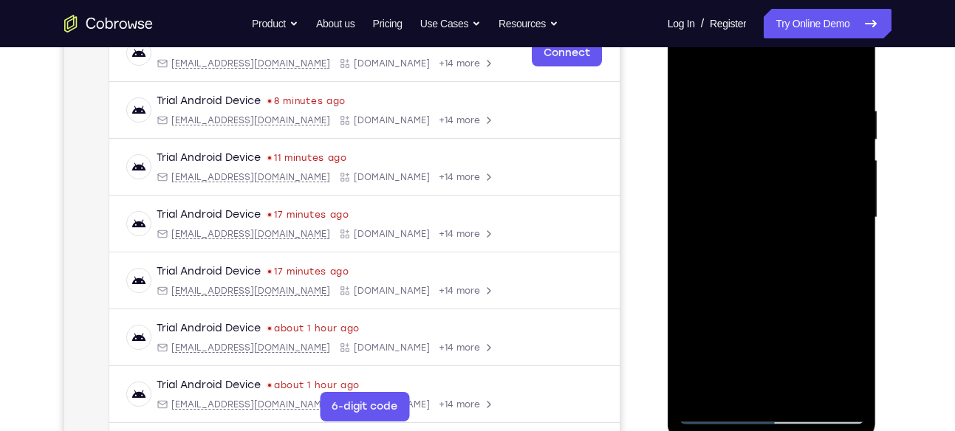
drag, startPoint x: 747, startPoint y: 150, endPoint x: 754, endPoint y: 400, distance: 249.8
click at [754, 400] on div at bounding box center [772, 218] width 186 height 414
drag, startPoint x: 739, startPoint y: 137, endPoint x: 733, endPoint y: 363, distance: 225.4
click at [733, 363] on div at bounding box center [772, 218] width 186 height 414
drag, startPoint x: 753, startPoint y: 218, endPoint x: 739, endPoint y: 437, distance: 219.9
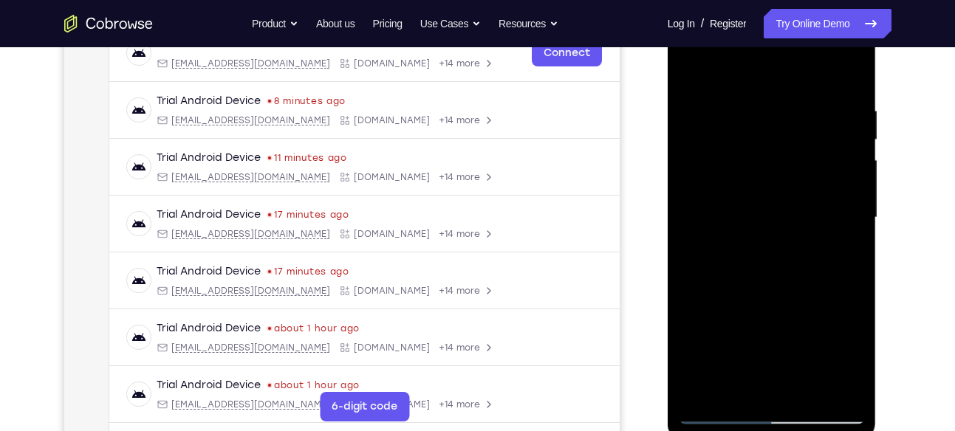
click at [739, 431] on div at bounding box center [772, 220] width 209 height 440
drag, startPoint x: 796, startPoint y: 179, endPoint x: 784, endPoint y: 380, distance: 201.3
click at [784, 380] on div at bounding box center [772, 218] width 186 height 414
drag, startPoint x: 729, startPoint y: 190, endPoint x: 765, endPoint y: 468, distance: 280.8
click at [765, 431] on html "Online web based iOS Simulators and Android Emulators. Run iPhone, iPad, Mobile…" at bounding box center [773, 221] width 211 height 443
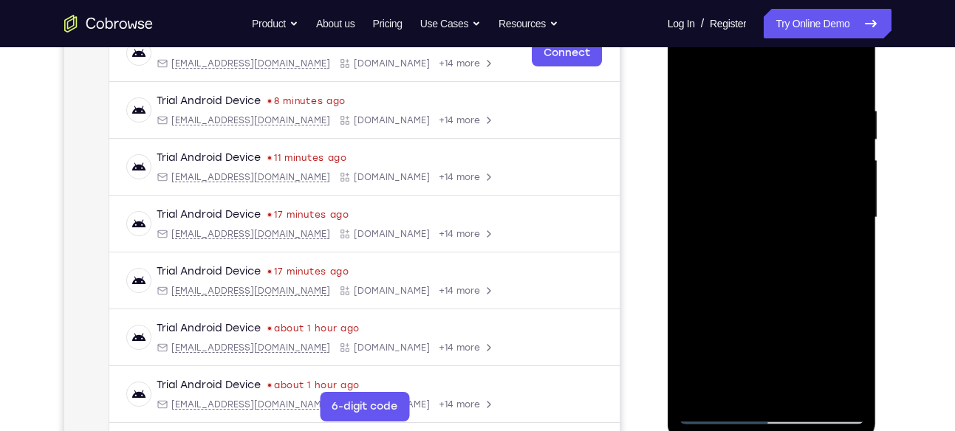
drag, startPoint x: 695, startPoint y: 209, endPoint x: 698, endPoint y: 468, distance: 259.3
click at [698, 431] on html "Online web based iOS Simulators and Android Emulators. Run iPhone, iPad, Mobile…" at bounding box center [773, 221] width 211 height 443
drag, startPoint x: 701, startPoint y: 217, endPoint x: 697, endPoint y: 371, distance: 153.7
click at [697, 371] on div at bounding box center [772, 218] width 186 height 414
drag, startPoint x: 784, startPoint y: 144, endPoint x: 750, endPoint y: 342, distance: 200.9
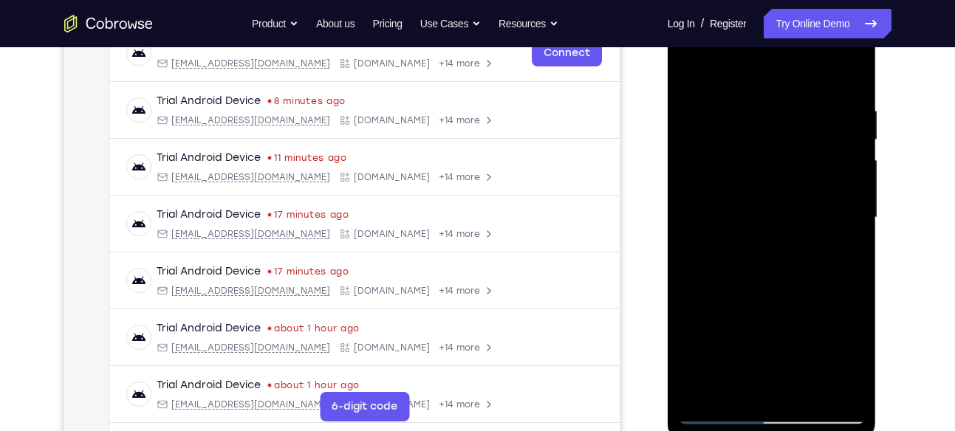
click at [750, 342] on div at bounding box center [772, 218] width 186 height 414
drag, startPoint x: 731, startPoint y: 177, endPoint x: 710, endPoint y: 338, distance: 163.1
click at [710, 338] on div at bounding box center [772, 218] width 186 height 414
drag, startPoint x: 772, startPoint y: 162, endPoint x: 767, endPoint y: 294, distance: 132.3
click at [767, 294] on div at bounding box center [772, 218] width 186 height 414
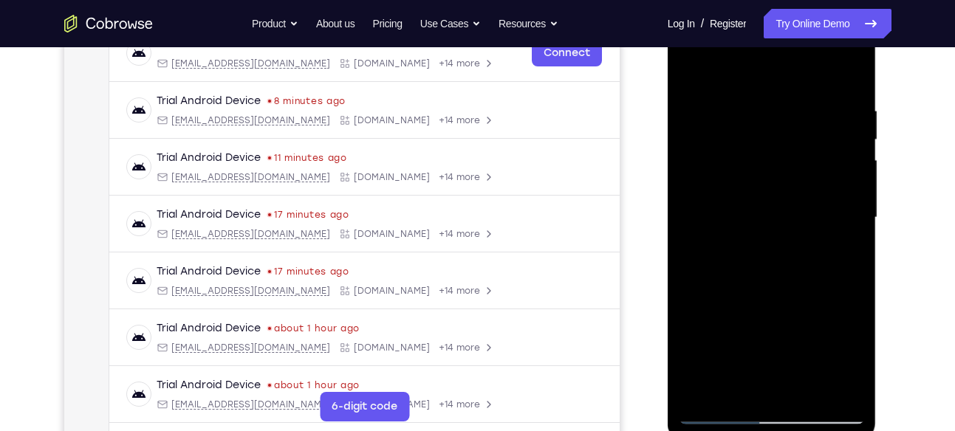
drag, startPoint x: 752, startPoint y: 182, endPoint x: 762, endPoint y: 355, distance: 172.4
click at [762, 355] on div at bounding box center [772, 218] width 186 height 414
drag, startPoint x: 734, startPoint y: 174, endPoint x: 739, endPoint y: 326, distance: 151.5
click at [739, 326] on div at bounding box center [772, 218] width 186 height 414
drag, startPoint x: 820, startPoint y: 217, endPoint x: 816, endPoint y: 305, distance: 88.0
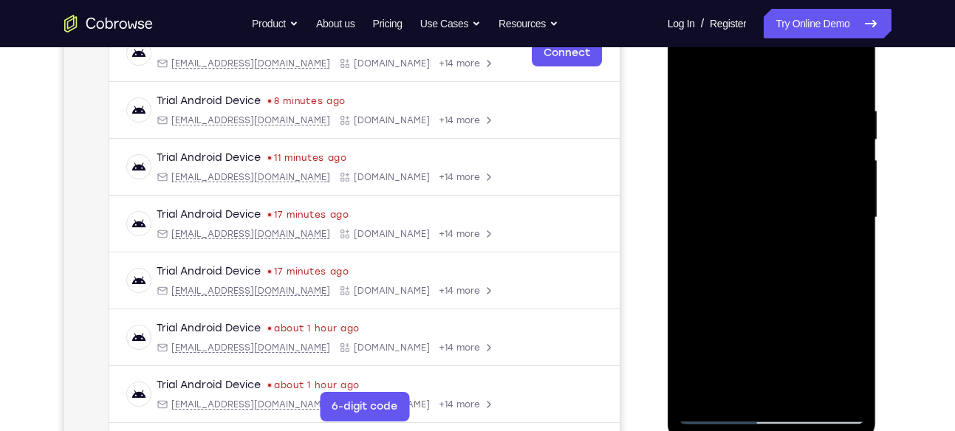
click at [816, 305] on div at bounding box center [772, 218] width 186 height 414
drag, startPoint x: 732, startPoint y: 228, endPoint x: 736, endPoint y: 384, distance: 155.9
click at [736, 384] on div at bounding box center [772, 218] width 186 height 414
drag, startPoint x: 731, startPoint y: 242, endPoint x: 741, endPoint y: 350, distance: 108.3
click at [741, 350] on div at bounding box center [772, 218] width 186 height 414
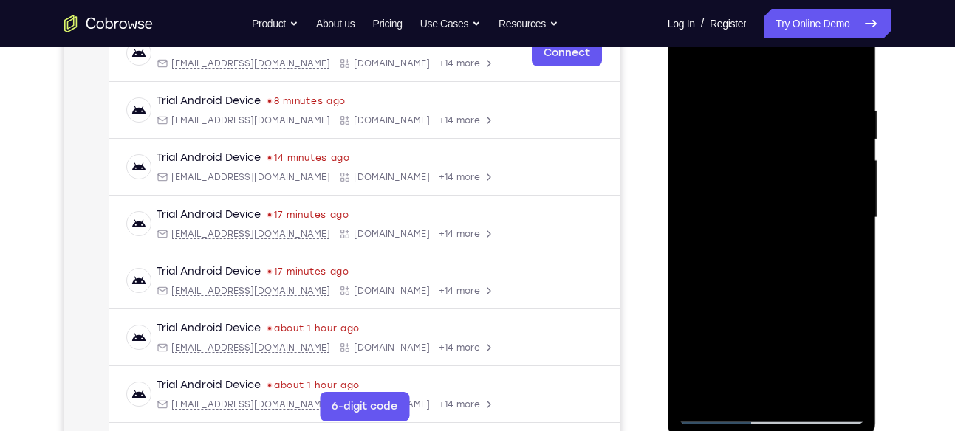
drag, startPoint x: 815, startPoint y: 202, endPoint x: 814, endPoint y: 297, distance: 95.3
click at [814, 297] on div at bounding box center [772, 218] width 186 height 414
drag, startPoint x: 822, startPoint y: 215, endPoint x: 817, endPoint y: 349, distance: 133.8
click at [817, 349] on div at bounding box center [772, 218] width 186 height 414
drag, startPoint x: 798, startPoint y: 173, endPoint x: 801, endPoint y: 285, distance: 112.3
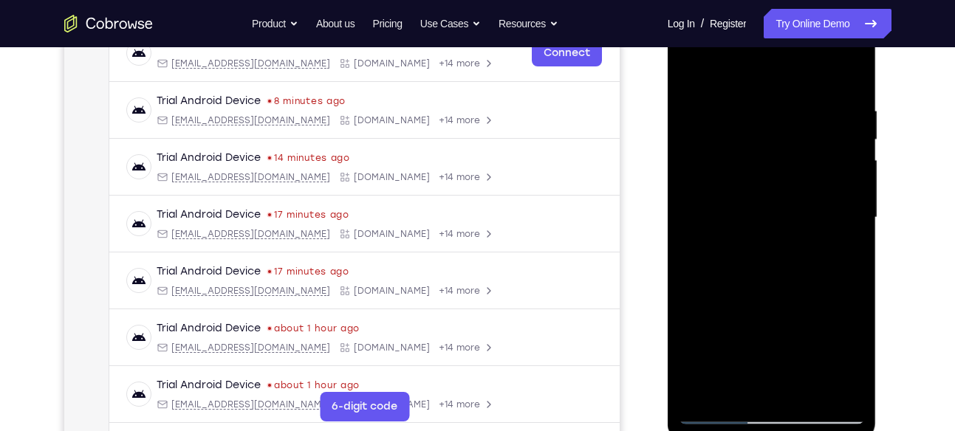
click at [801, 285] on div at bounding box center [772, 218] width 186 height 414
drag, startPoint x: 756, startPoint y: 160, endPoint x: 767, endPoint y: 290, distance: 130.5
click at [767, 290] on div at bounding box center [772, 218] width 186 height 414
drag, startPoint x: 801, startPoint y: 148, endPoint x: 804, endPoint y: 280, distance: 132.3
click at [804, 280] on div at bounding box center [772, 218] width 186 height 414
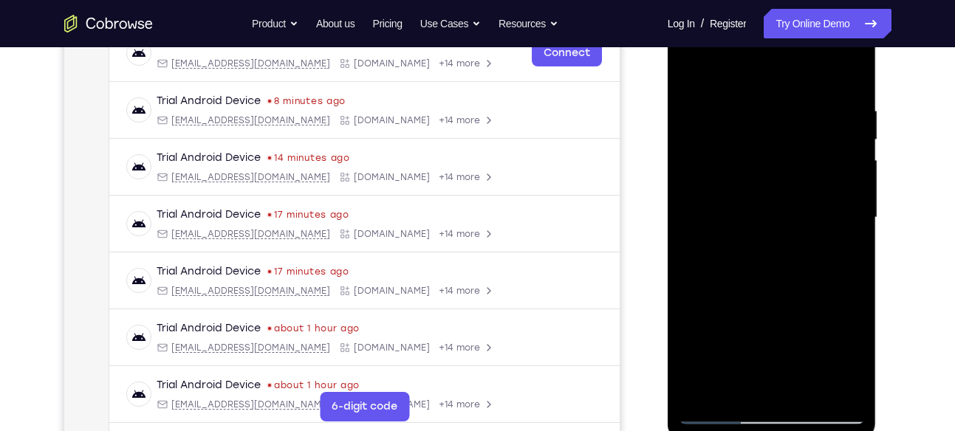
drag, startPoint x: 763, startPoint y: 236, endPoint x: 758, endPoint y: 337, distance: 100.6
click at [758, 337] on div at bounding box center [772, 218] width 186 height 414
drag, startPoint x: 767, startPoint y: 212, endPoint x: 780, endPoint y: 365, distance: 153.5
click at [780, 365] on div at bounding box center [772, 218] width 186 height 414
drag, startPoint x: 739, startPoint y: 173, endPoint x: 737, endPoint y: 228, distance: 54.7
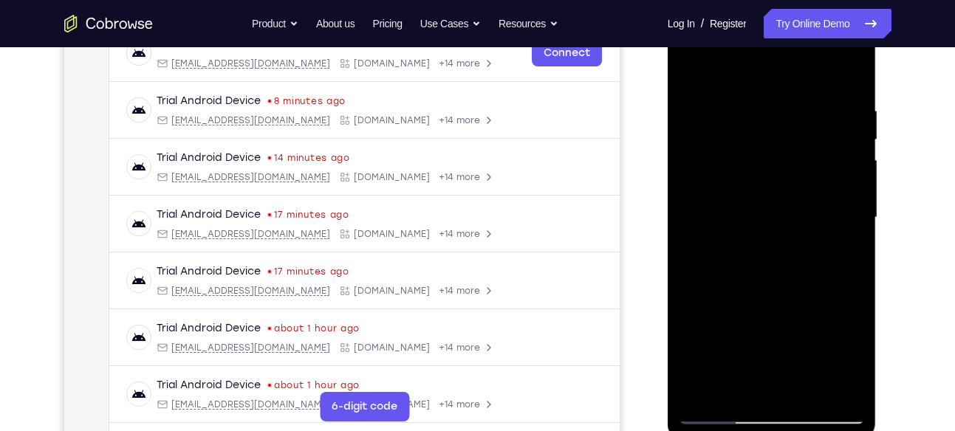
click at [737, 228] on div at bounding box center [772, 218] width 186 height 414
drag, startPoint x: 759, startPoint y: 226, endPoint x: 761, endPoint y: 328, distance: 101.9
click at [761, 328] on div at bounding box center [772, 218] width 186 height 414
drag, startPoint x: 772, startPoint y: 195, endPoint x: 780, endPoint y: 307, distance: 112.6
click at [780, 307] on div at bounding box center [772, 218] width 186 height 414
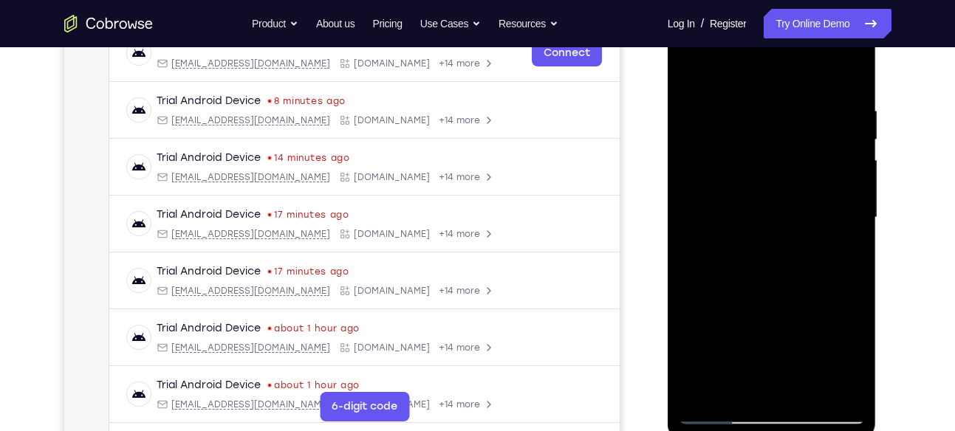
drag, startPoint x: 715, startPoint y: 162, endPoint x: 748, endPoint y: 303, distance: 144.8
click at [748, 303] on div at bounding box center [772, 218] width 186 height 414
drag, startPoint x: 740, startPoint y: 246, endPoint x: 734, endPoint y: 315, distance: 68.9
click at [734, 315] on div at bounding box center [772, 218] width 186 height 414
drag, startPoint x: 736, startPoint y: 208, endPoint x: 735, endPoint y: 291, distance: 82.7
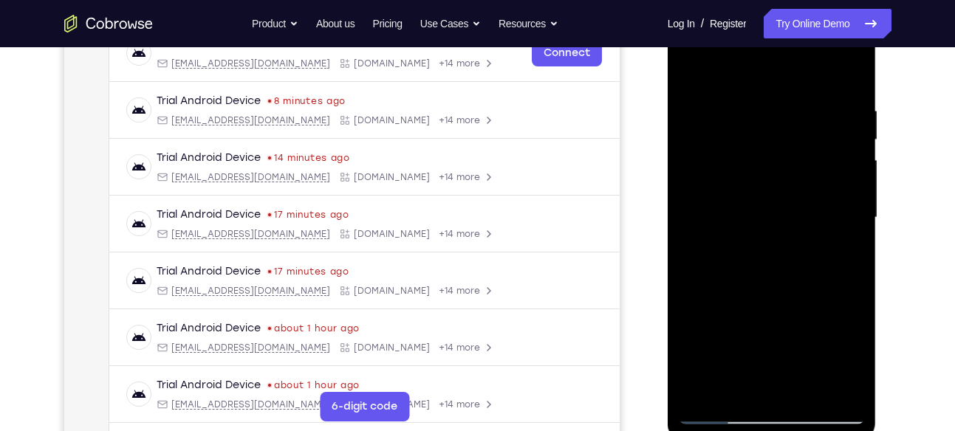
click at [735, 291] on div at bounding box center [772, 218] width 186 height 414
drag, startPoint x: 741, startPoint y: 188, endPoint x: 743, endPoint y: 256, distance: 68.0
click at [743, 256] on div at bounding box center [772, 218] width 186 height 414
drag, startPoint x: 733, startPoint y: 239, endPoint x: 726, endPoint y: 346, distance: 107.4
click at [726, 346] on div at bounding box center [772, 218] width 186 height 414
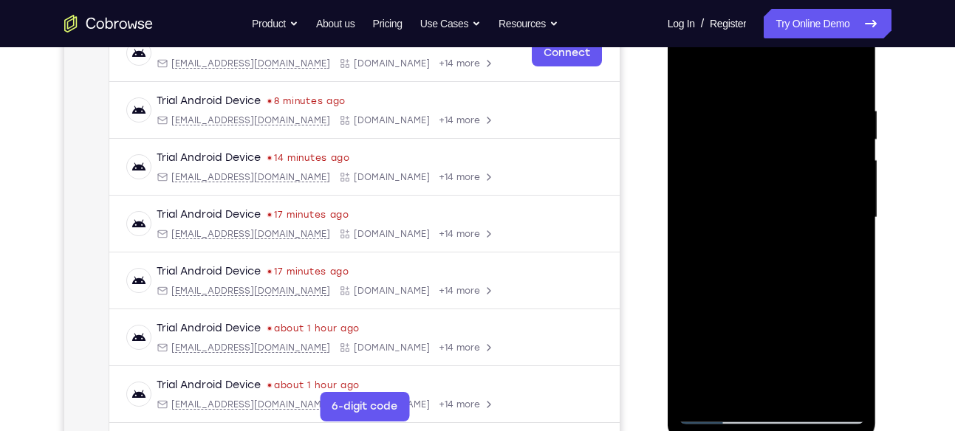
drag, startPoint x: 736, startPoint y: 202, endPoint x: 734, endPoint y: 287, distance: 85.0
click at [734, 287] on div at bounding box center [772, 218] width 186 height 414
drag, startPoint x: 793, startPoint y: 193, endPoint x: 773, endPoint y: 328, distance: 136.6
click at [773, 328] on div at bounding box center [772, 218] width 186 height 414
drag, startPoint x: 733, startPoint y: 215, endPoint x: 724, endPoint y: 328, distance: 113.4
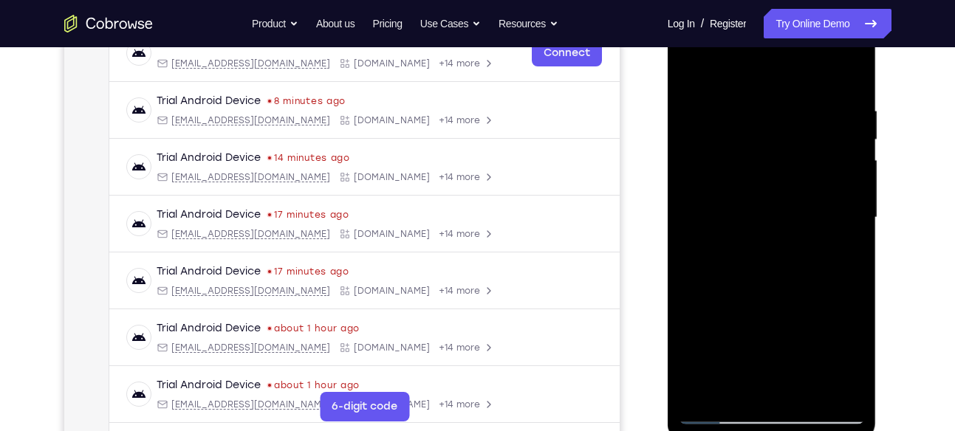
click at [724, 328] on div at bounding box center [772, 218] width 186 height 414
drag, startPoint x: 800, startPoint y: 194, endPoint x: 770, endPoint y: 377, distance: 185.6
click at [770, 377] on div at bounding box center [772, 218] width 186 height 414
drag, startPoint x: 782, startPoint y: 197, endPoint x: 781, endPoint y: 403, distance: 205.3
click at [781, 403] on div at bounding box center [772, 218] width 186 height 414
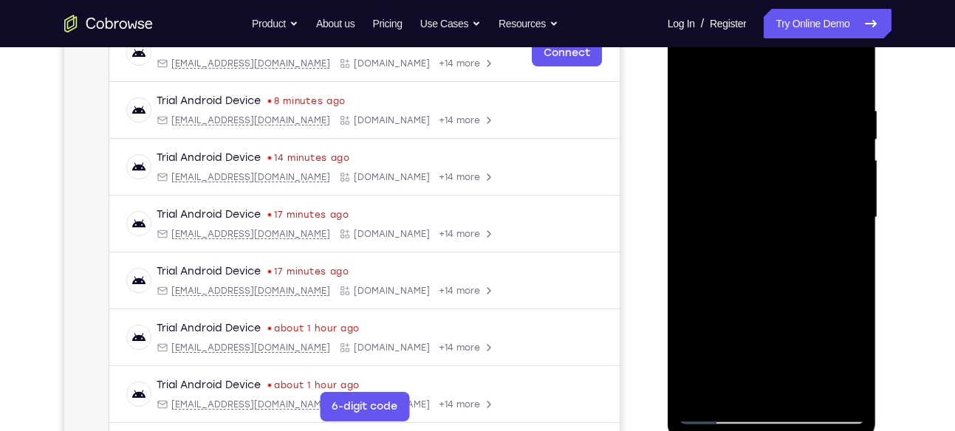
drag, startPoint x: 711, startPoint y: 213, endPoint x: 709, endPoint y: 343, distance: 130.0
click at [709, 343] on div at bounding box center [772, 218] width 186 height 414
drag, startPoint x: 729, startPoint y: 225, endPoint x: 717, endPoint y: 341, distance: 116.6
click at [717, 341] on div at bounding box center [772, 218] width 186 height 414
drag, startPoint x: 709, startPoint y: 211, endPoint x: 705, endPoint y: 321, distance: 109.4
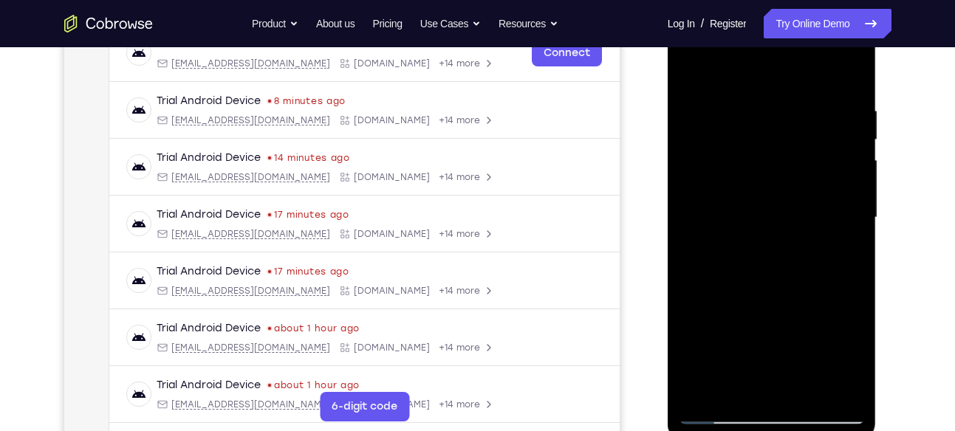
click at [705, 321] on div at bounding box center [772, 218] width 186 height 414
drag, startPoint x: 765, startPoint y: 180, endPoint x: 756, endPoint y: 314, distance: 134.0
click at [756, 314] on div at bounding box center [772, 218] width 186 height 414
drag, startPoint x: 767, startPoint y: 278, endPoint x: 750, endPoint y: 409, distance: 131.8
click at [750, 409] on div at bounding box center [772, 218] width 186 height 414
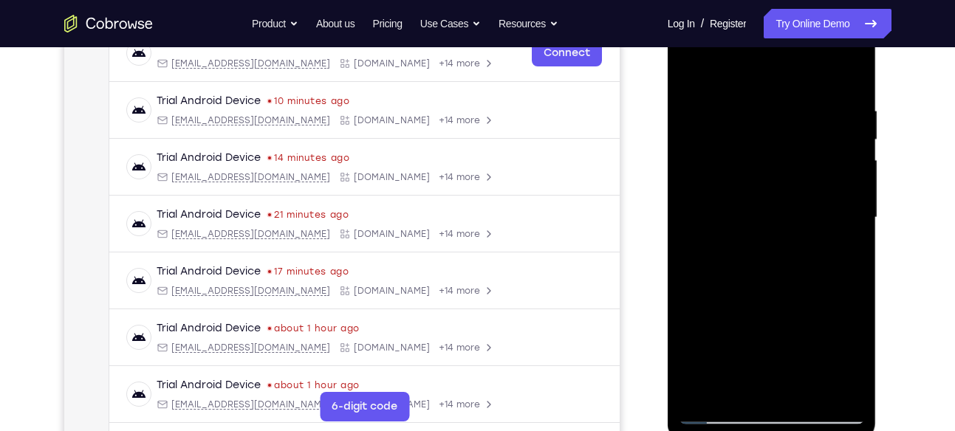
drag, startPoint x: 833, startPoint y: 186, endPoint x: 803, endPoint y: 317, distance: 134.2
click at [803, 317] on div at bounding box center [772, 218] width 186 height 414
drag, startPoint x: 791, startPoint y: 130, endPoint x: 772, endPoint y: 265, distance: 136.5
click at [772, 265] on div at bounding box center [772, 218] width 186 height 414
drag, startPoint x: 768, startPoint y: 288, endPoint x: 757, endPoint y: 72, distance: 216.7
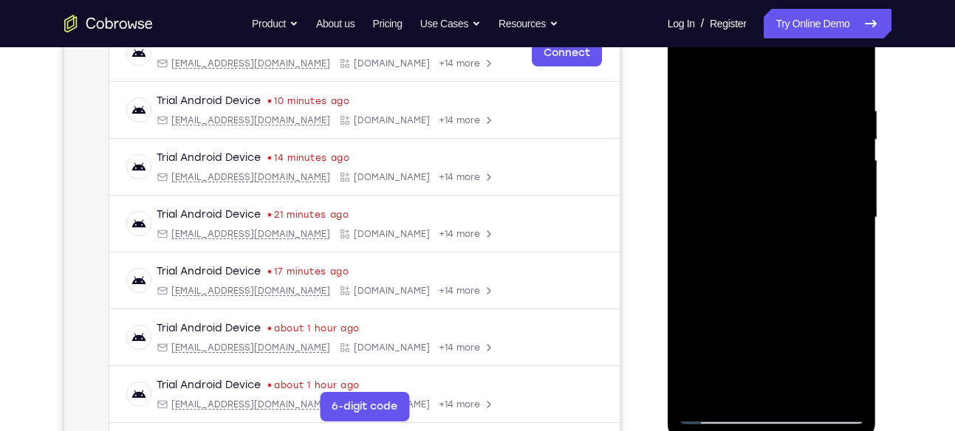
click at [757, 72] on div at bounding box center [772, 218] width 186 height 414
drag, startPoint x: 741, startPoint y: 209, endPoint x: 738, endPoint y: 244, distance: 34.8
click at [738, 244] on div at bounding box center [772, 218] width 186 height 414
drag, startPoint x: 738, startPoint y: 244, endPoint x: 728, endPoint y: 146, distance: 98.7
click at [728, 146] on div at bounding box center [772, 218] width 186 height 414
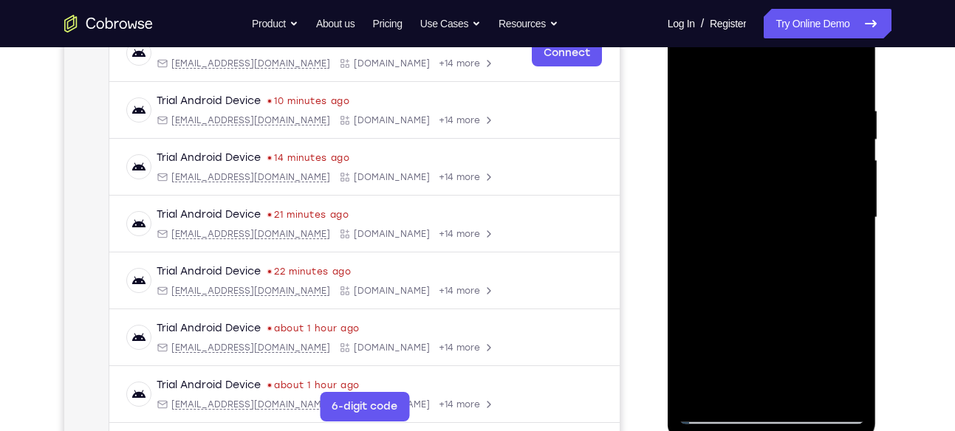
drag, startPoint x: 753, startPoint y: 216, endPoint x: 745, endPoint y: 148, distance: 67.7
click at [745, 148] on div at bounding box center [772, 218] width 186 height 414
drag, startPoint x: 801, startPoint y: 242, endPoint x: 793, endPoint y: 199, distance: 43.6
click at [793, 199] on div at bounding box center [772, 218] width 186 height 414
drag, startPoint x: 793, startPoint y: 199, endPoint x: 781, endPoint y: 126, distance: 73.5
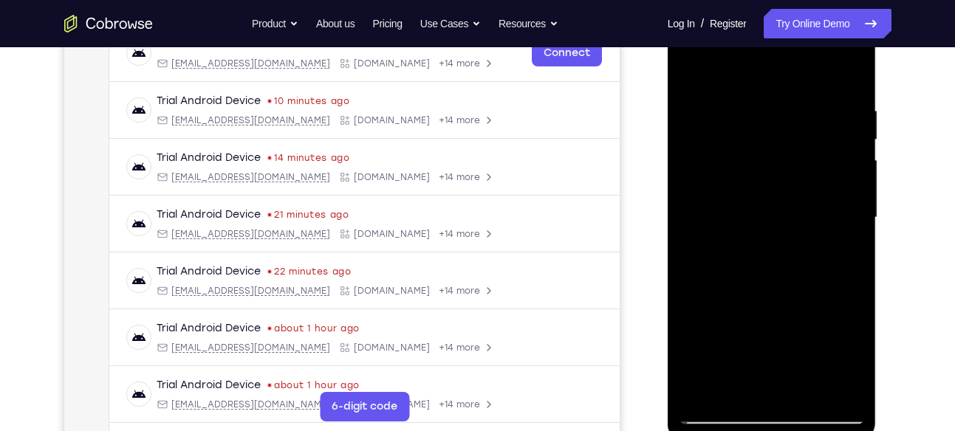
click at [781, 126] on div at bounding box center [772, 218] width 186 height 414
drag, startPoint x: 722, startPoint y: 208, endPoint x: 709, endPoint y: 115, distance: 94.0
click at [709, 115] on div at bounding box center [772, 218] width 186 height 414
drag, startPoint x: 750, startPoint y: 236, endPoint x: 746, endPoint y: 191, distance: 45.3
click at [746, 191] on div at bounding box center [772, 218] width 186 height 414
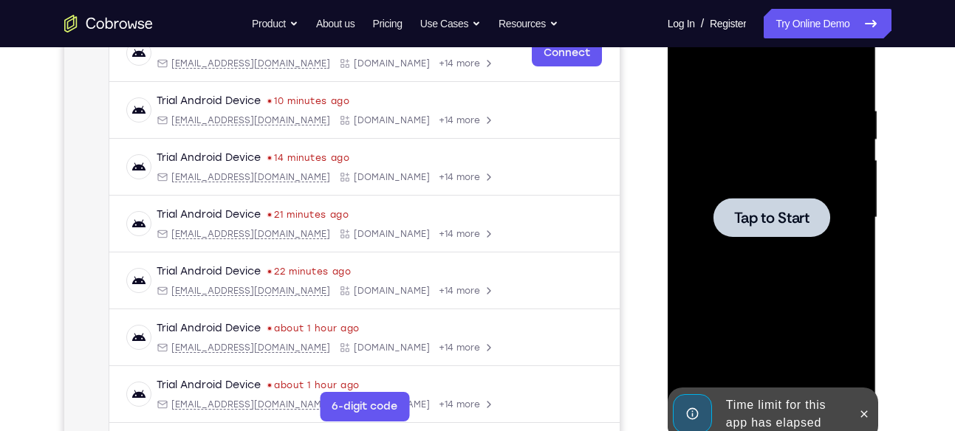
click at [766, 211] on span "Tap to Start" at bounding box center [771, 218] width 75 height 15
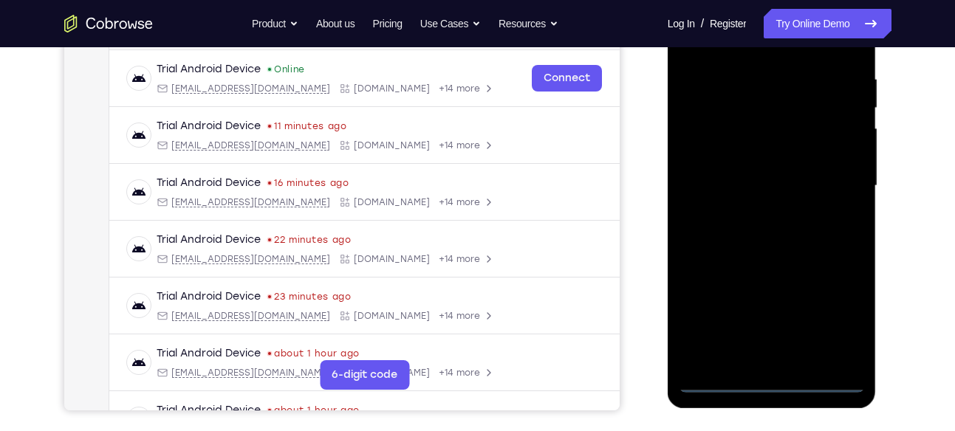
scroll to position [277, 0]
click at [768, 380] on div at bounding box center [772, 186] width 186 height 414
click at [841, 316] on div at bounding box center [772, 186] width 186 height 414
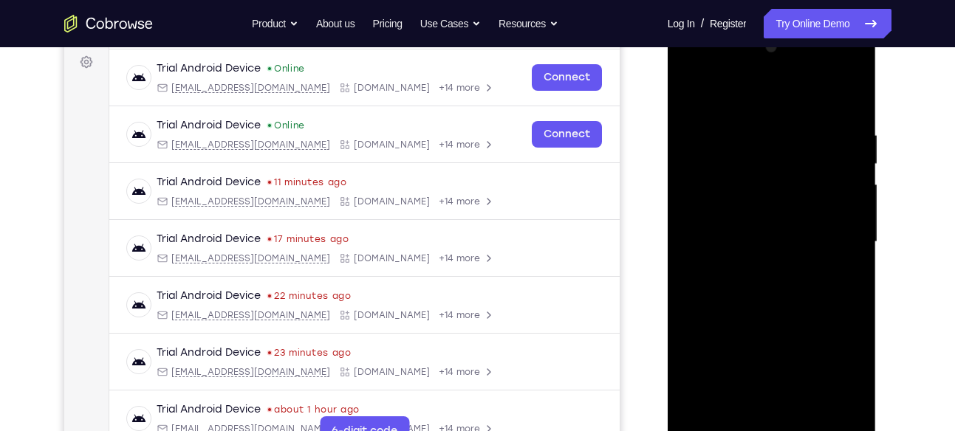
scroll to position [221, 0]
click at [698, 70] on div at bounding box center [772, 242] width 186 height 414
click at [825, 229] on div at bounding box center [772, 242] width 186 height 414
click at [753, 268] on div at bounding box center [772, 242] width 186 height 414
click at [745, 211] on div at bounding box center [772, 242] width 186 height 414
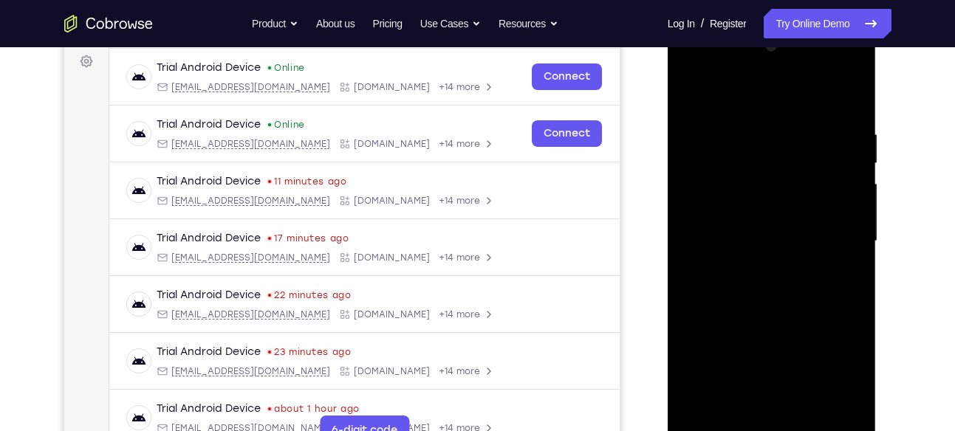
click at [743, 232] on div at bounding box center [772, 242] width 186 height 414
click at [788, 268] on div at bounding box center [772, 242] width 186 height 414
click at [761, 205] on div at bounding box center [772, 242] width 186 height 414
click at [813, 412] on div at bounding box center [772, 242] width 186 height 414
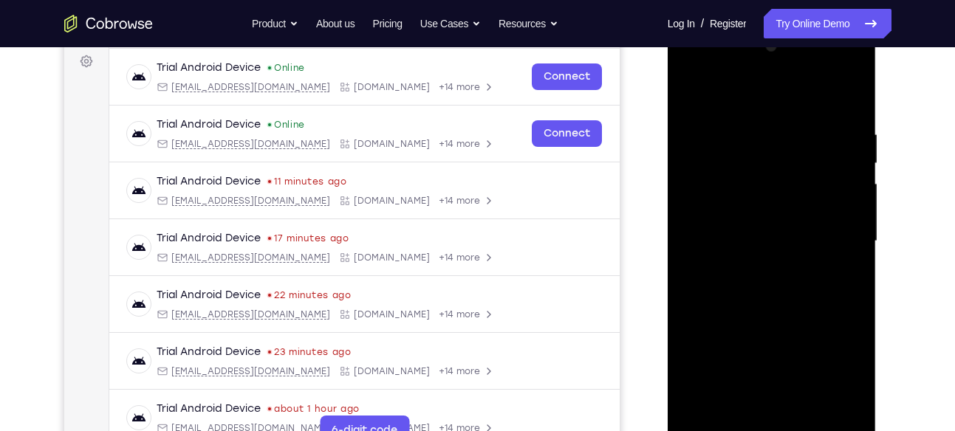
click at [782, 321] on div at bounding box center [772, 242] width 186 height 414
click at [756, 418] on div at bounding box center [772, 242] width 186 height 414
click at [859, 383] on div at bounding box center [772, 242] width 186 height 414
click at [813, 252] on div at bounding box center [772, 242] width 186 height 414
drag, startPoint x: 819, startPoint y: 280, endPoint x: 810, endPoint y: 381, distance: 101.7
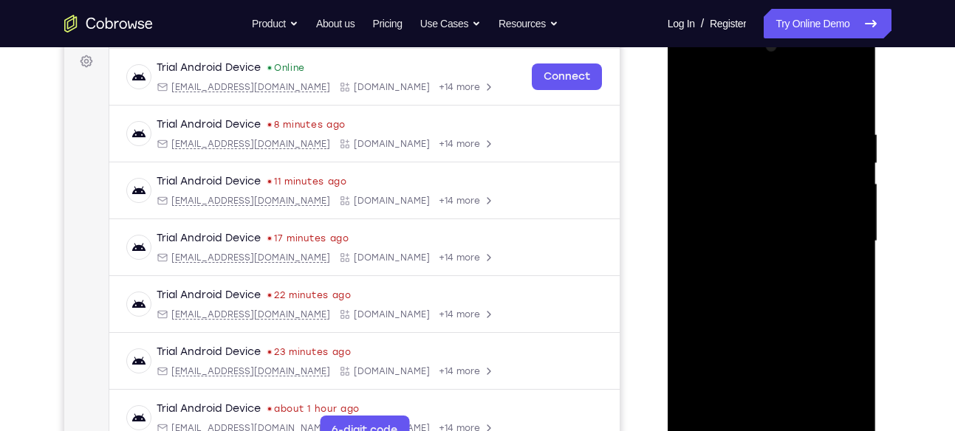
click at [810, 381] on div at bounding box center [772, 242] width 186 height 414
drag, startPoint x: 824, startPoint y: 318, endPoint x: 804, endPoint y: 152, distance: 167.4
click at [804, 152] on div at bounding box center [772, 242] width 186 height 414
click at [779, 408] on div at bounding box center [772, 242] width 186 height 414
click at [863, 384] on div at bounding box center [772, 242] width 186 height 414
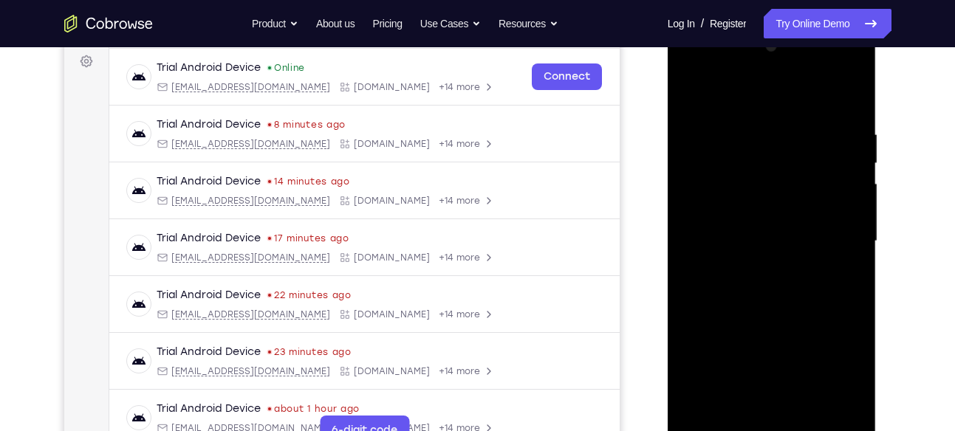
click at [863, 384] on div at bounding box center [772, 242] width 186 height 414
click at [779, 276] on div at bounding box center [772, 242] width 186 height 414
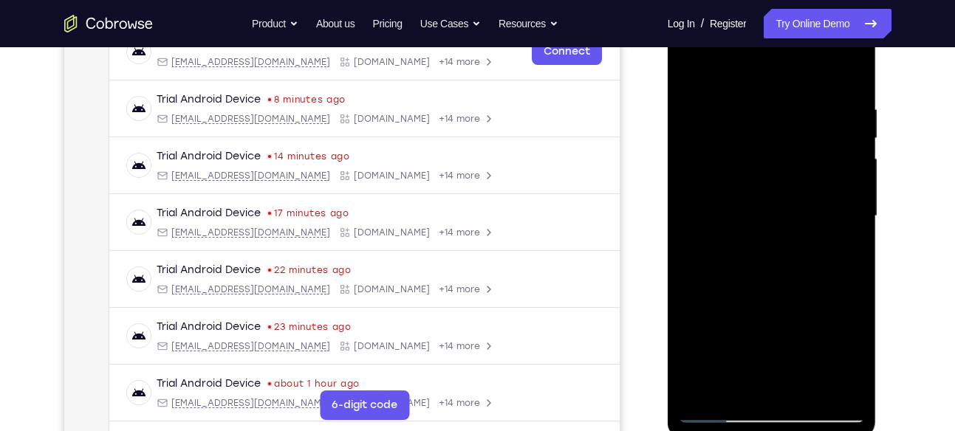
scroll to position [247, 0]
click at [719, 408] on div at bounding box center [772, 216] width 186 height 414
click at [693, 67] on div at bounding box center [772, 216] width 186 height 414
click at [857, 249] on div at bounding box center [772, 216] width 186 height 414
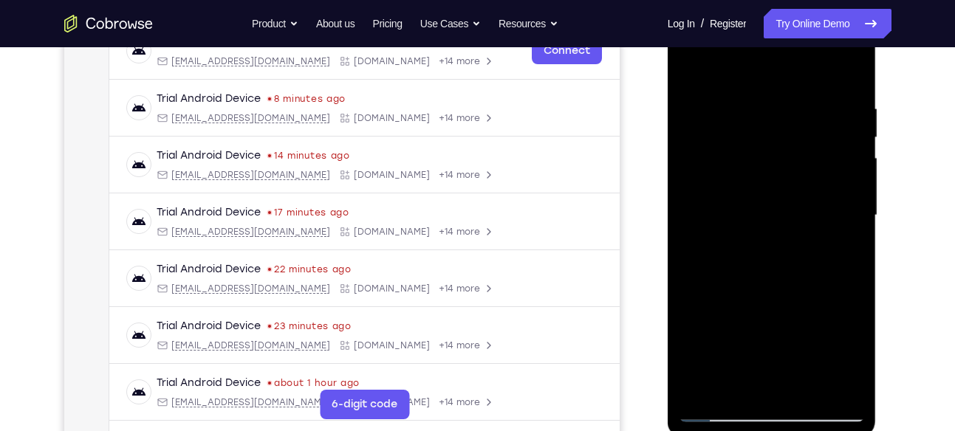
click at [857, 249] on div at bounding box center [772, 216] width 186 height 414
click at [827, 95] on div at bounding box center [772, 216] width 186 height 414
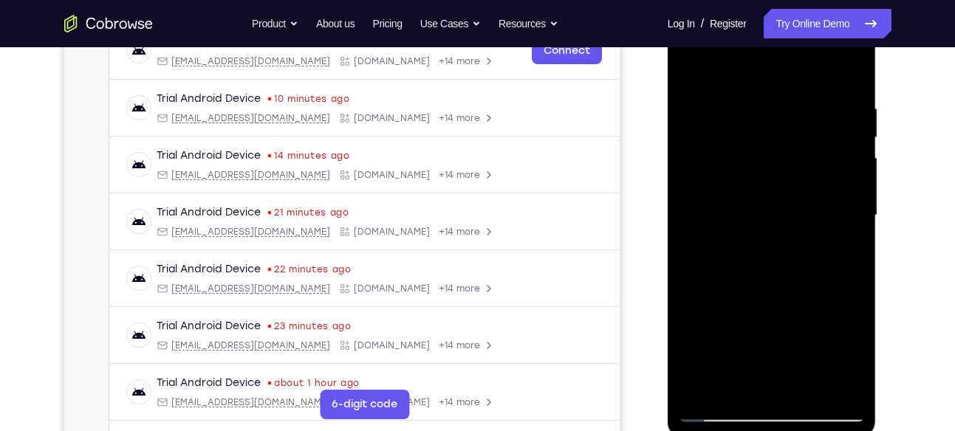
click at [840, 94] on div at bounding box center [772, 216] width 186 height 414
click at [828, 381] on div at bounding box center [772, 216] width 186 height 414
click at [844, 78] on div at bounding box center [772, 216] width 186 height 414
click at [746, 98] on div at bounding box center [772, 216] width 186 height 414
click at [845, 76] on div at bounding box center [772, 216] width 186 height 414
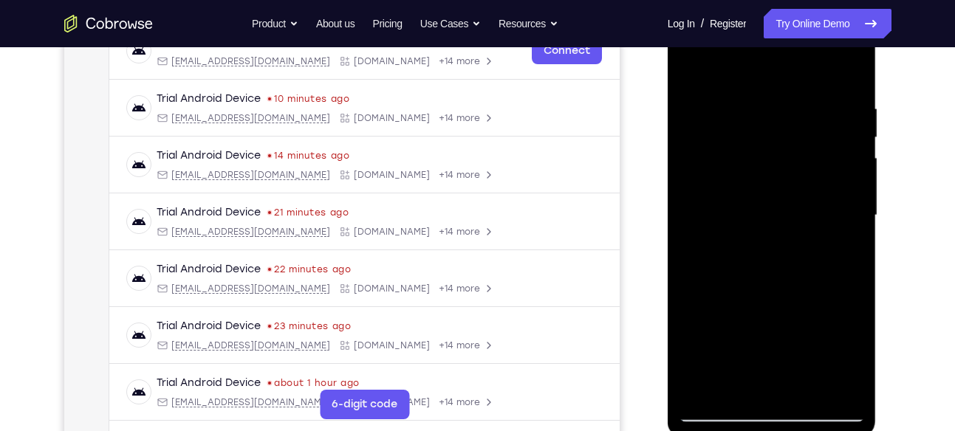
click at [814, 386] on div at bounding box center [772, 216] width 186 height 414
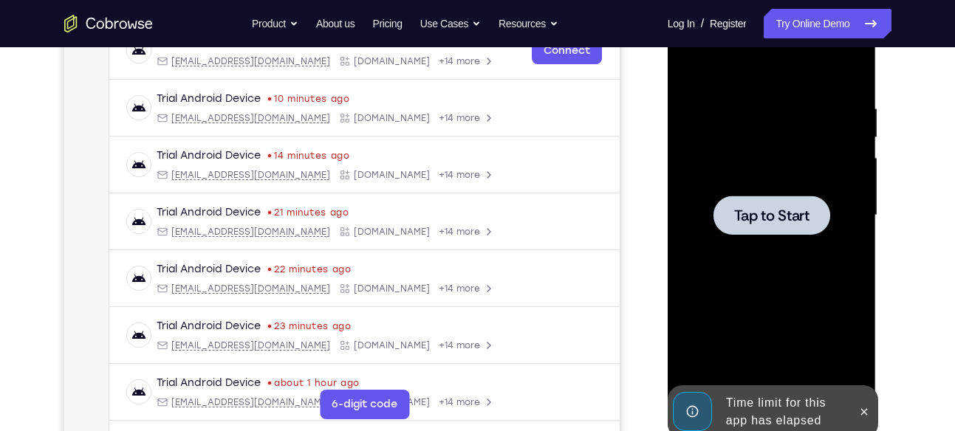
click at [717, 414] on div "Time limit for this app has elapsed" at bounding box center [761, 412] width 182 height 53
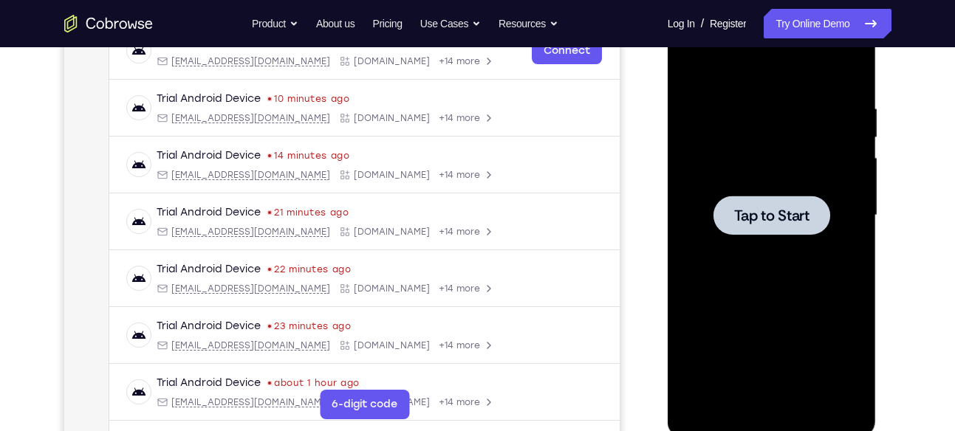
click at [752, 222] on span "Tap to Start" at bounding box center [771, 215] width 75 height 15
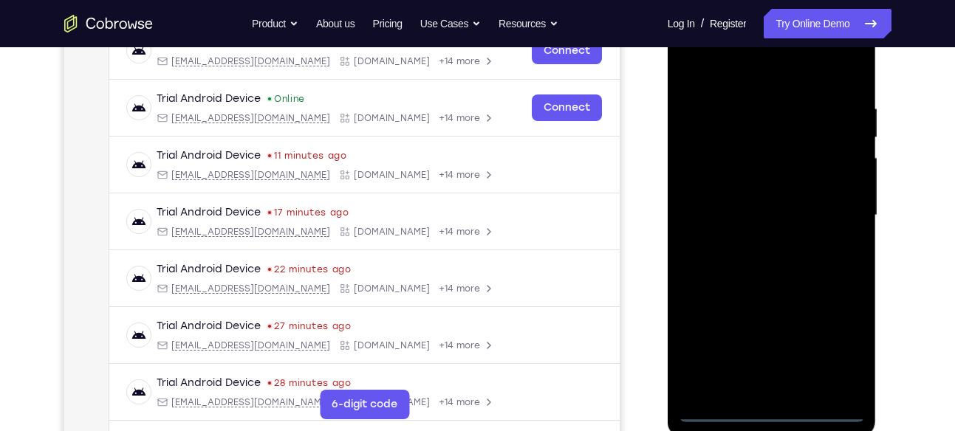
click at [768, 412] on div at bounding box center [772, 216] width 186 height 414
click at [837, 346] on div at bounding box center [772, 216] width 186 height 414
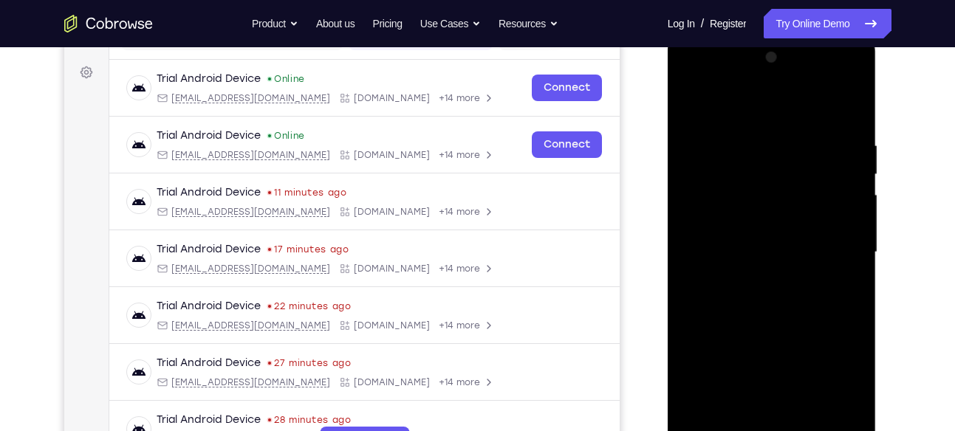
scroll to position [209, 0]
click at [696, 77] on div at bounding box center [772, 254] width 186 height 414
click at [830, 244] on div at bounding box center [772, 254] width 186 height 414
click at [756, 281] on div at bounding box center [772, 254] width 186 height 414
click at [717, 233] on div at bounding box center [772, 254] width 186 height 414
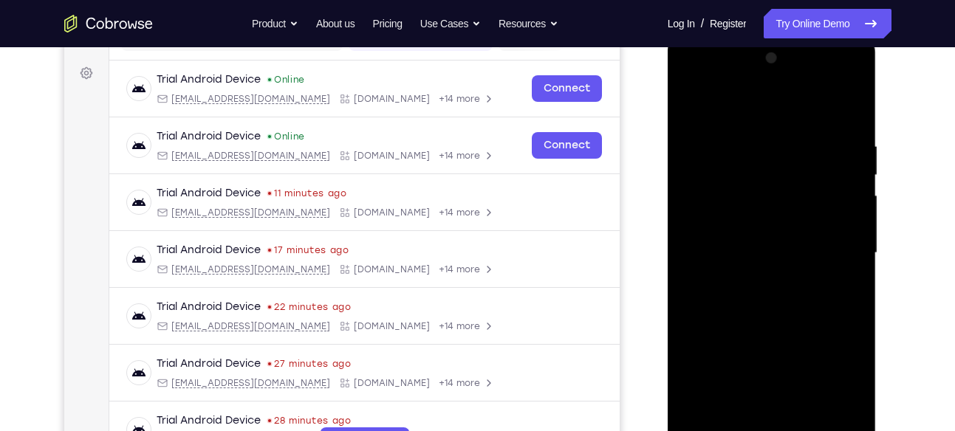
click at [722, 213] on div at bounding box center [772, 254] width 186 height 414
click at [744, 258] on div at bounding box center [772, 254] width 186 height 414
click at [846, 120] on div at bounding box center [772, 254] width 186 height 414
click at [847, 121] on div at bounding box center [772, 254] width 186 height 414
drag, startPoint x: 784, startPoint y: 190, endPoint x: 768, endPoint y: 114, distance: 77.8
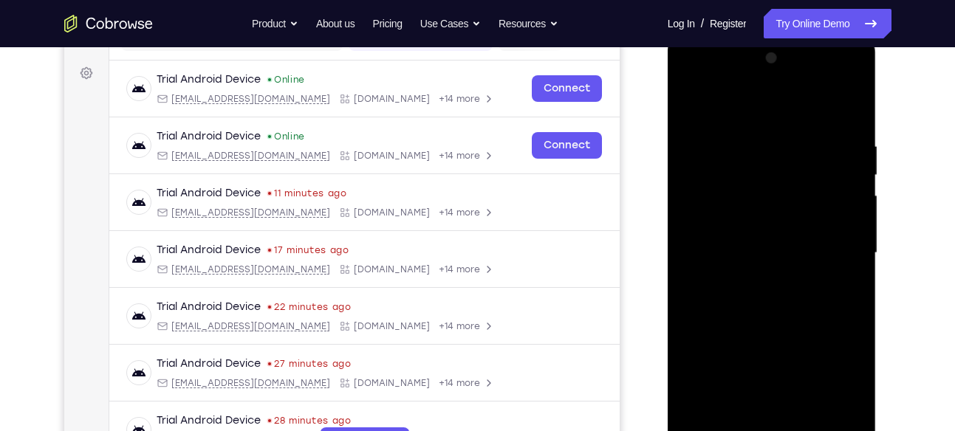
click at [768, 114] on div at bounding box center [772, 254] width 186 height 414
drag, startPoint x: 751, startPoint y: 211, endPoint x: 753, endPoint y: 302, distance: 91.6
click at [753, 302] on div at bounding box center [772, 254] width 186 height 414
click at [751, 137] on div at bounding box center [772, 254] width 186 height 414
click at [848, 115] on div at bounding box center [772, 254] width 186 height 414
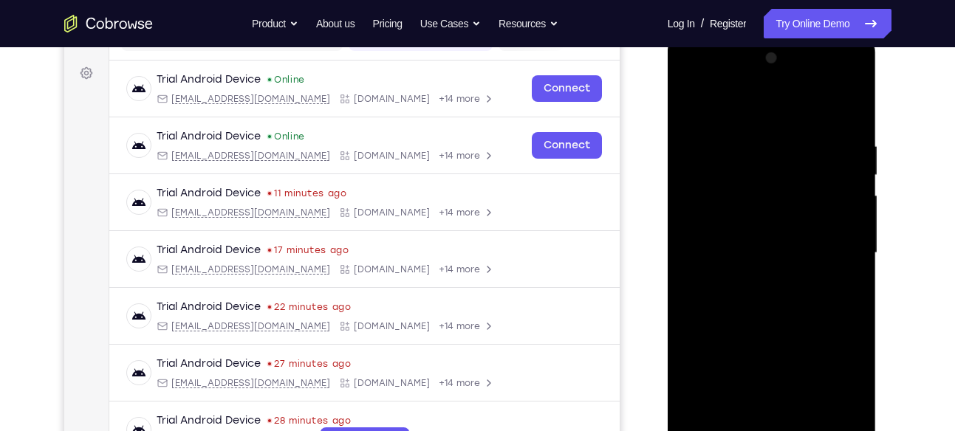
drag, startPoint x: 815, startPoint y: 179, endPoint x: 793, endPoint y: 94, distance: 88.3
click at [793, 94] on div at bounding box center [772, 254] width 186 height 414
drag, startPoint x: 771, startPoint y: 376, endPoint x: 740, endPoint y: 187, distance: 191.6
click at [740, 187] on div at bounding box center [772, 254] width 186 height 414
drag, startPoint x: 774, startPoint y: 249, endPoint x: 765, endPoint y: 123, distance: 125.9
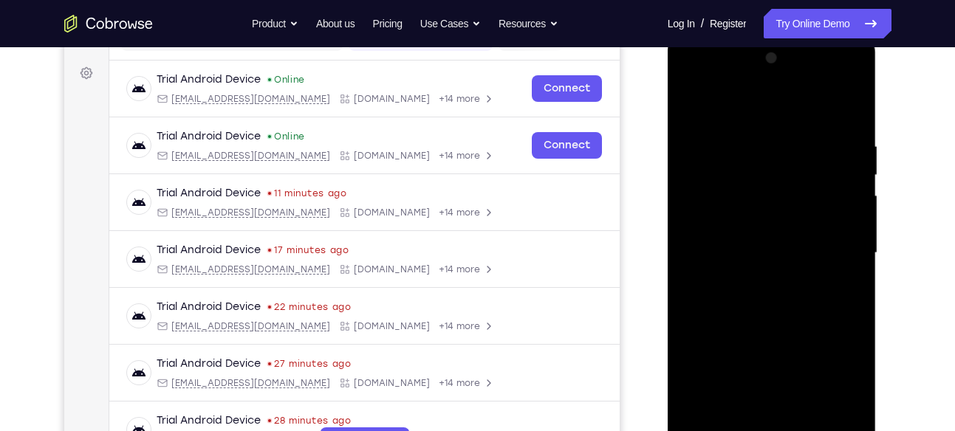
click at [765, 123] on div at bounding box center [772, 254] width 186 height 414
drag, startPoint x: 795, startPoint y: 360, endPoint x: 773, endPoint y: 223, distance: 138.3
click at [773, 223] on div at bounding box center [772, 254] width 186 height 414
drag, startPoint x: 773, startPoint y: 223, endPoint x: 736, endPoint y: 53, distance: 174.0
click at [736, 53] on div at bounding box center [772, 254] width 186 height 414
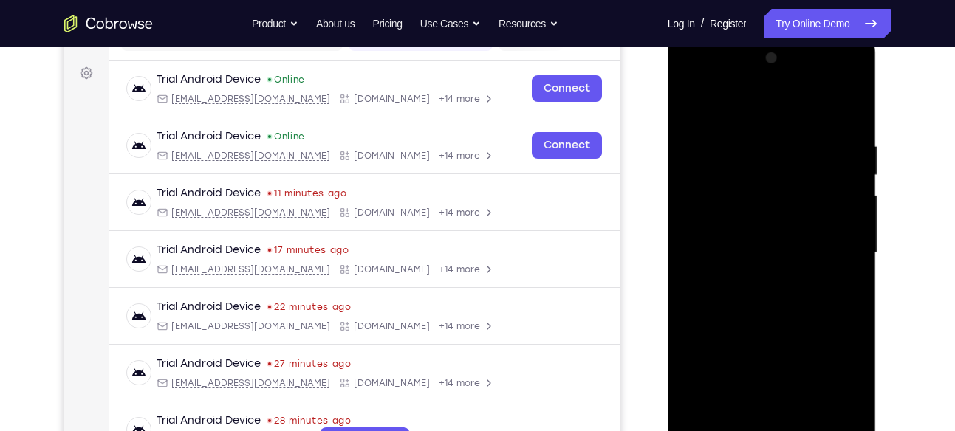
drag, startPoint x: 775, startPoint y: 333, endPoint x: 752, endPoint y: 110, distance: 224.2
click at [752, 110] on div at bounding box center [772, 254] width 186 height 414
drag, startPoint x: 798, startPoint y: 213, endPoint x: 799, endPoint y: 309, distance: 96.8
click at [799, 309] on div at bounding box center [772, 254] width 186 height 414
click at [851, 174] on div at bounding box center [772, 254] width 186 height 414
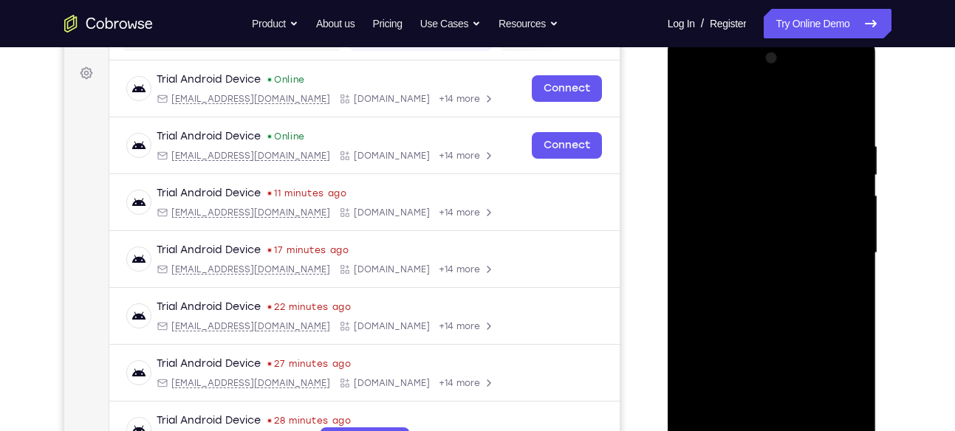
drag, startPoint x: 810, startPoint y: 326, endPoint x: 784, endPoint y: 126, distance: 201.7
click at [784, 126] on div at bounding box center [772, 254] width 186 height 414
click at [852, 276] on div at bounding box center [772, 254] width 186 height 414
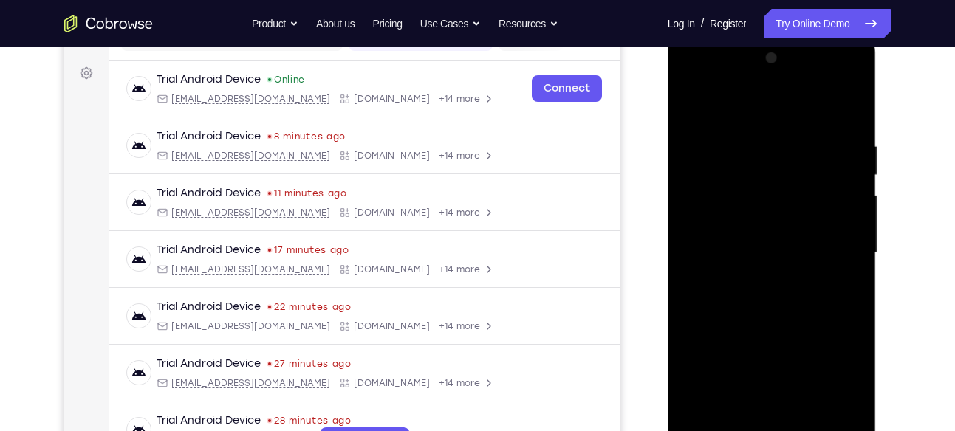
click at [852, 276] on div at bounding box center [772, 254] width 186 height 414
drag, startPoint x: 802, startPoint y: 131, endPoint x: 857, endPoint y: 468, distance: 341.2
click at [857, 431] on div at bounding box center [772, 255] width 209 height 440
click at [738, 425] on div at bounding box center [772, 254] width 186 height 414
click at [737, 102] on div at bounding box center [772, 254] width 186 height 414
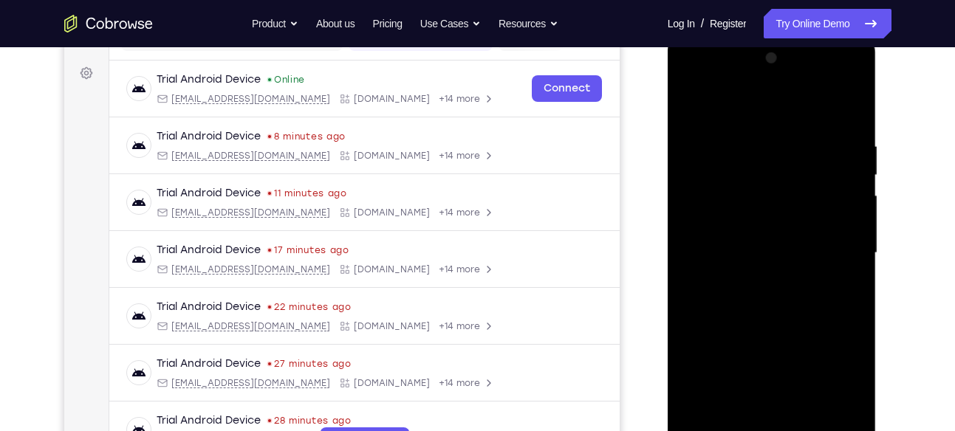
click at [851, 147] on div at bounding box center [772, 254] width 186 height 414
click at [694, 148] on div at bounding box center [772, 254] width 186 height 414
click at [694, 146] on div at bounding box center [772, 254] width 186 height 414
click at [750, 100] on div at bounding box center [772, 254] width 186 height 414
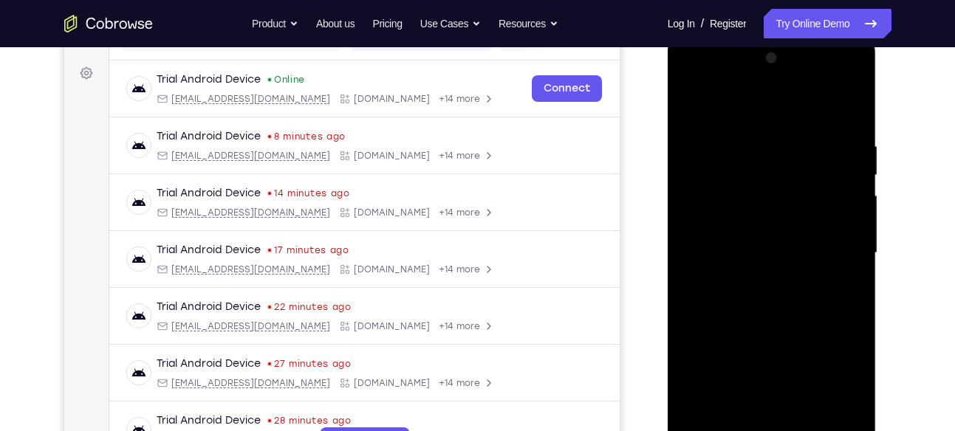
click at [732, 129] on div at bounding box center [772, 254] width 186 height 414
drag, startPoint x: 733, startPoint y: 234, endPoint x: 744, endPoint y: 31, distance: 203.4
click at [744, 35] on html "Online web based iOS Simulators and Android Emulators. Run iPhone, iPad, Mobile…" at bounding box center [773, 256] width 211 height 443
click at [717, 131] on div at bounding box center [772, 254] width 186 height 414
click at [692, 253] on div at bounding box center [772, 254] width 186 height 414
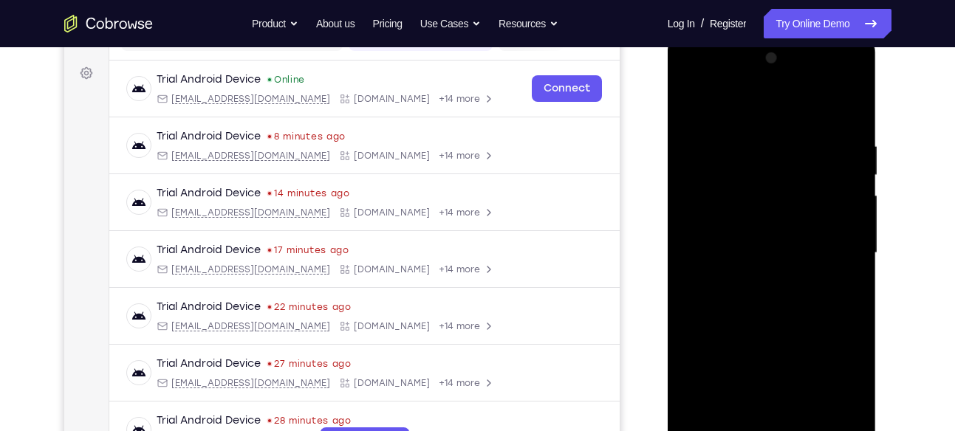
click at [708, 253] on div at bounding box center [772, 254] width 186 height 414
click at [736, 378] on div at bounding box center [772, 254] width 186 height 414
click at [732, 417] on div at bounding box center [772, 254] width 186 height 414
click at [818, 355] on div at bounding box center [772, 254] width 186 height 414
click at [845, 229] on div at bounding box center [772, 254] width 186 height 414
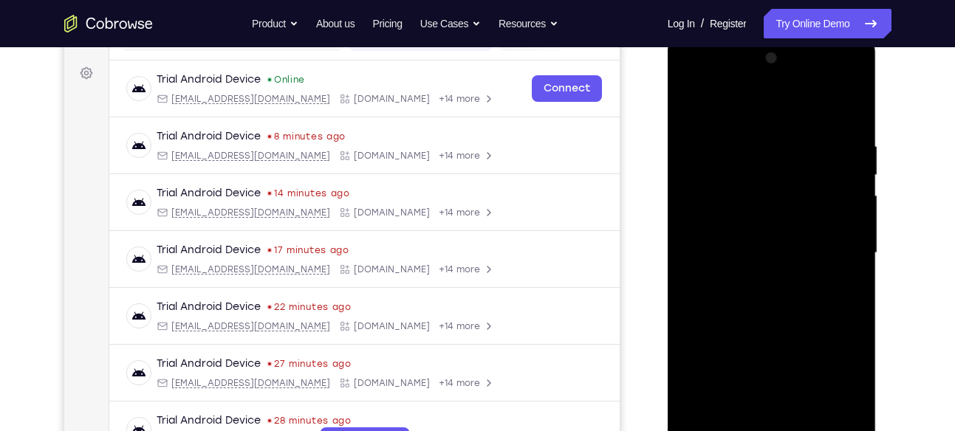
drag, startPoint x: 798, startPoint y: 237, endPoint x: 790, endPoint y: 297, distance: 60.4
click at [790, 297] on div at bounding box center [772, 254] width 186 height 414
drag, startPoint x: 777, startPoint y: 240, endPoint x: 768, endPoint y: 61, distance: 179.0
click at [768, 61] on div at bounding box center [772, 254] width 186 height 414
drag, startPoint x: 773, startPoint y: 185, endPoint x: 767, endPoint y: 61, distance: 124.9
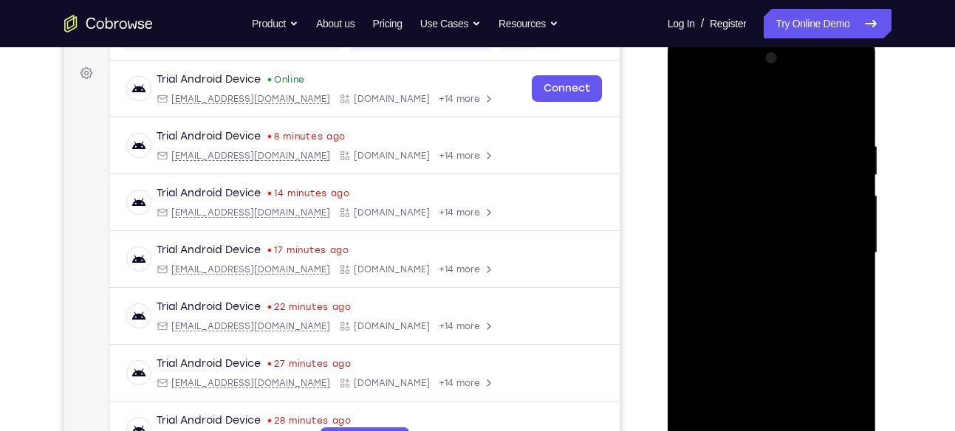
click at [767, 61] on div at bounding box center [772, 254] width 186 height 414
drag, startPoint x: 776, startPoint y: 136, endPoint x: 789, endPoint y: 435, distance: 299.4
click at [789, 431] on div at bounding box center [772, 254] width 186 height 414
drag, startPoint x: 762, startPoint y: 154, endPoint x: 758, endPoint y: 213, distance: 59.9
click at [758, 213] on div at bounding box center [772, 254] width 186 height 414
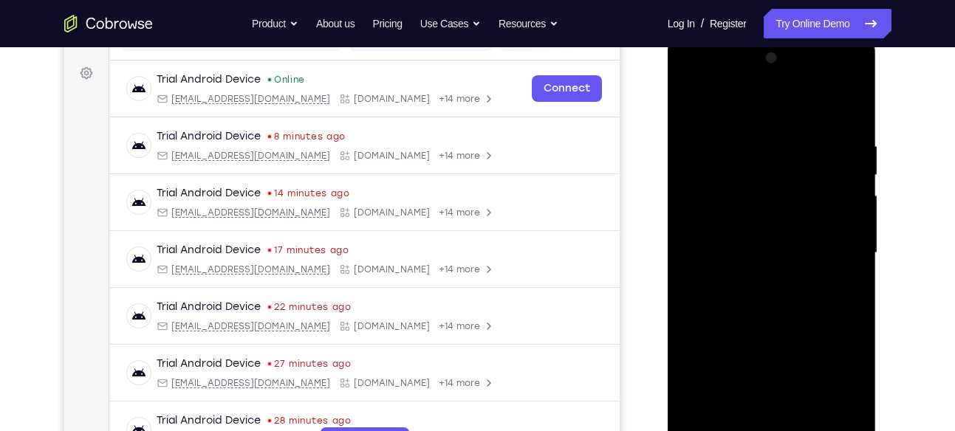
click at [692, 104] on div at bounding box center [772, 254] width 186 height 414
click at [705, 423] on div at bounding box center [772, 254] width 186 height 414
